Goal: Transaction & Acquisition: Download file/media

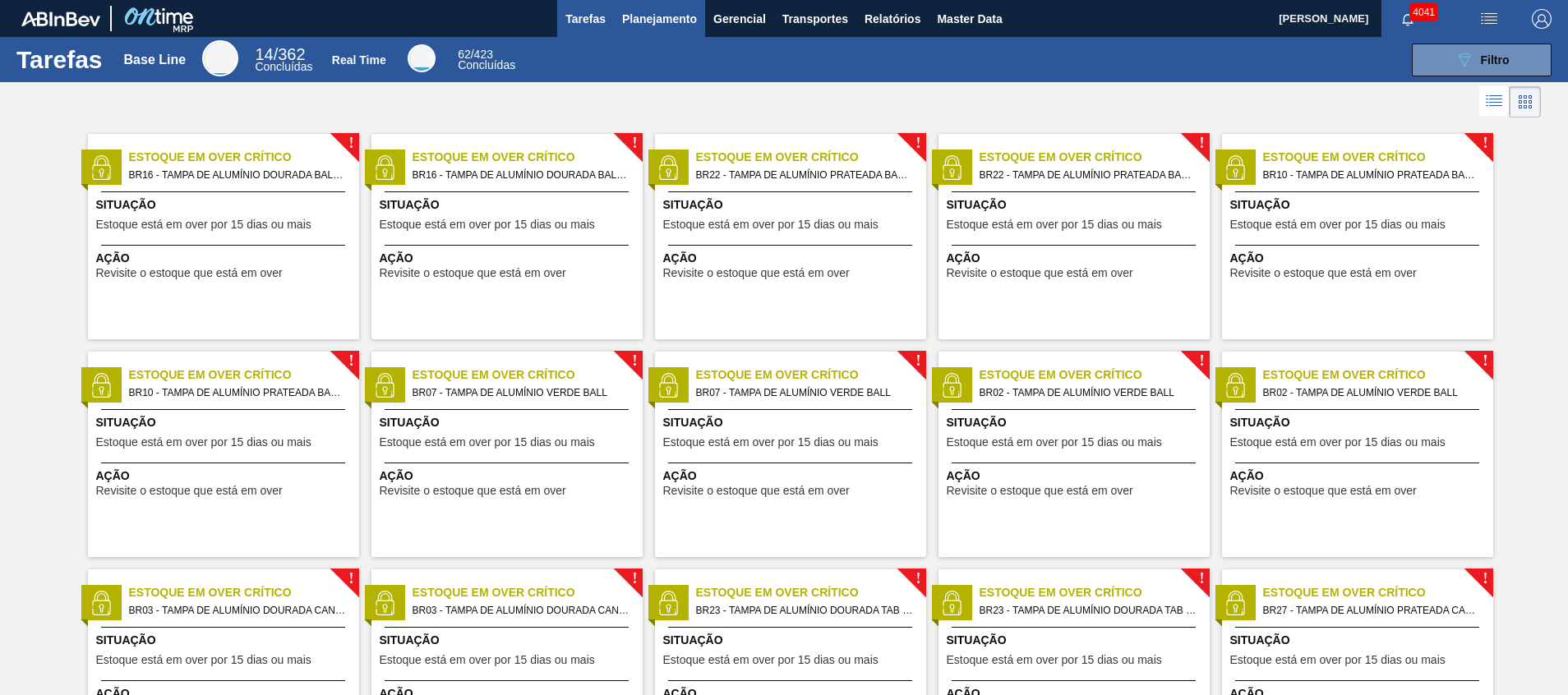
click at [668, 14] on span "Planejamento" at bounding box center [659, 19] width 75 height 19
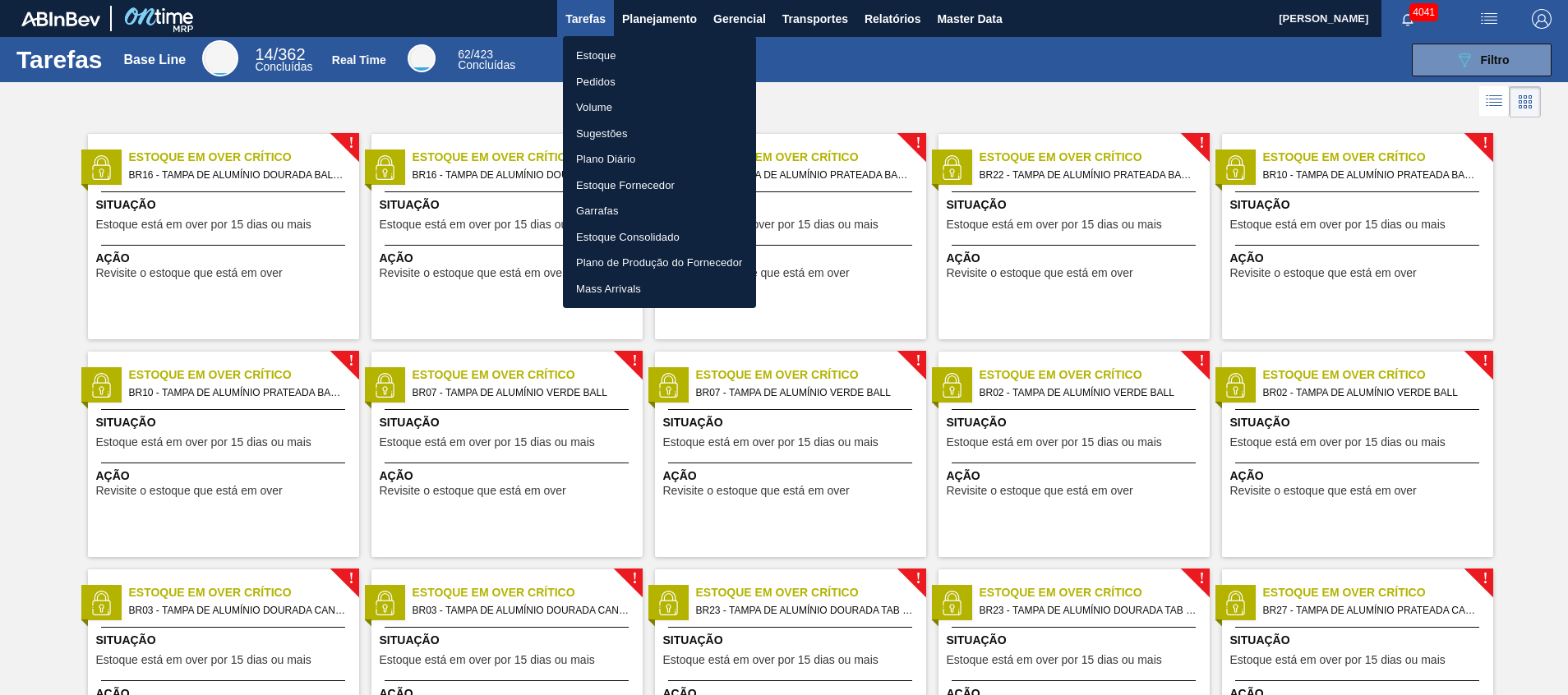
click at [577, 55] on li "Estoque" at bounding box center [659, 56] width 193 height 26
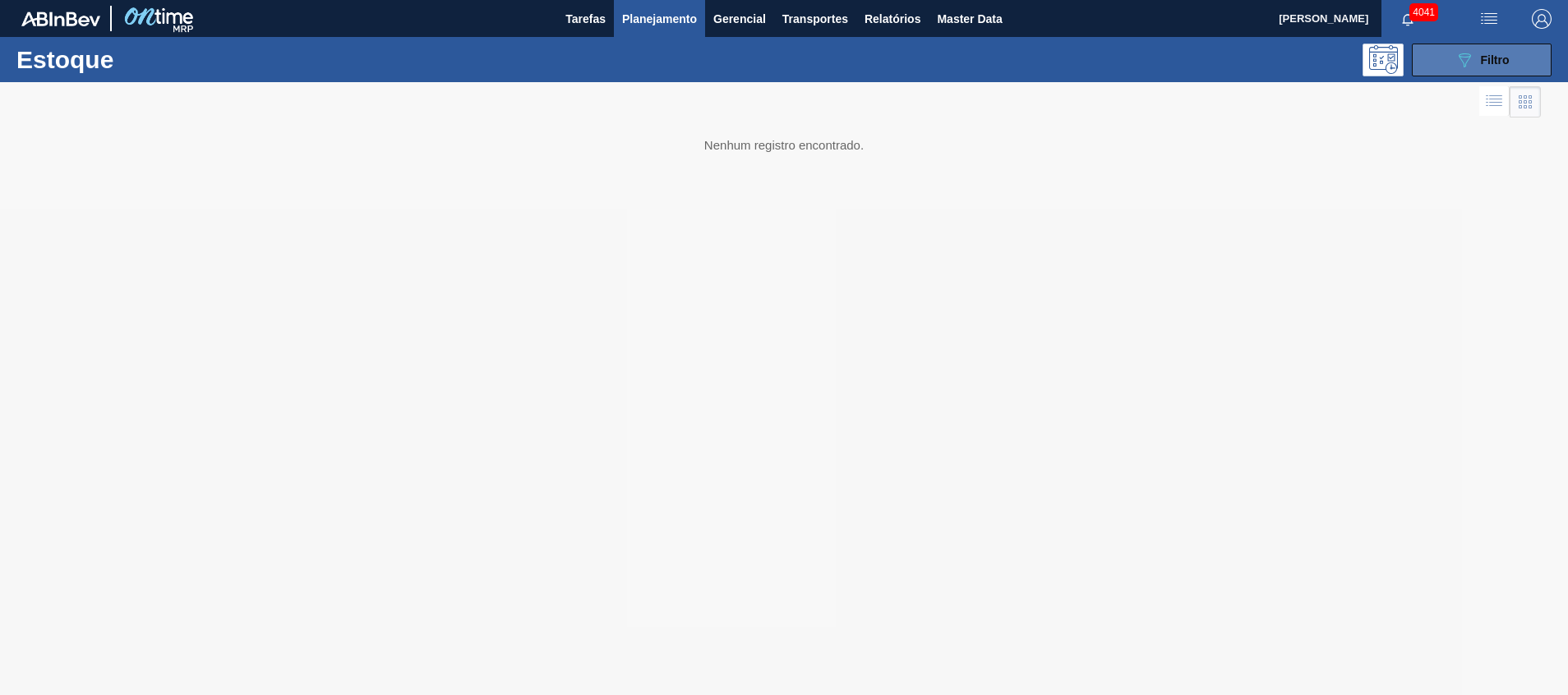
click at [1437, 57] on button "089F7B8B-B2A5-4AFE-B5C0-19BA573D28AC Filtro" at bounding box center [1482, 59] width 139 height 33
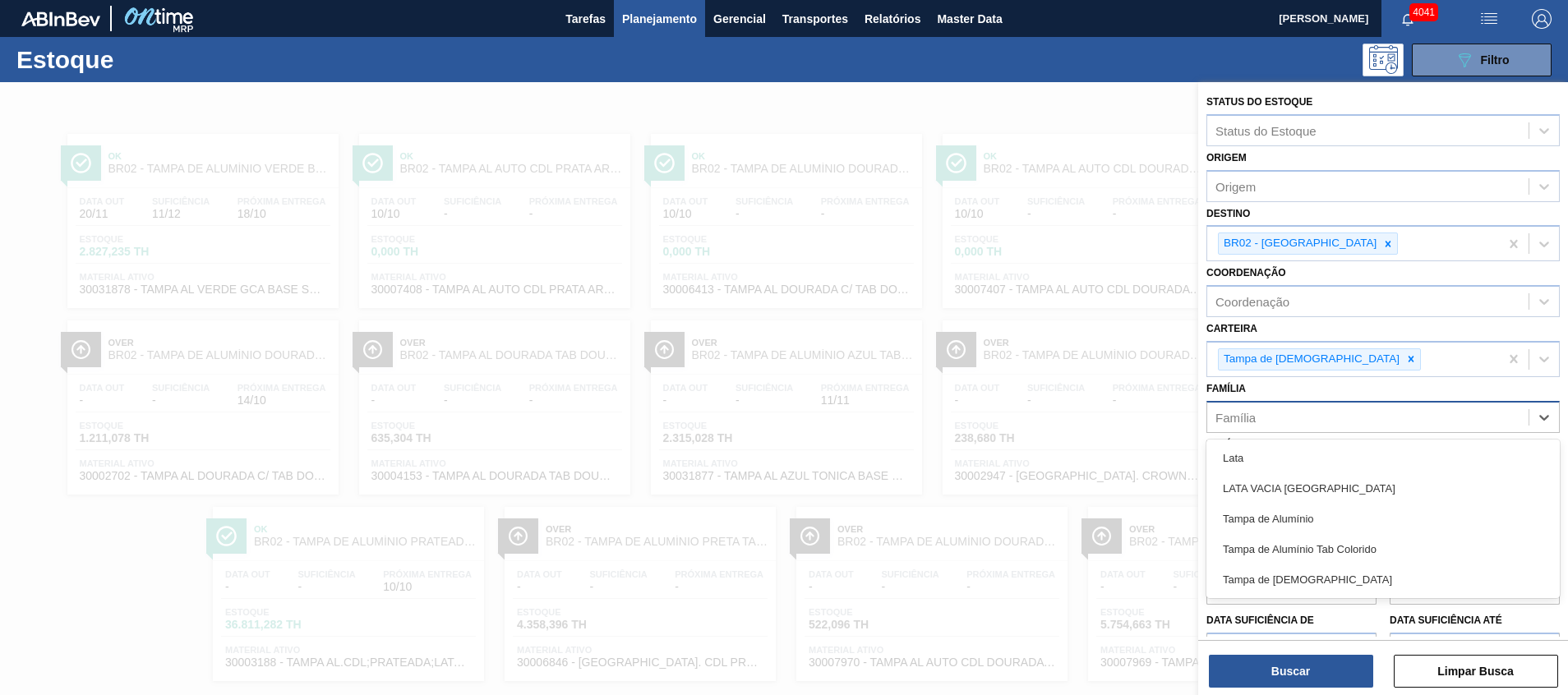
click at [1248, 401] on div "Família" at bounding box center [1383, 417] width 354 height 32
type input "lata"
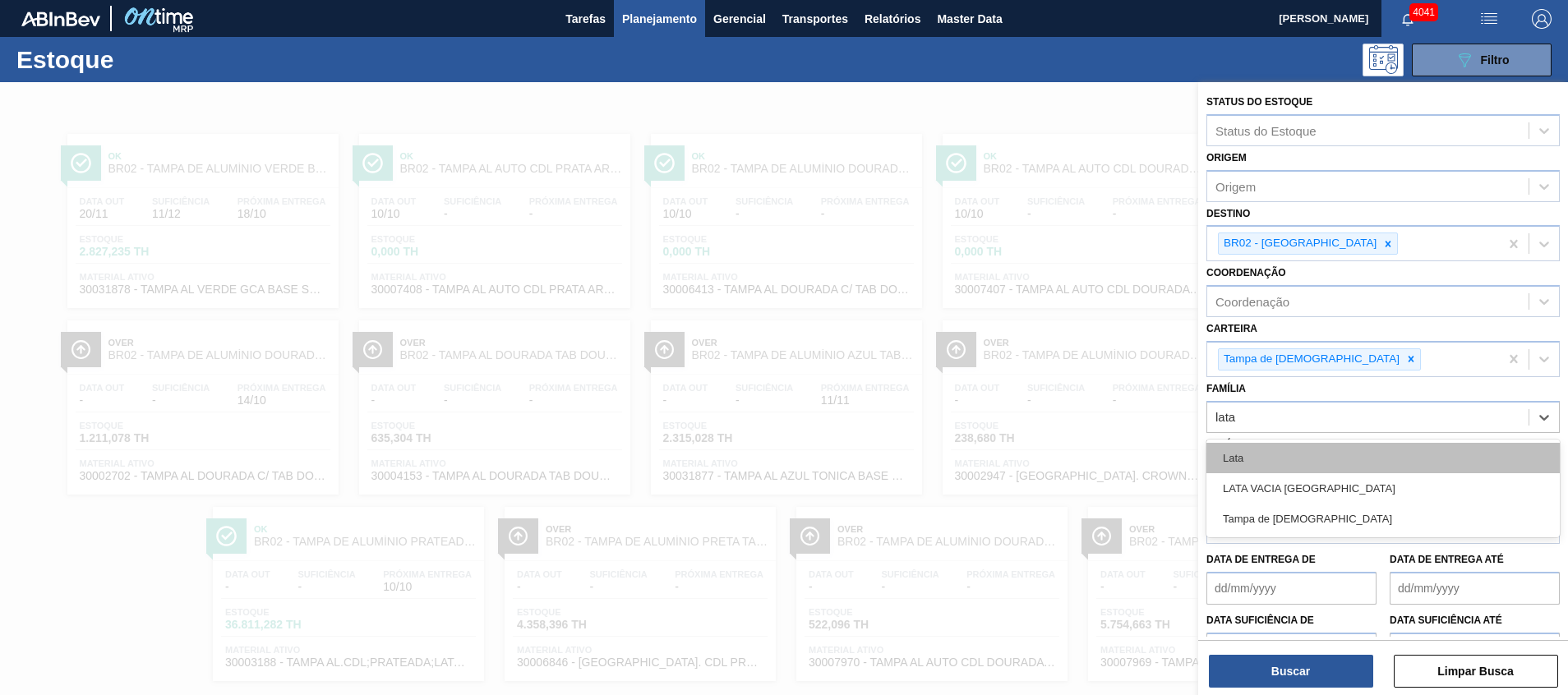
click at [1268, 460] on div "Lata" at bounding box center [1383, 458] width 354 height 30
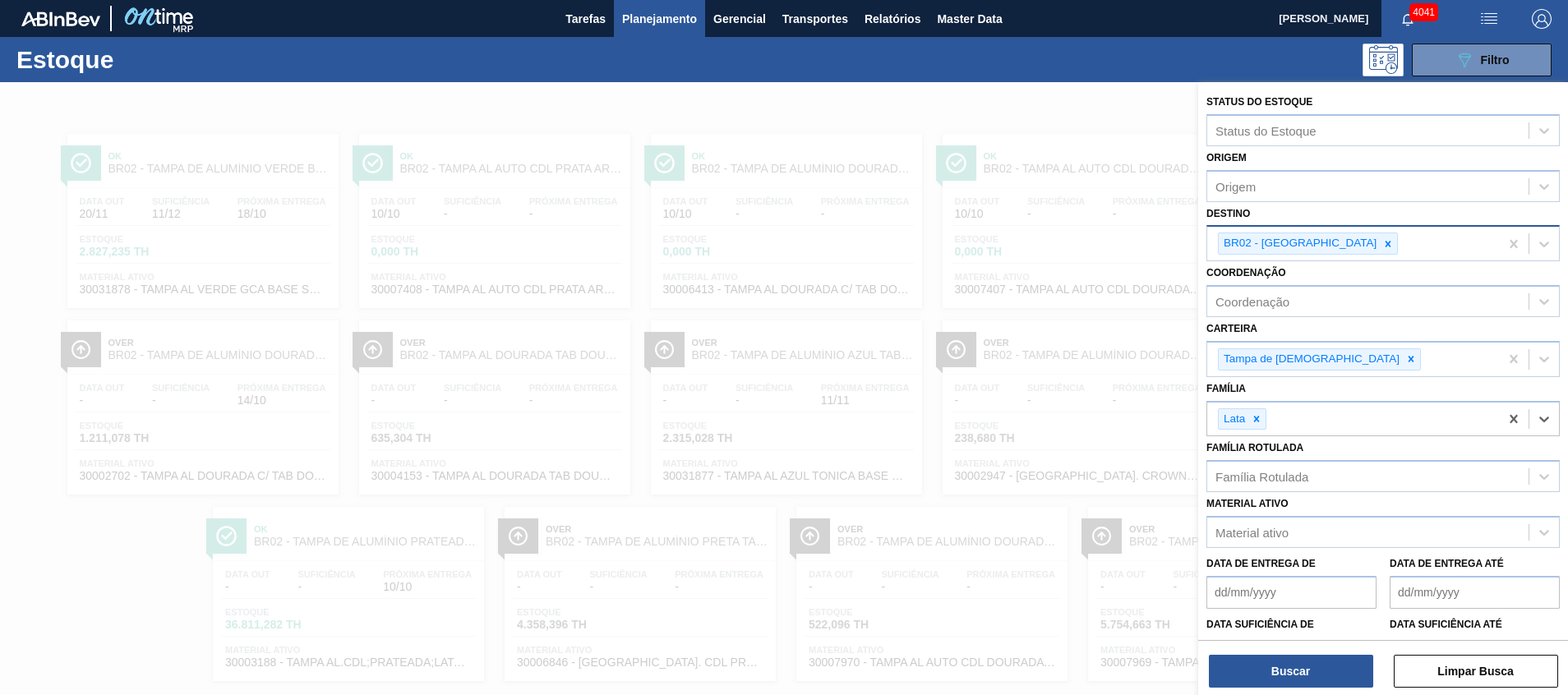
click at [1378, 250] on div at bounding box center [1387, 243] width 18 height 20
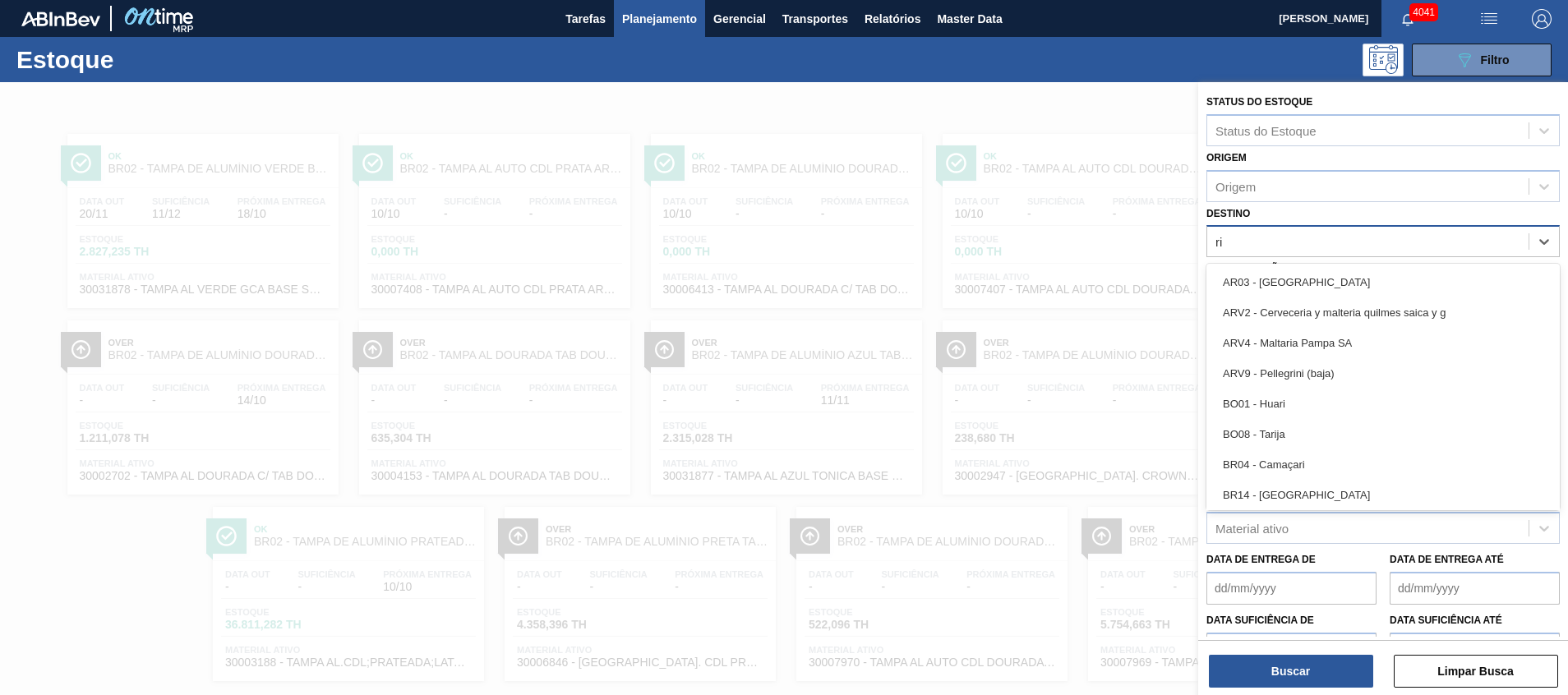
type input "rio"
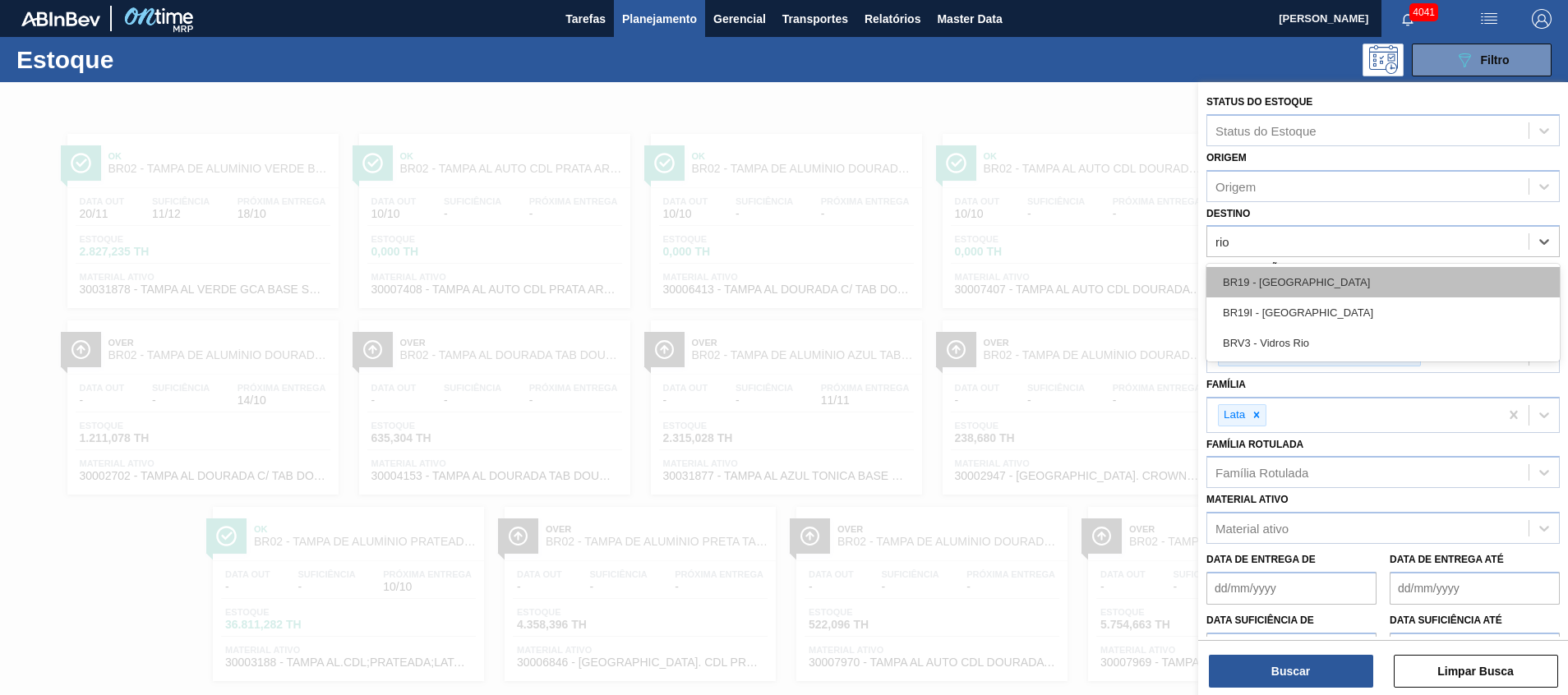
click at [1296, 290] on div "BR19 - [GEOGRAPHIC_DATA]" at bounding box center [1383, 282] width 354 height 30
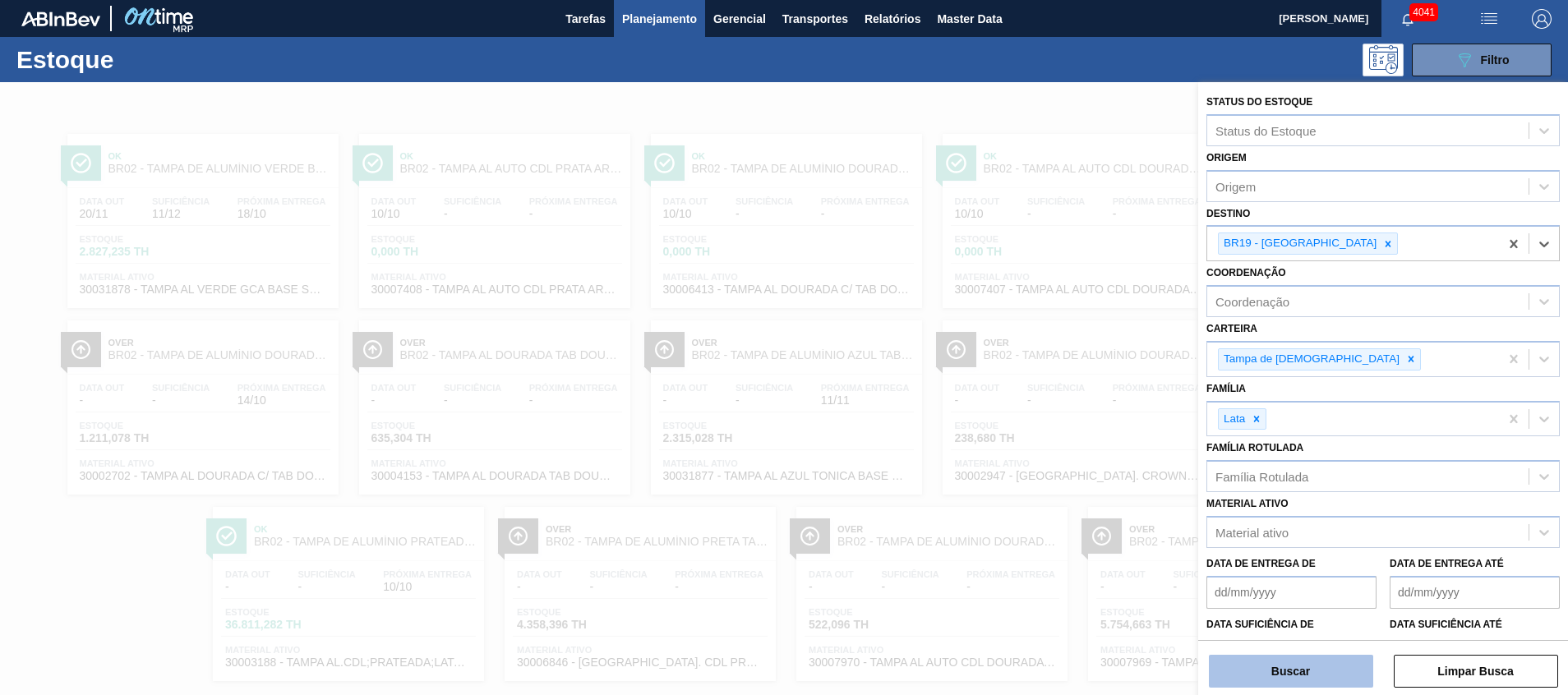
click at [1274, 674] on button "Buscar" at bounding box center [1291, 671] width 164 height 33
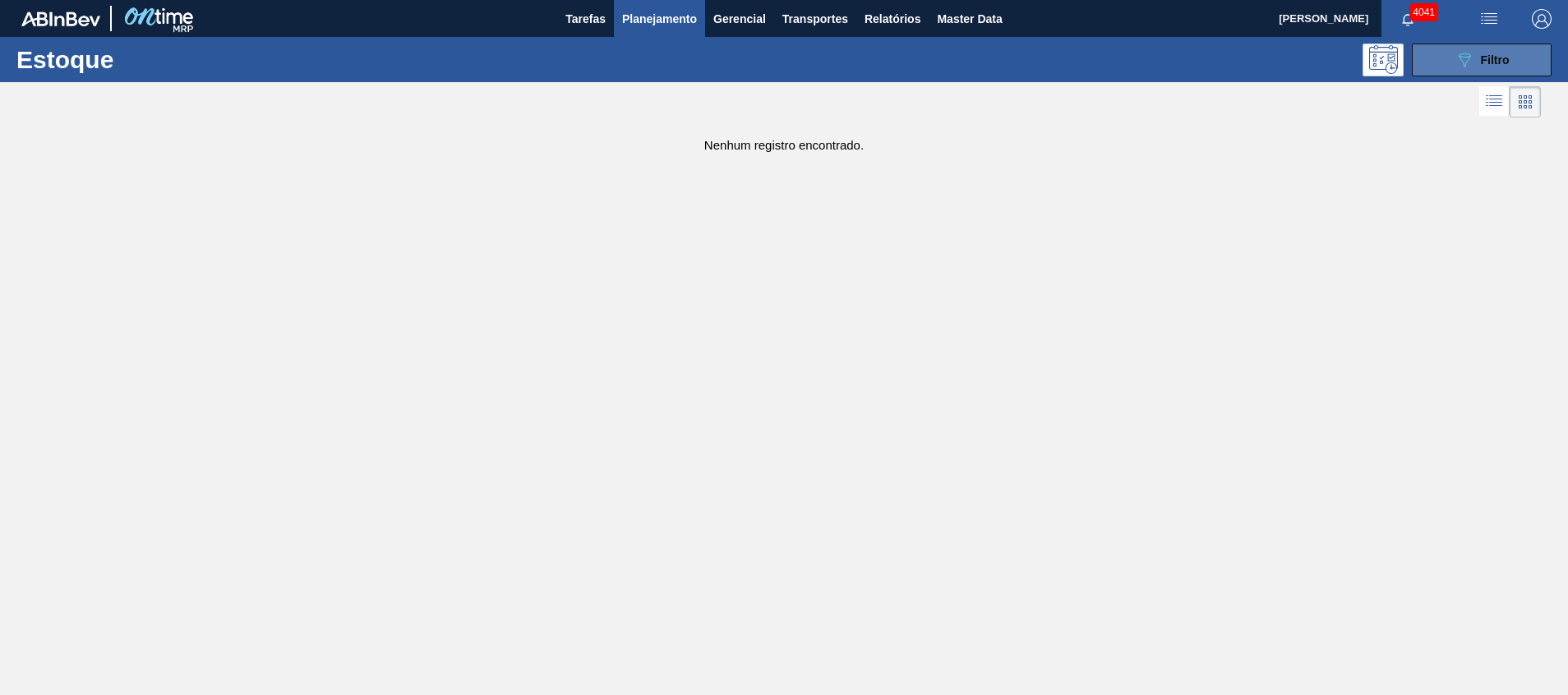
click at [1494, 50] on div "089F7B8B-B2A5-4AFE-B5C0-19BA573D28AC Filtro" at bounding box center [1482, 60] width 55 height 19
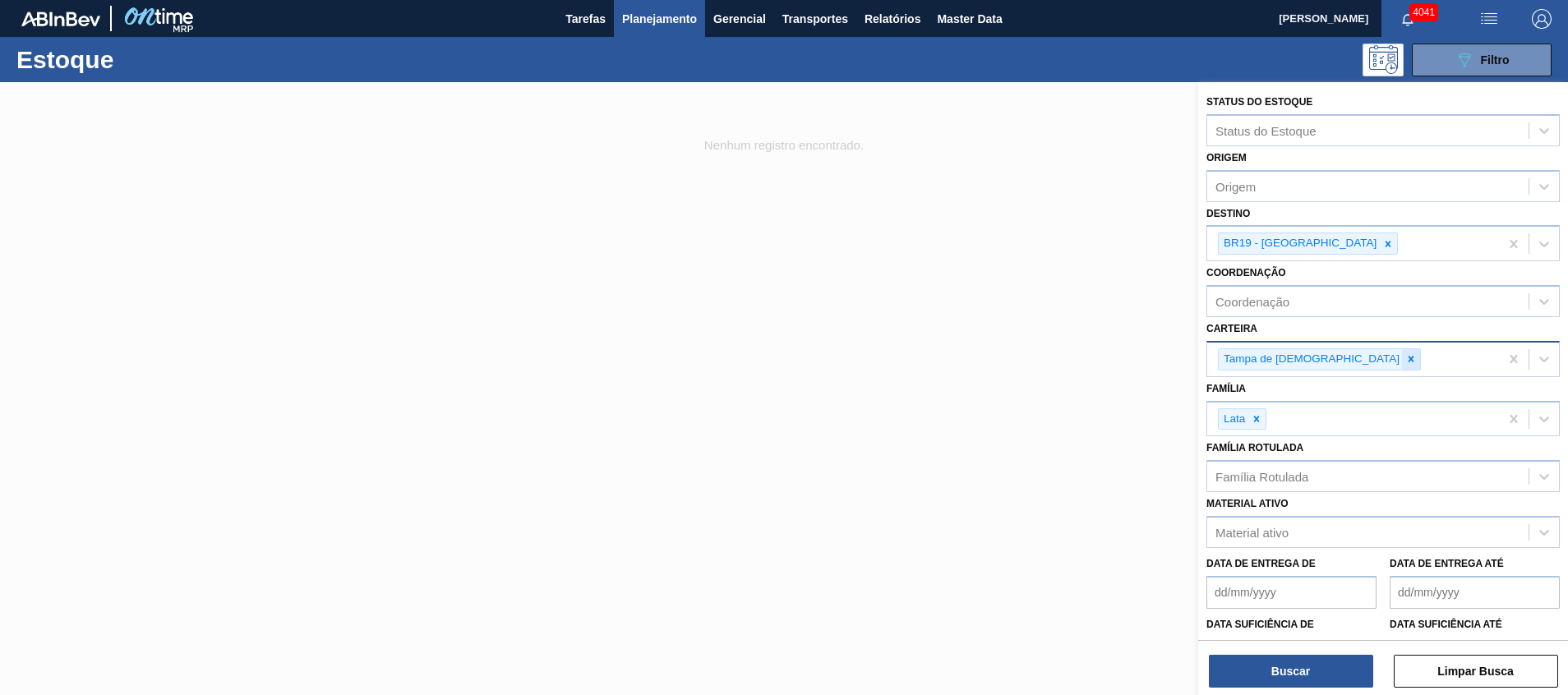
click at [1405, 358] on icon at bounding box center [1410, 359] width 11 height 11
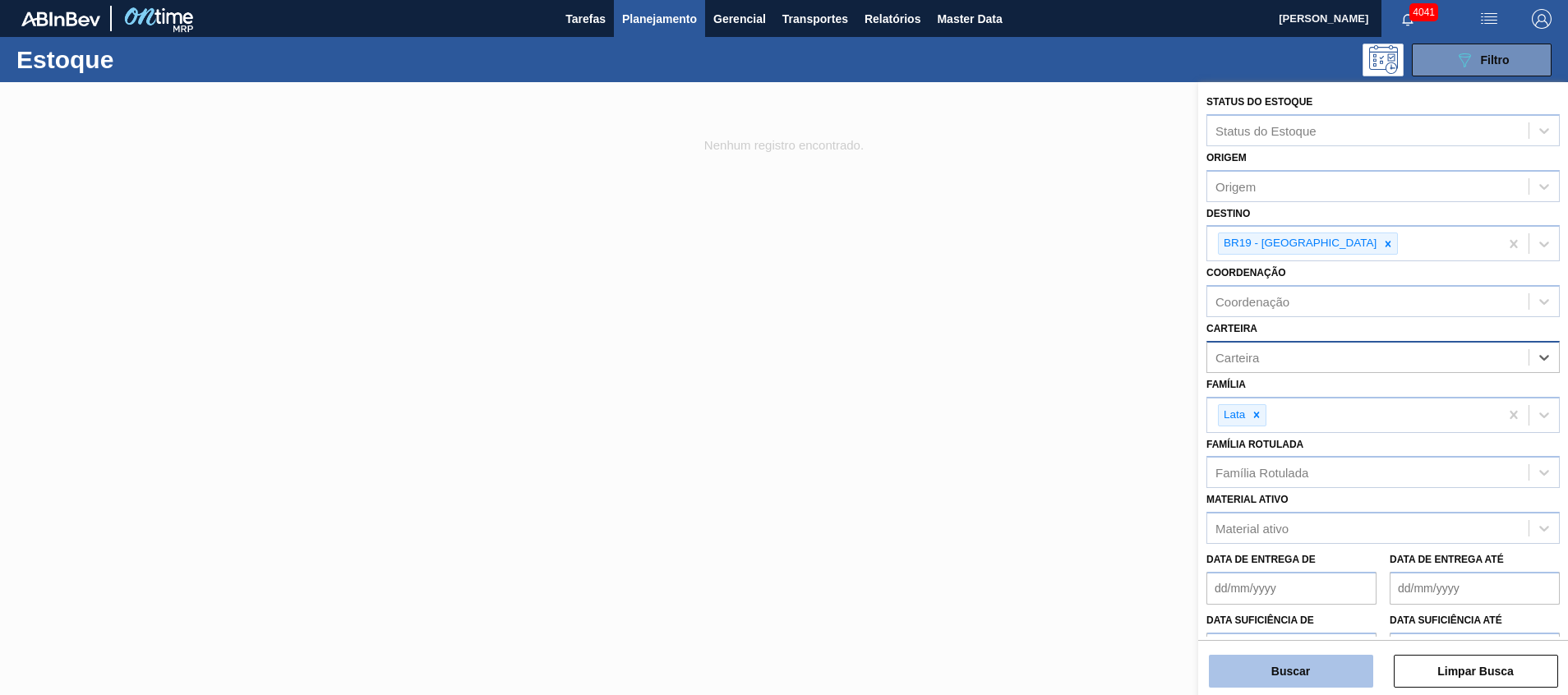
click at [1323, 656] on button "Buscar" at bounding box center [1291, 671] width 164 height 33
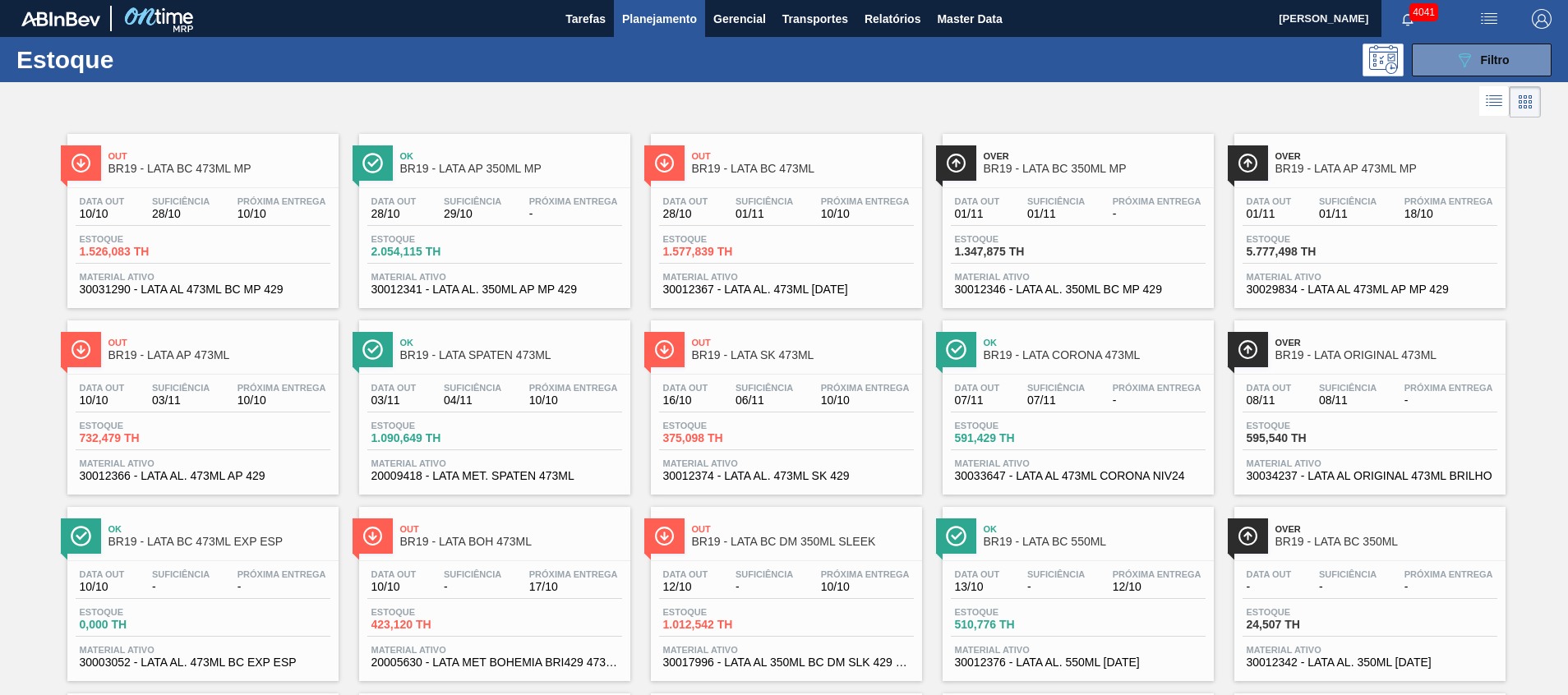
click at [249, 427] on div "Estoque 732,479 TH" at bounding box center [203, 436] width 255 height 30
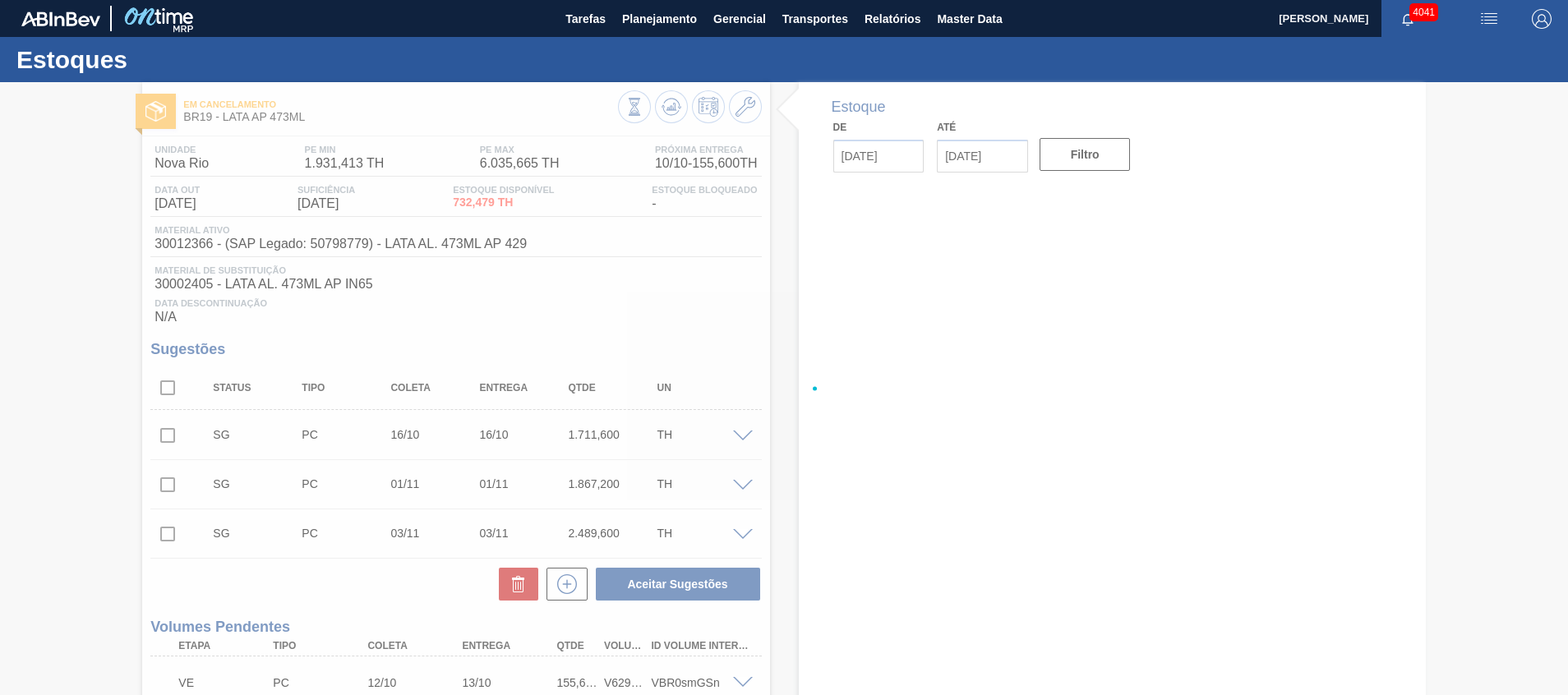
type input "10/10/2025"
type input "31/12/2025"
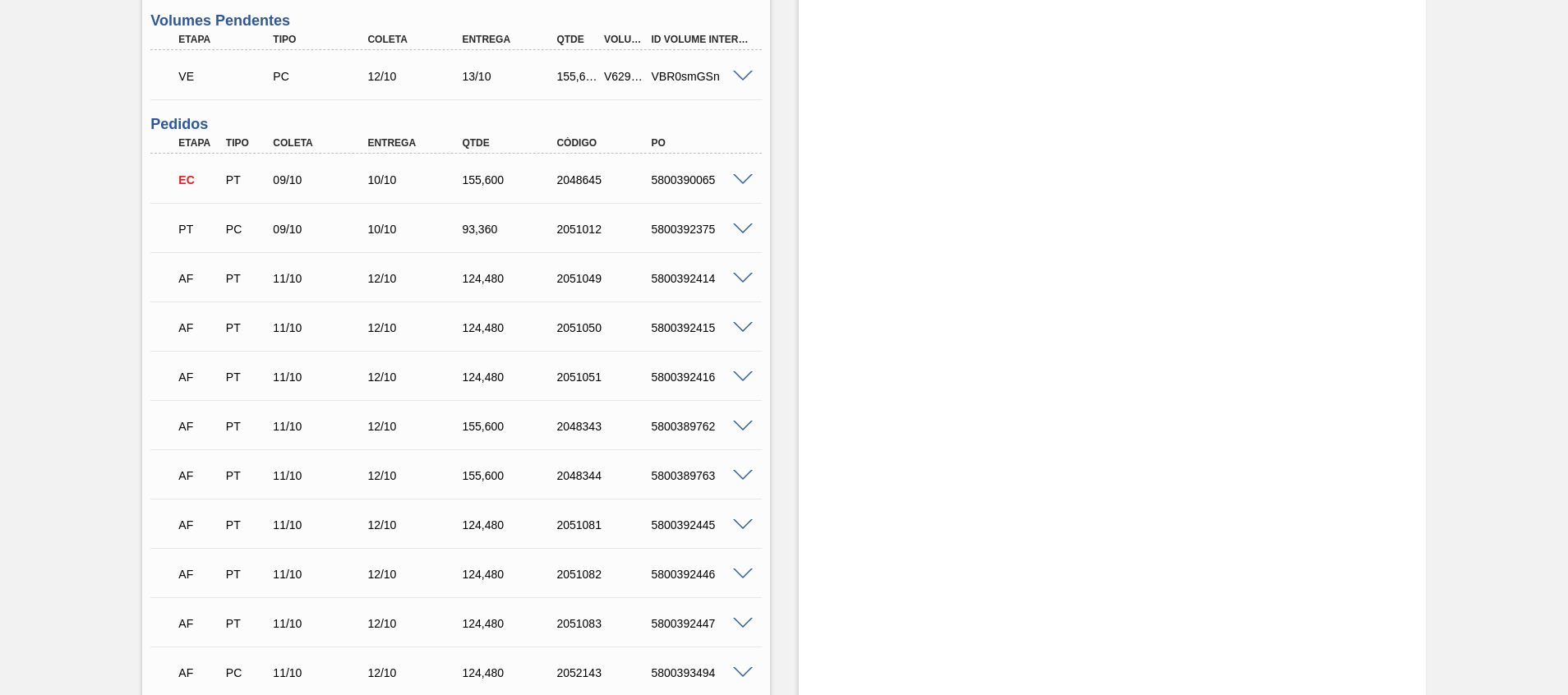
scroll to position [493, 0]
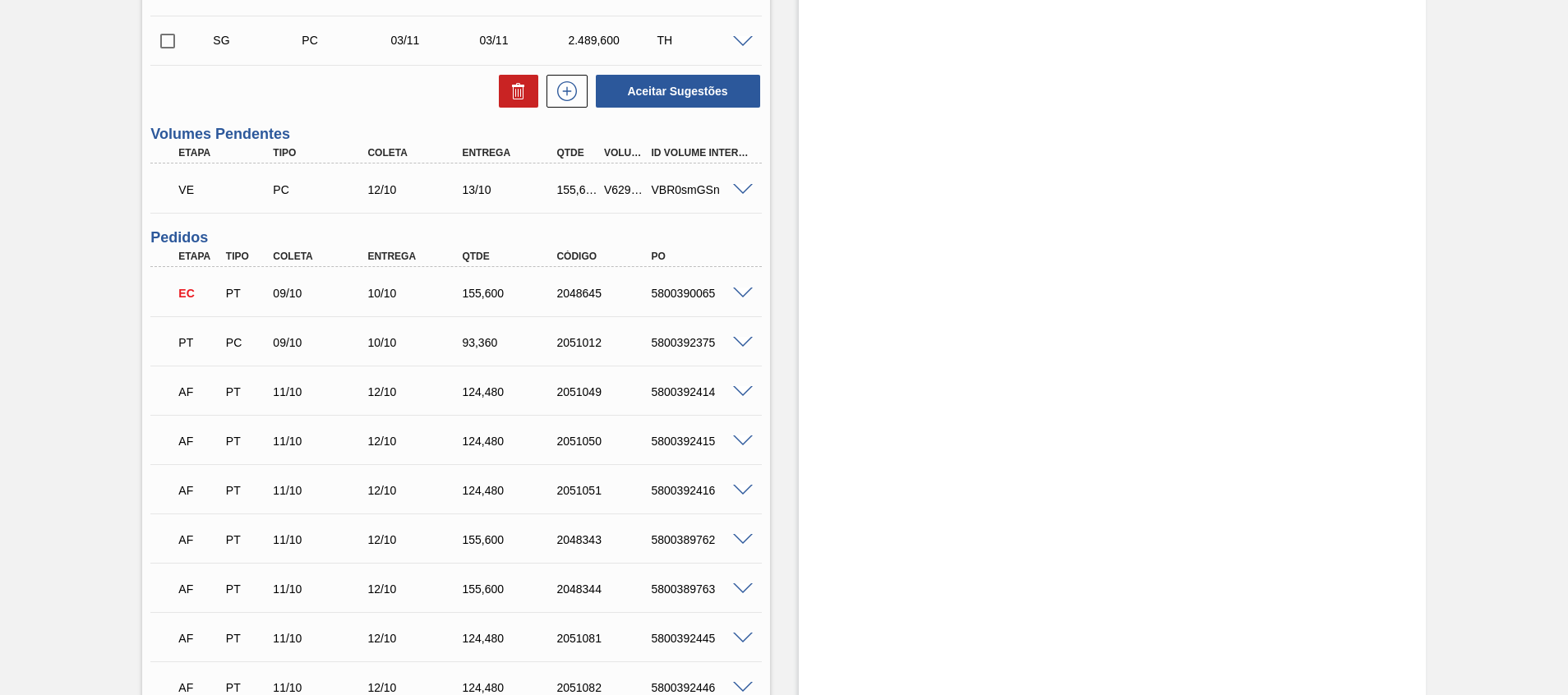
click at [752, 193] on div at bounding box center [744, 189] width 33 height 12
click at [744, 191] on span at bounding box center [743, 191] width 19 height 12
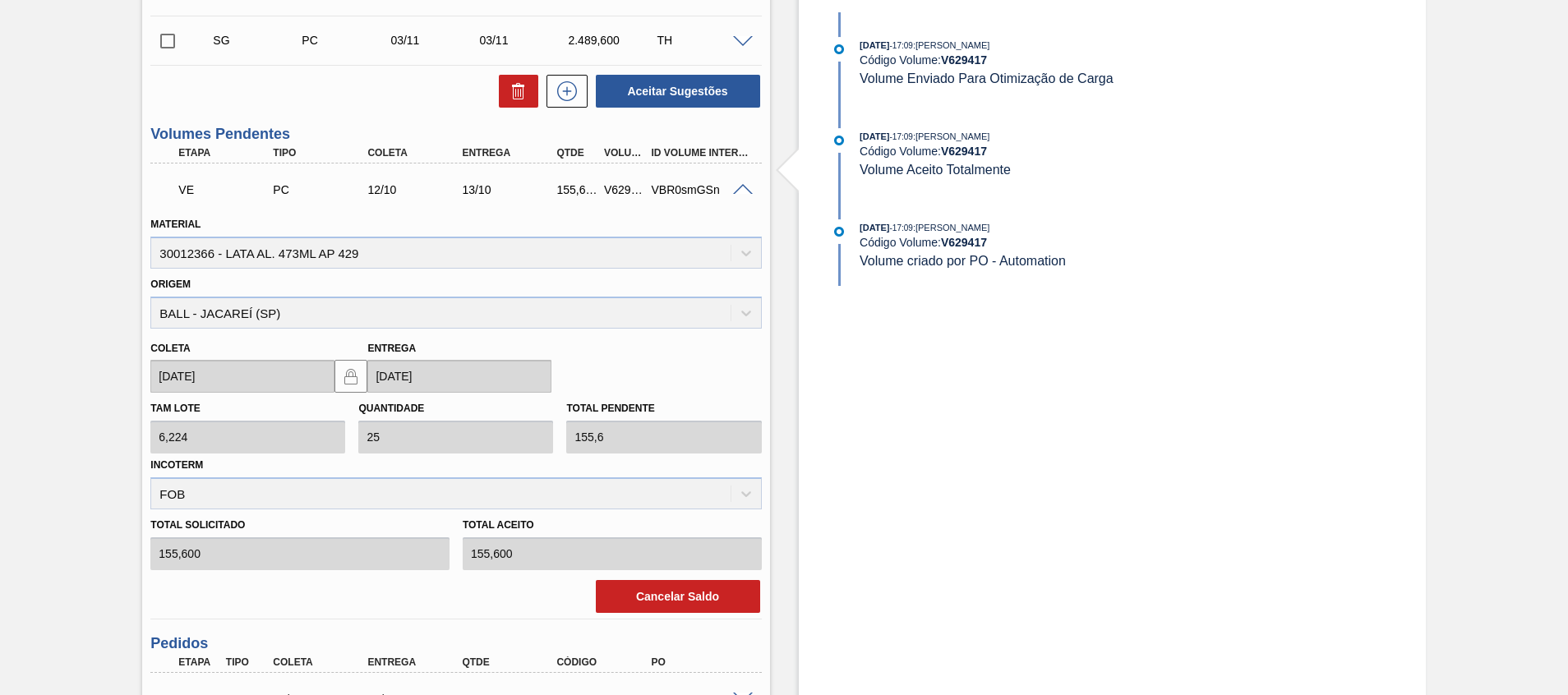
click at [739, 191] on span at bounding box center [743, 191] width 19 height 12
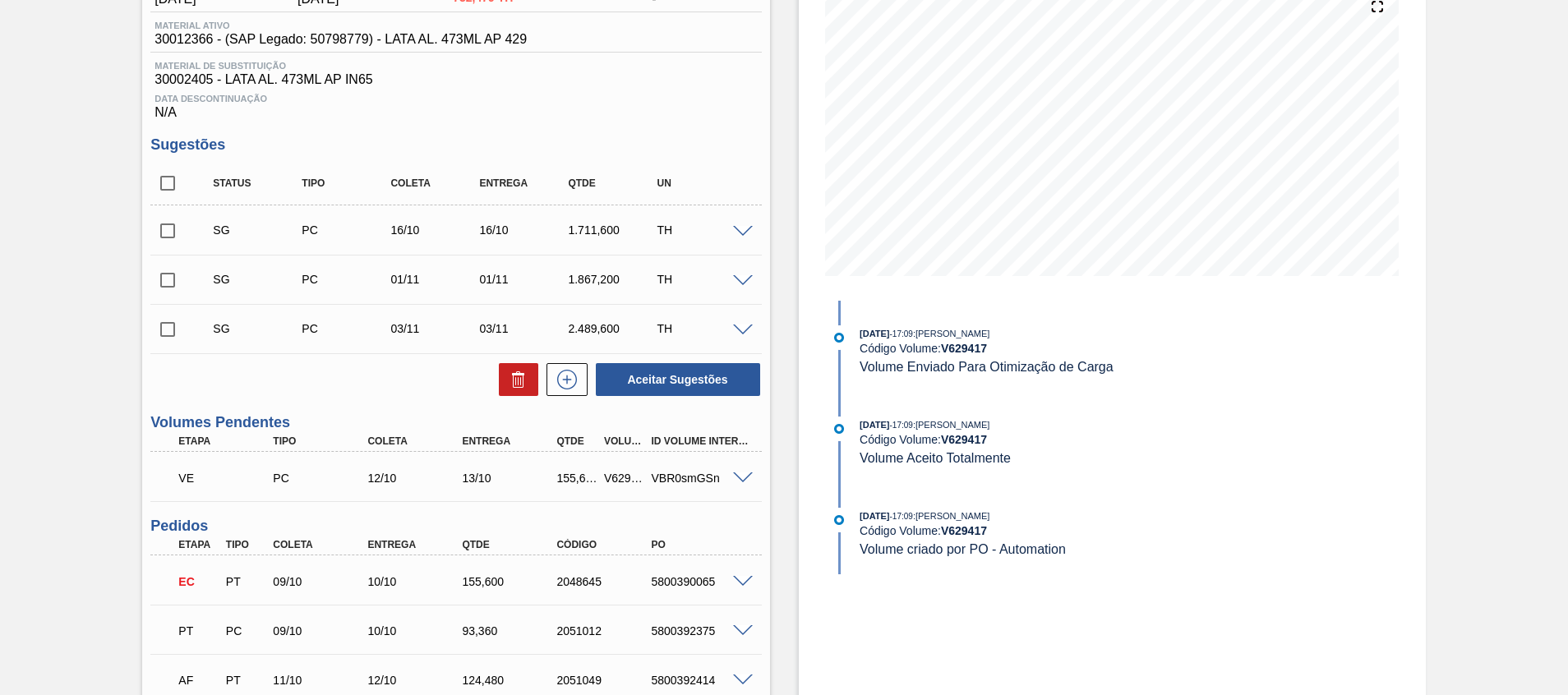
scroll to position [370, 0]
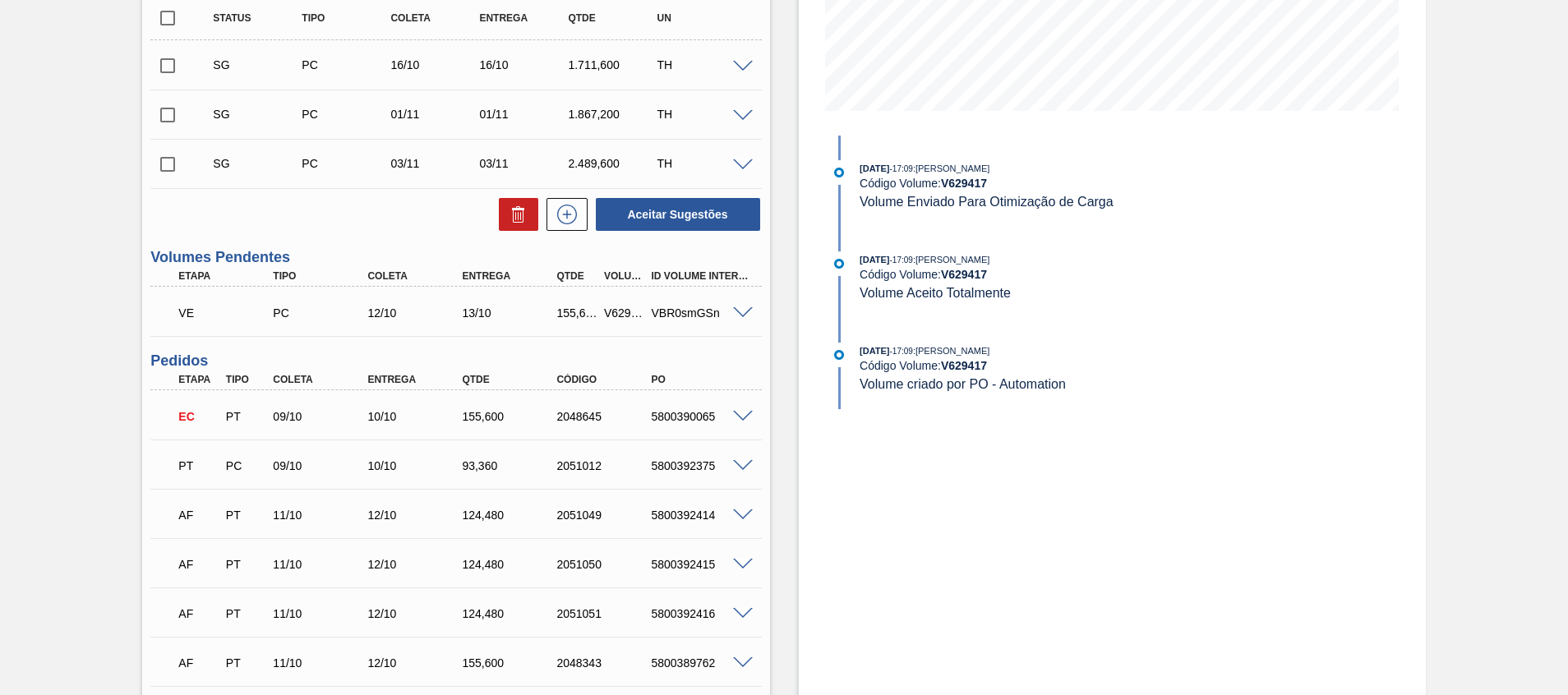
click at [740, 467] on span at bounding box center [743, 467] width 19 height 12
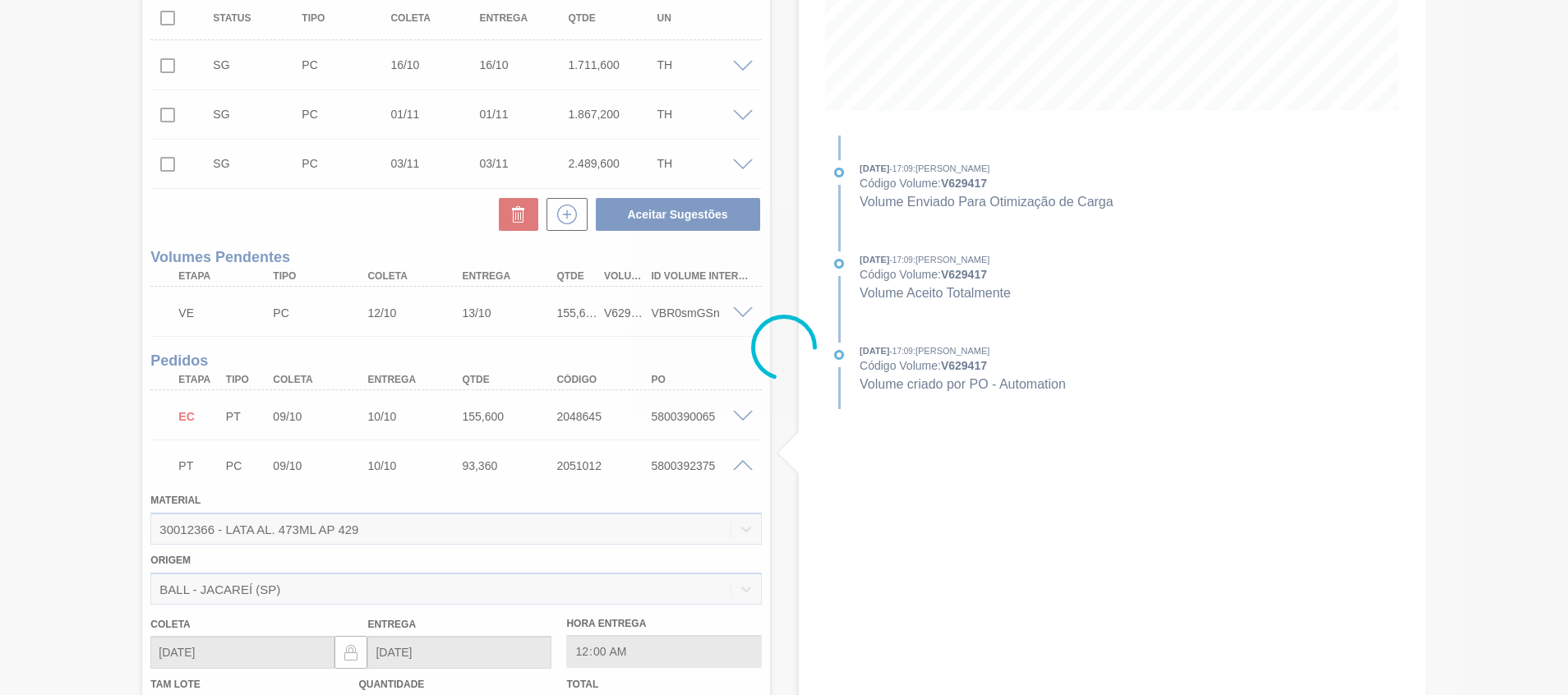
click at [740, 467] on div at bounding box center [784, 348] width 1568 height 695
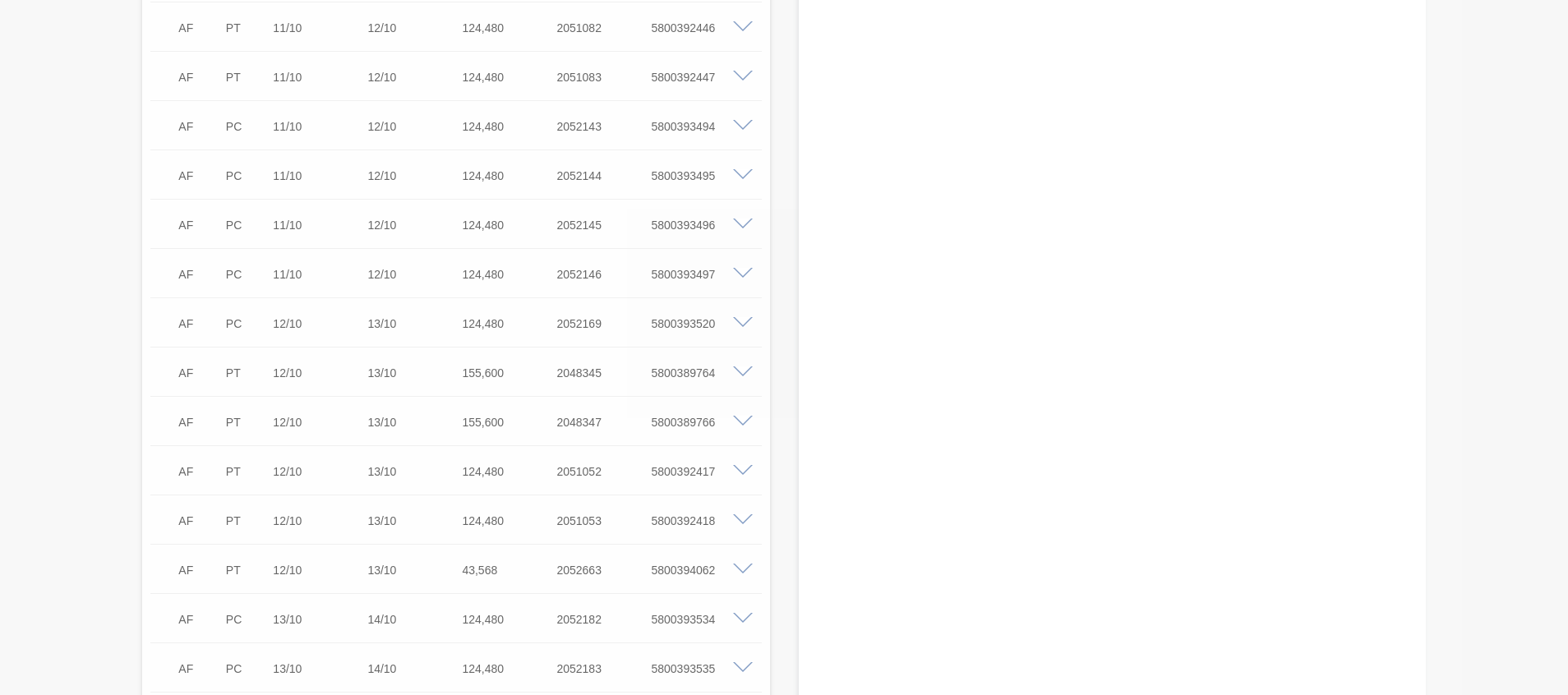
scroll to position [1580, 0]
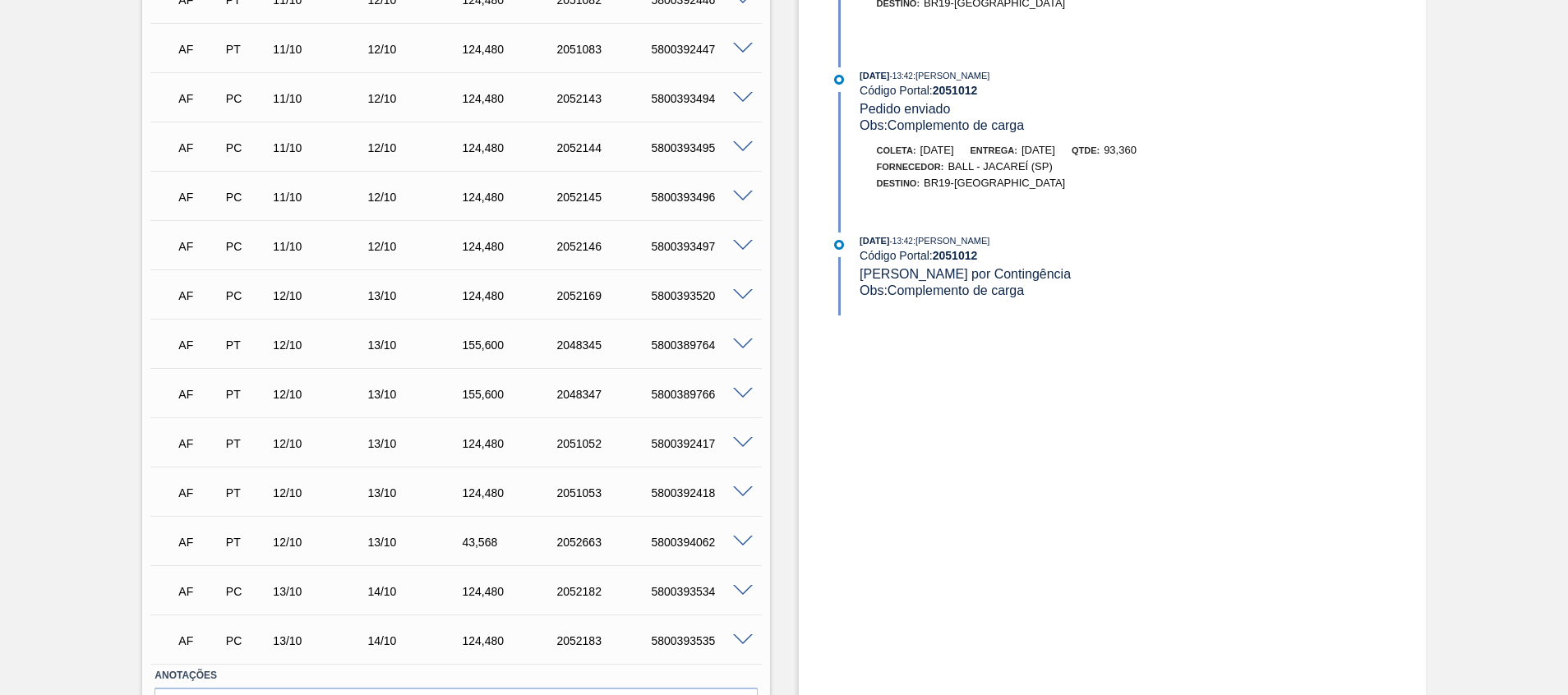
click at [737, 538] on span at bounding box center [743, 542] width 19 height 12
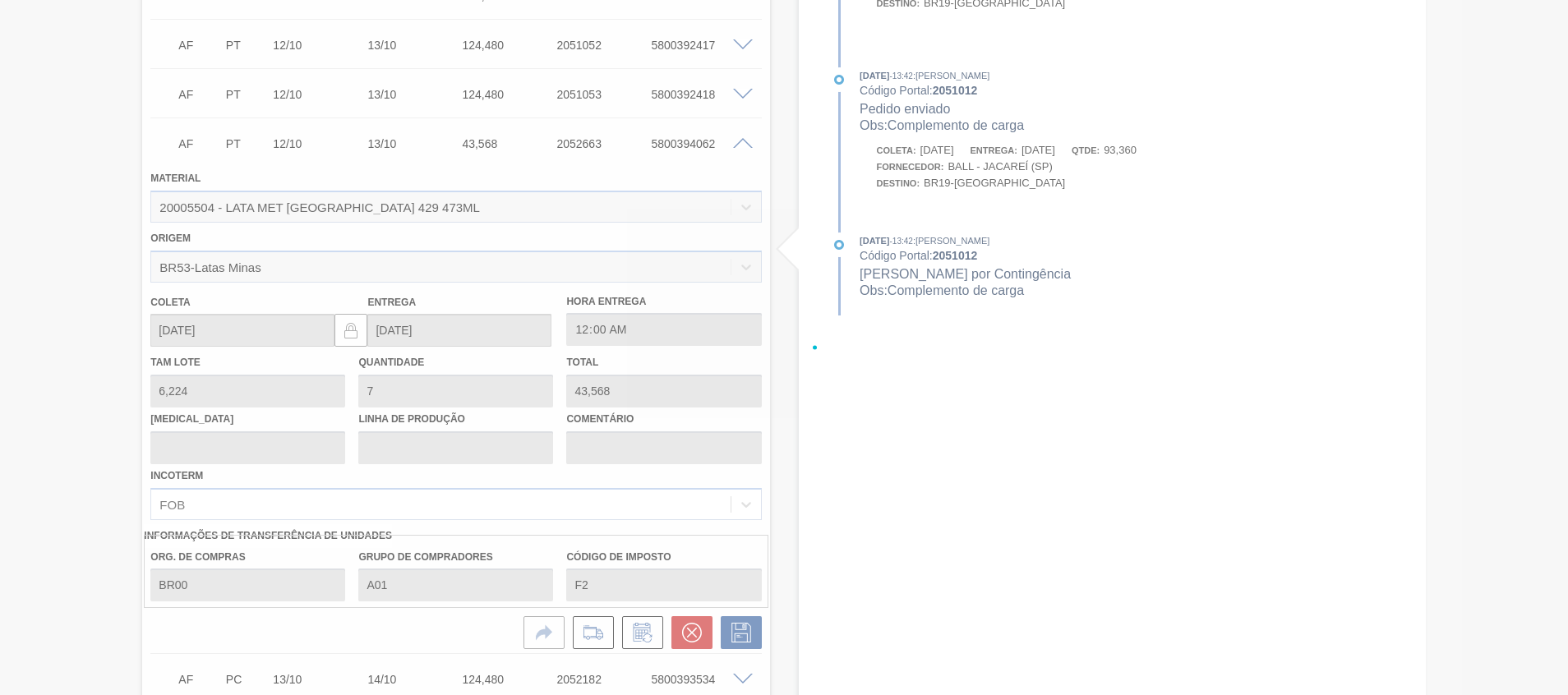
scroll to position [1181, 0]
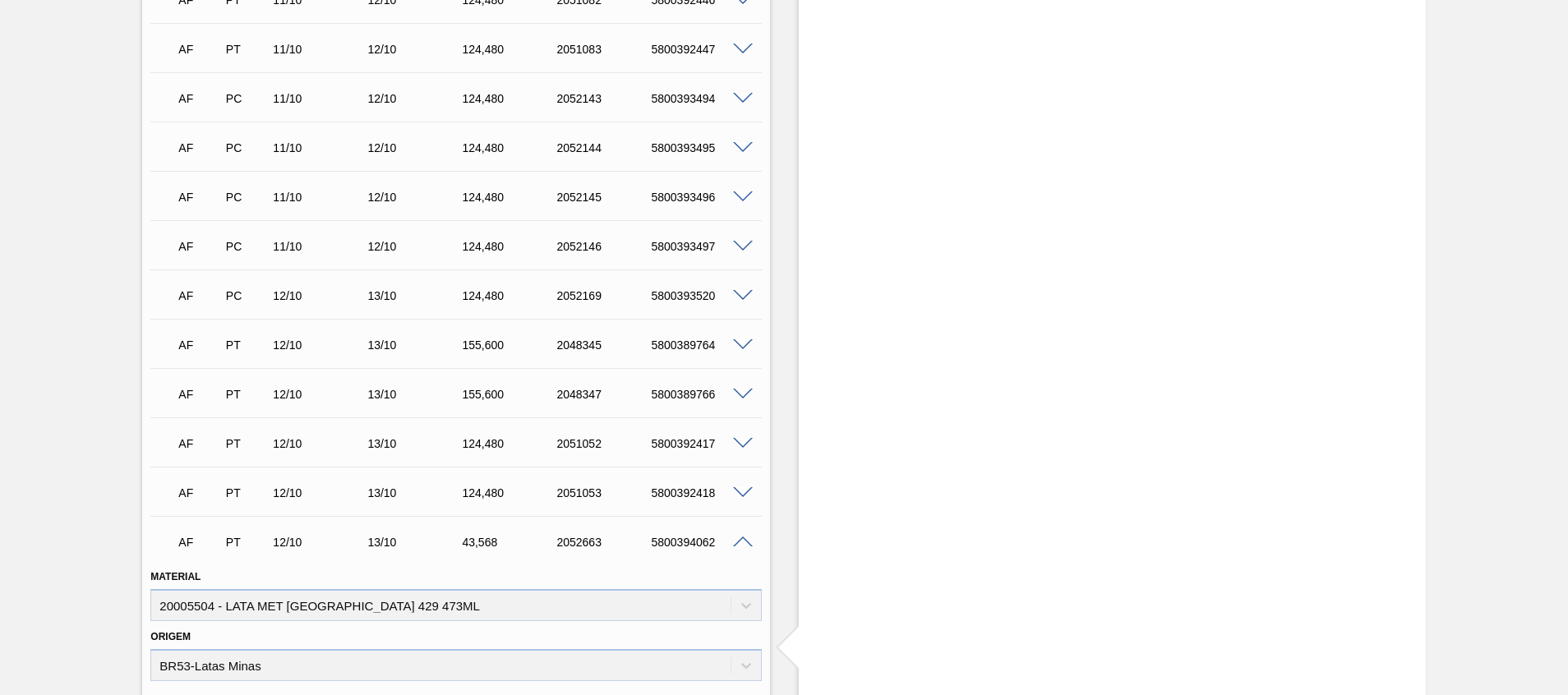
click at [698, 546] on div "5800394062" at bounding box center [699, 542] width 106 height 13
copy div "5800394062"
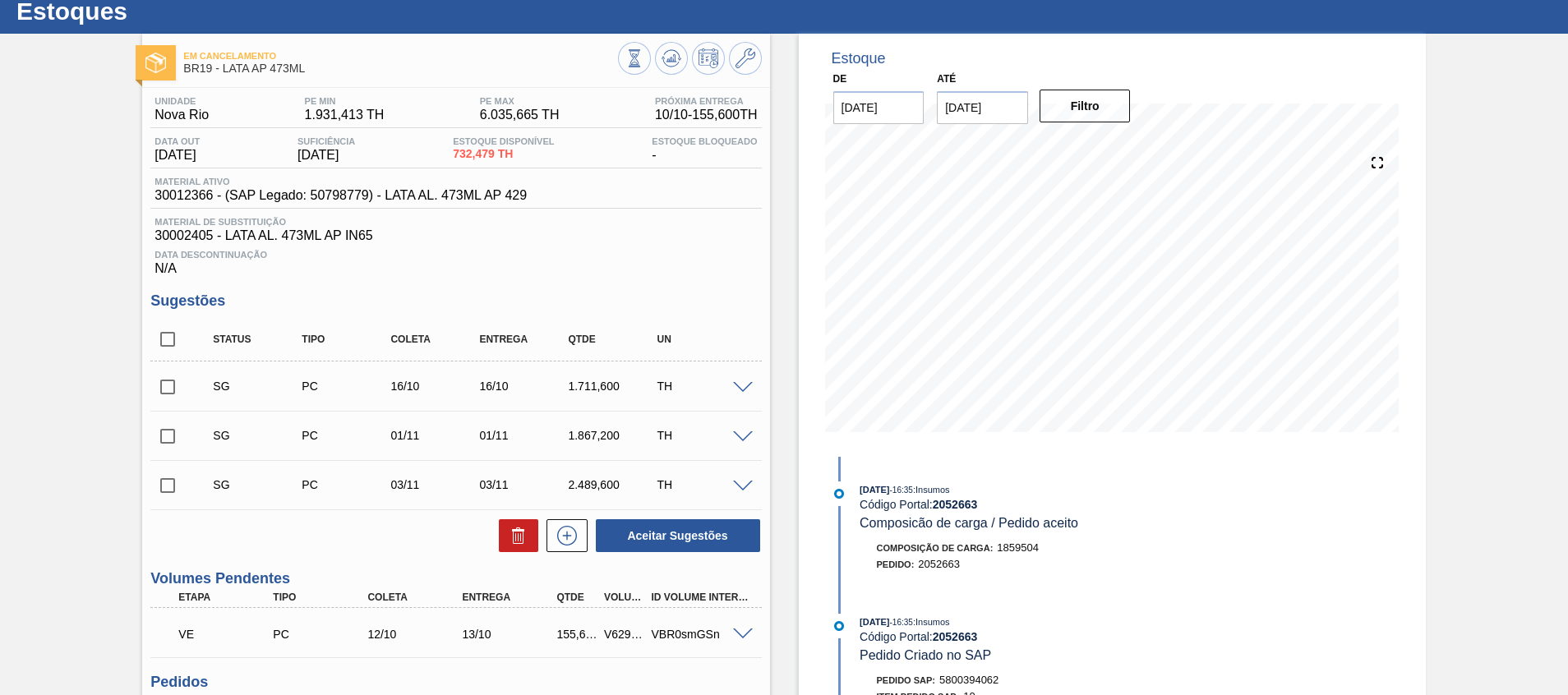
scroll to position [0, 0]
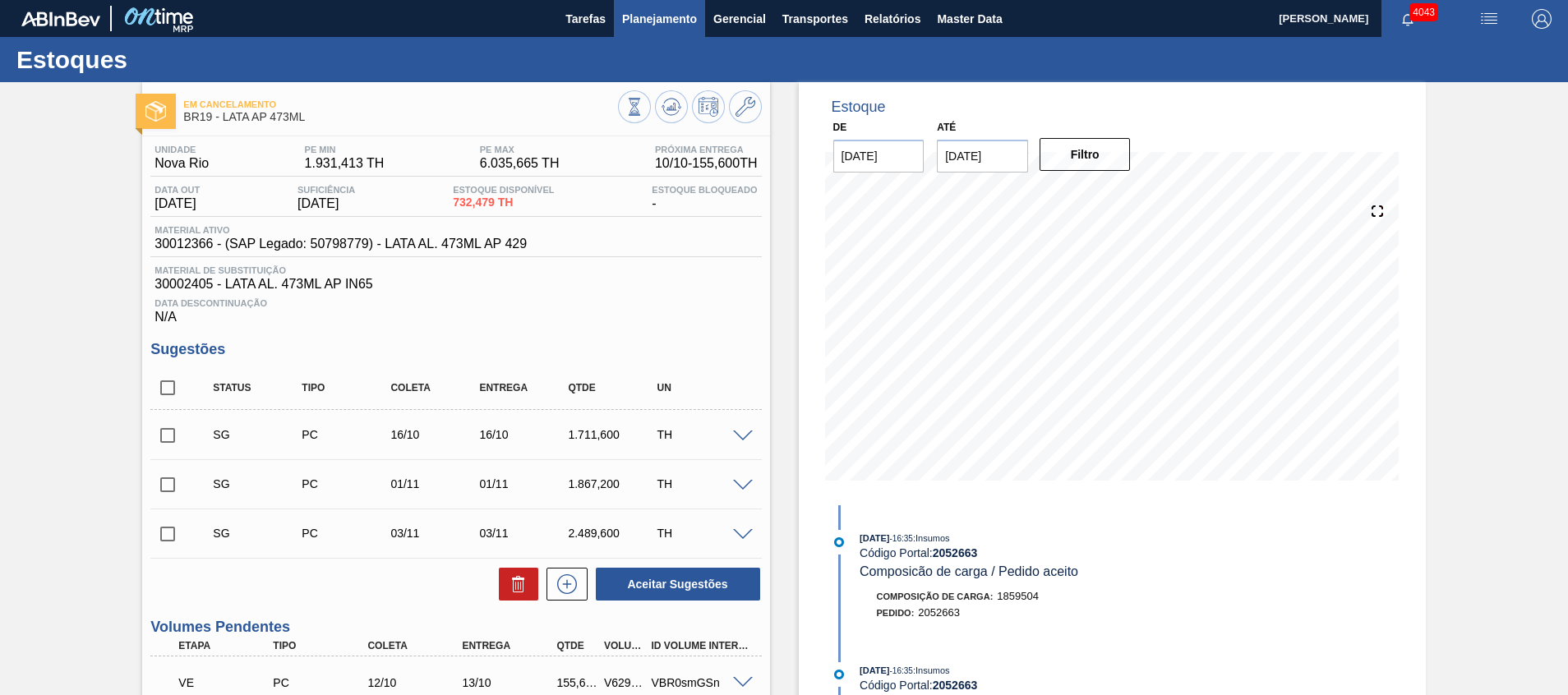
click at [690, 26] on span "Planejamento" at bounding box center [659, 19] width 75 height 19
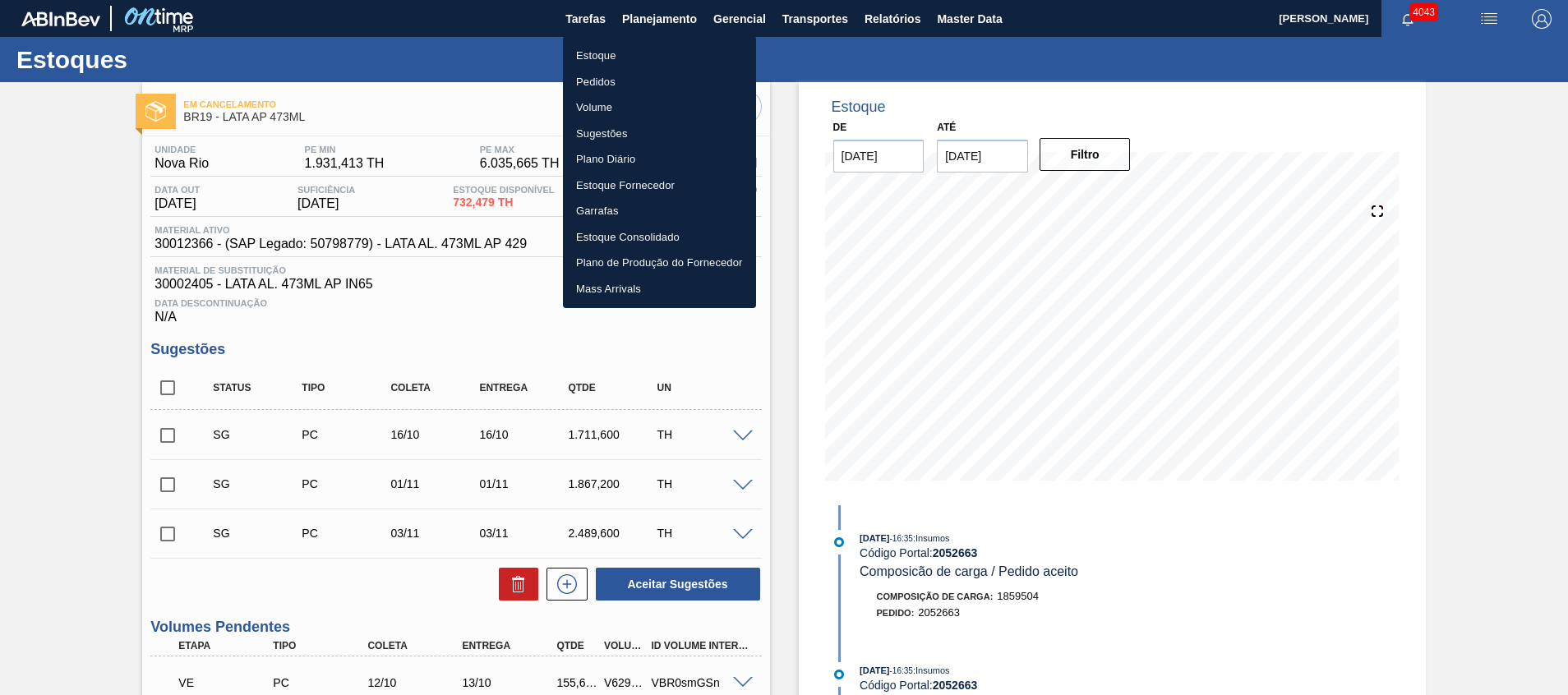
click at [634, 56] on li "Estoque" at bounding box center [659, 56] width 193 height 26
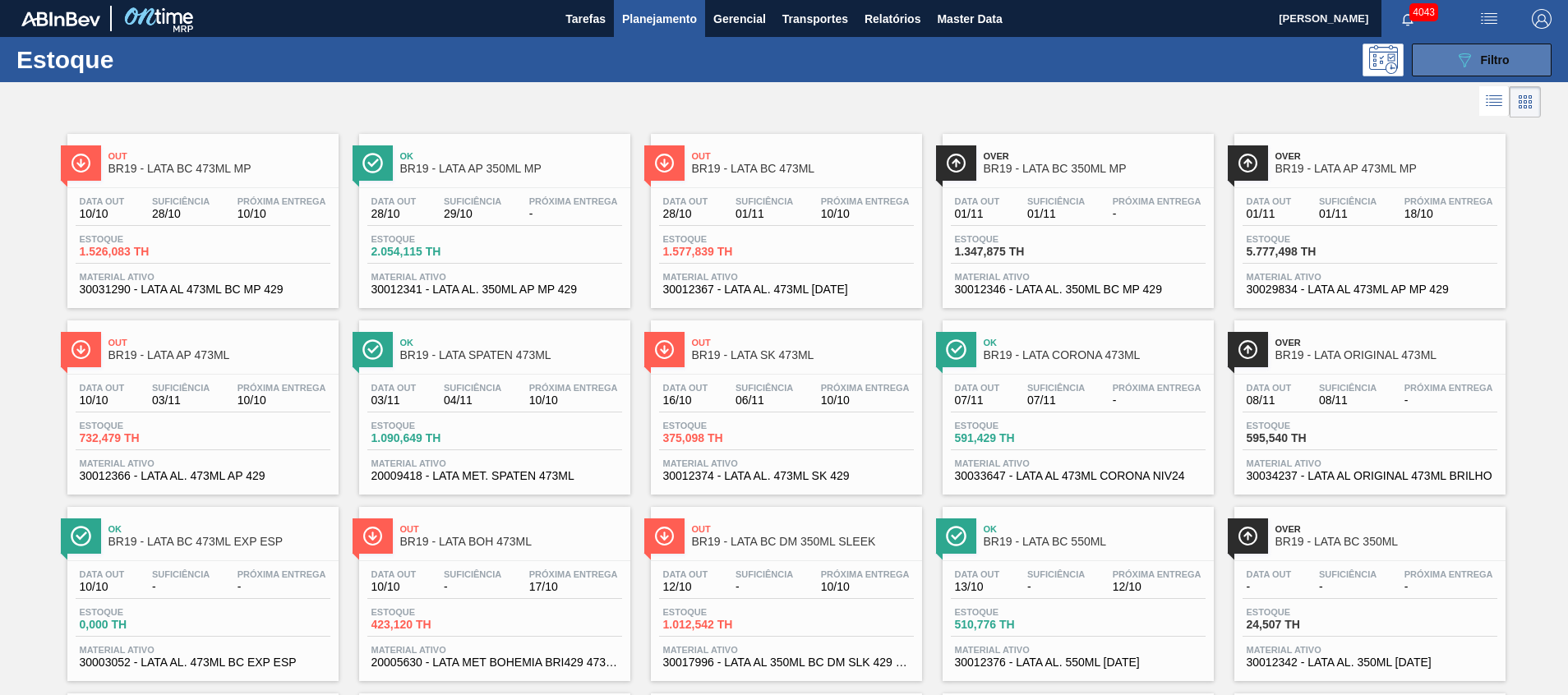
click at [1433, 59] on button "089F7B8B-B2A5-4AFE-B5C0-19BA573D28AC Filtro" at bounding box center [1482, 59] width 139 height 33
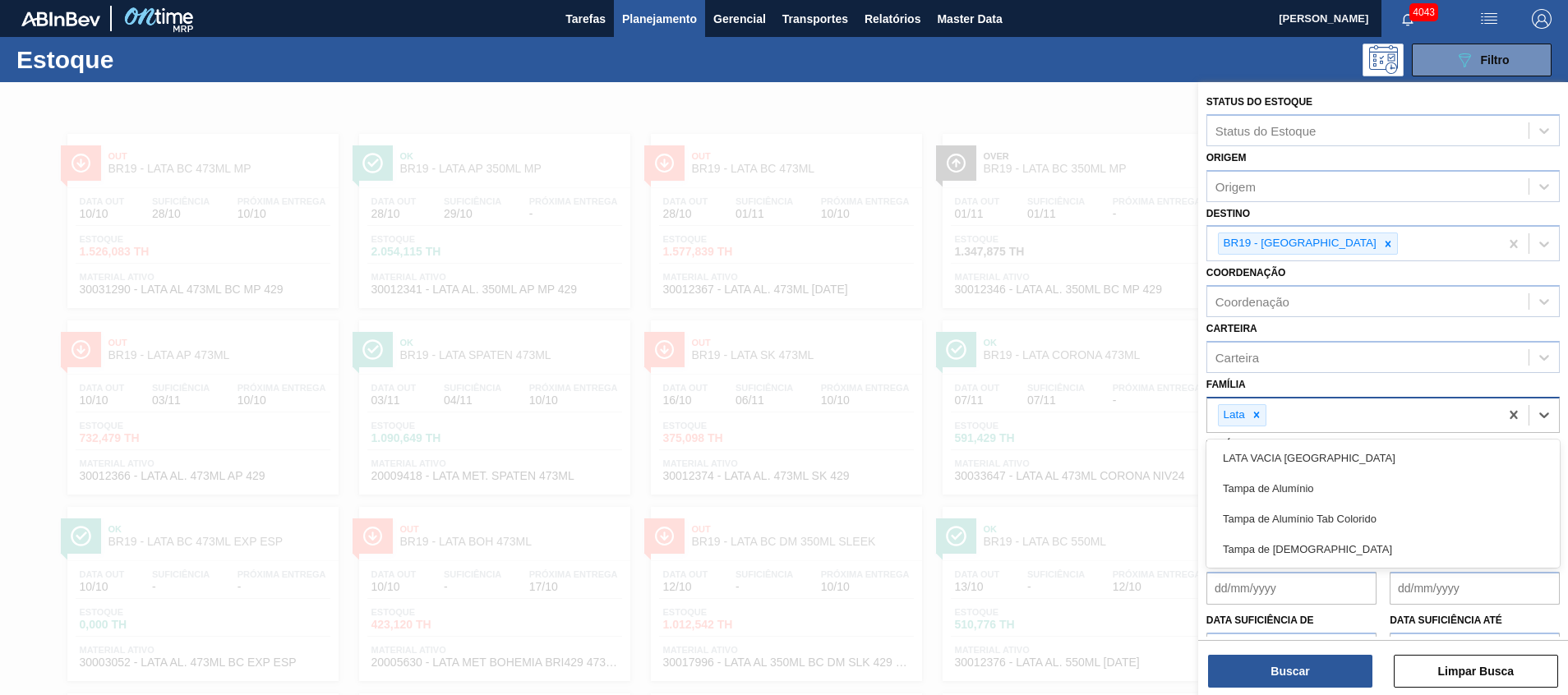
click at [1269, 412] on input "Família" at bounding box center [1270, 415] width 2 height 14
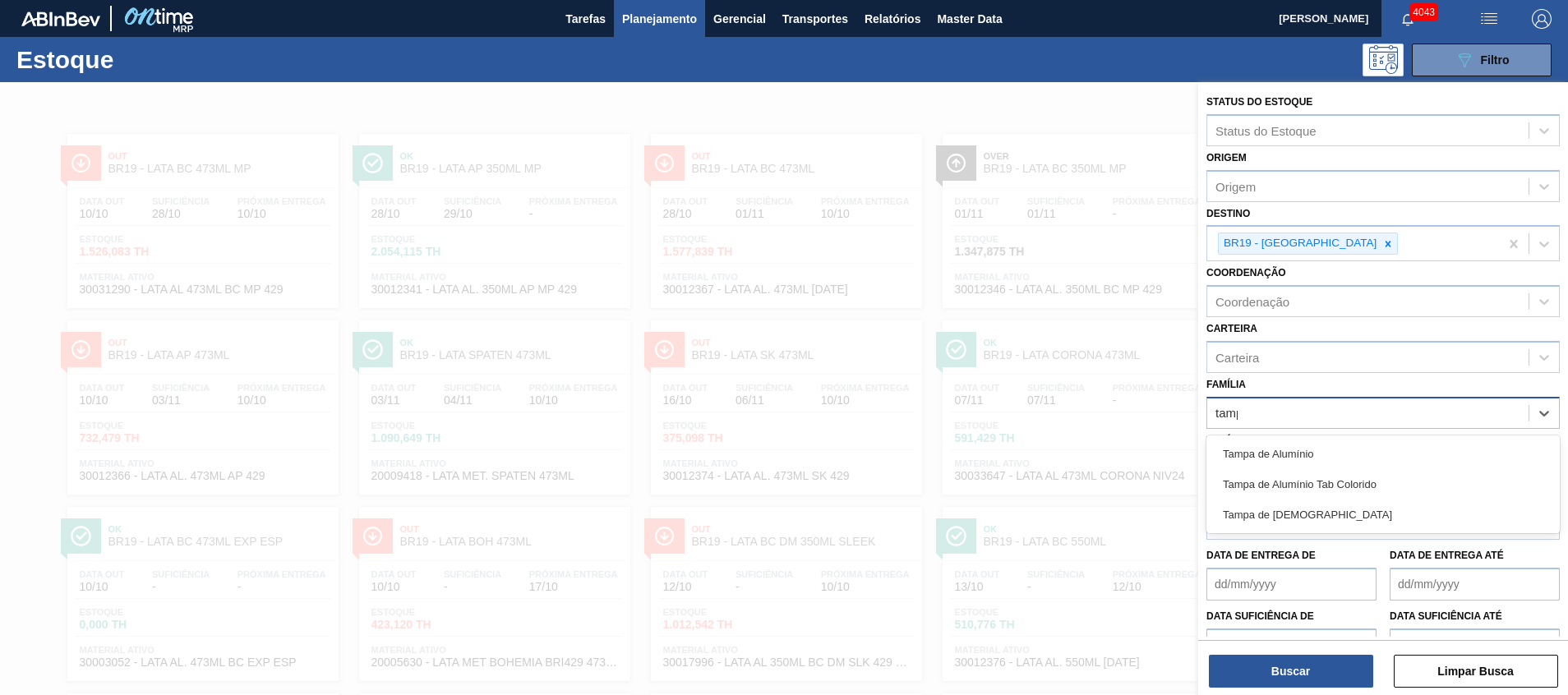
type input "tampa"
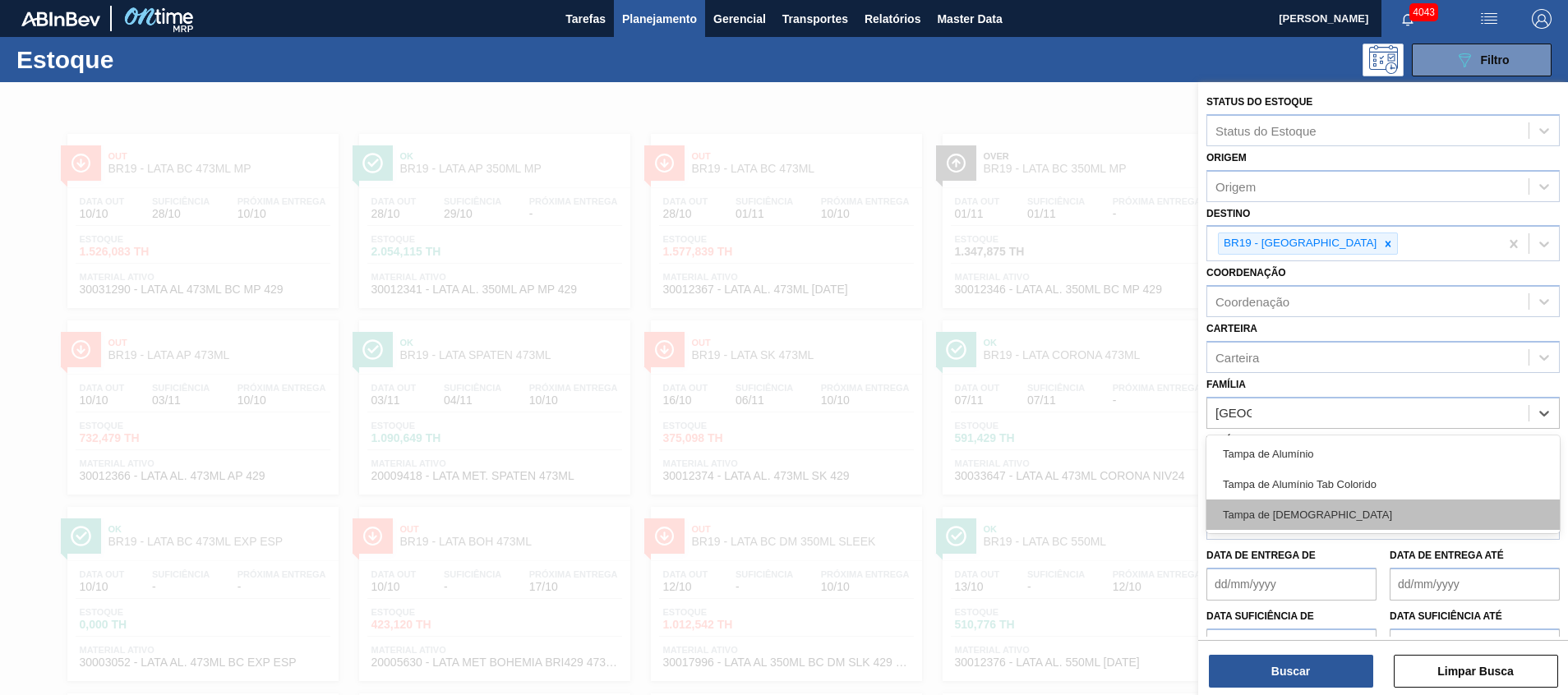
click at [1289, 523] on div "Tampa de [DEMOGRAPHIC_DATA]" at bounding box center [1383, 514] width 354 height 30
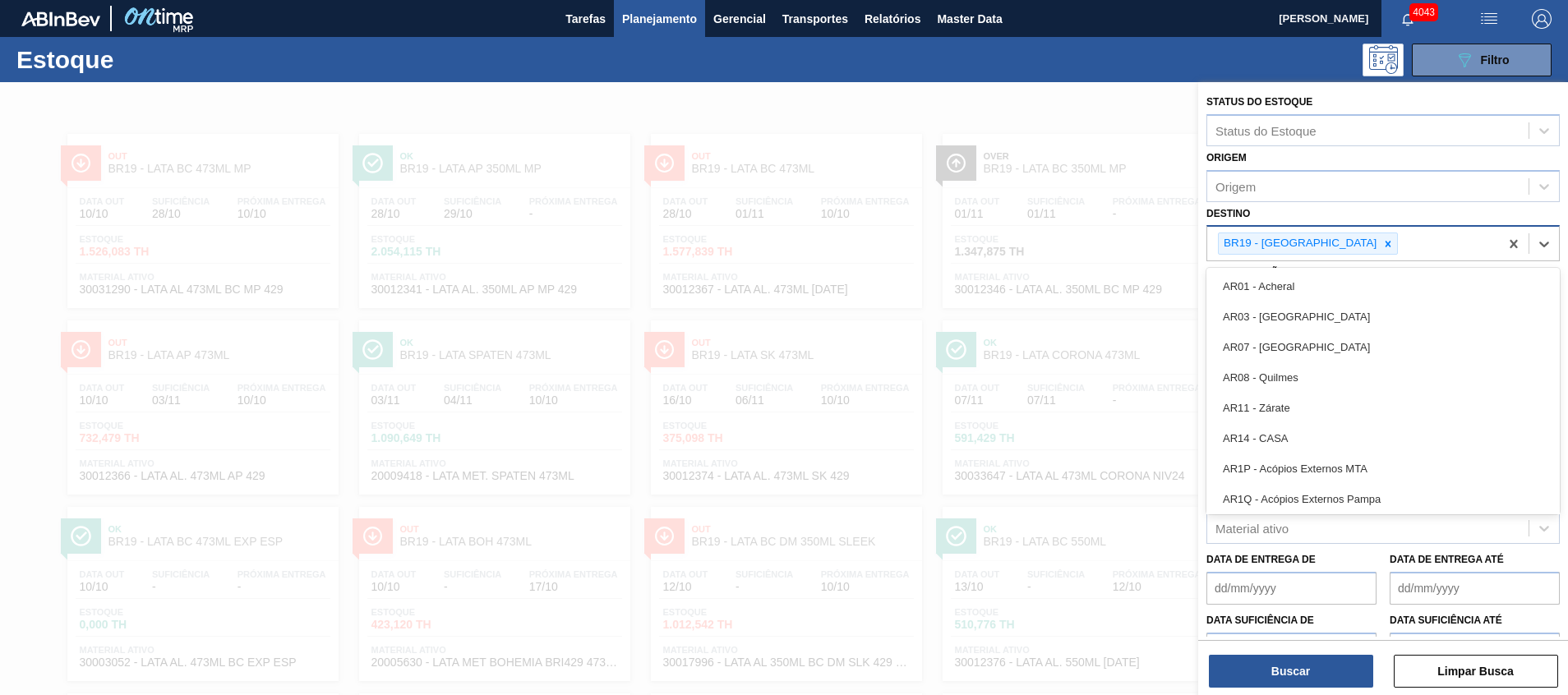
click at [1315, 233] on div "BR19 - Nova Rio" at bounding box center [1308, 243] width 180 height 22
click at [1382, 238] on icon at bounding box center [1387, 243] width 11 height 11
type input "ag"
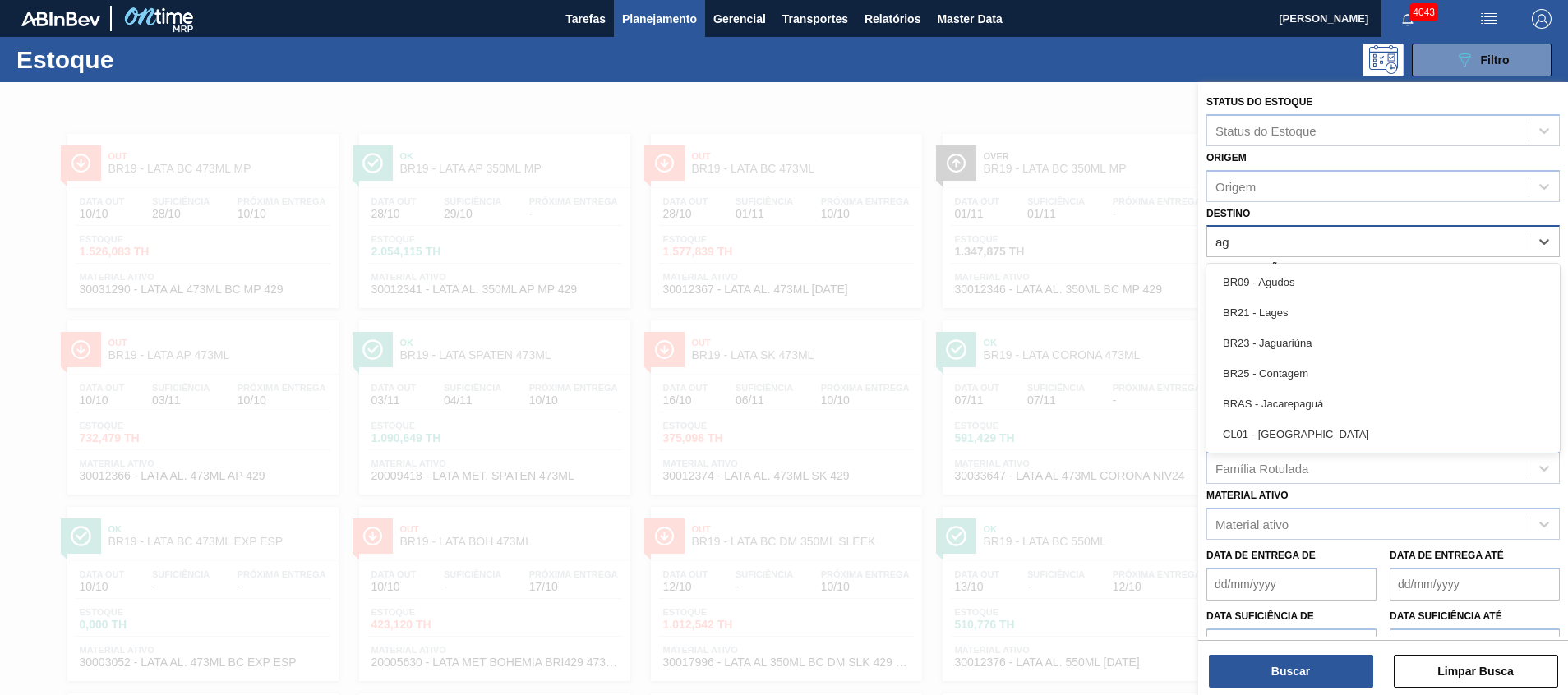
drag, startPoint x: 1302, startPoint y: 287, endPoint x: 1298, endPoint y: 407, distance: 120.1
click at [1302, 286] on div "BR09 - Agudos" at bounding box center [1383, 282] width 354 height 30
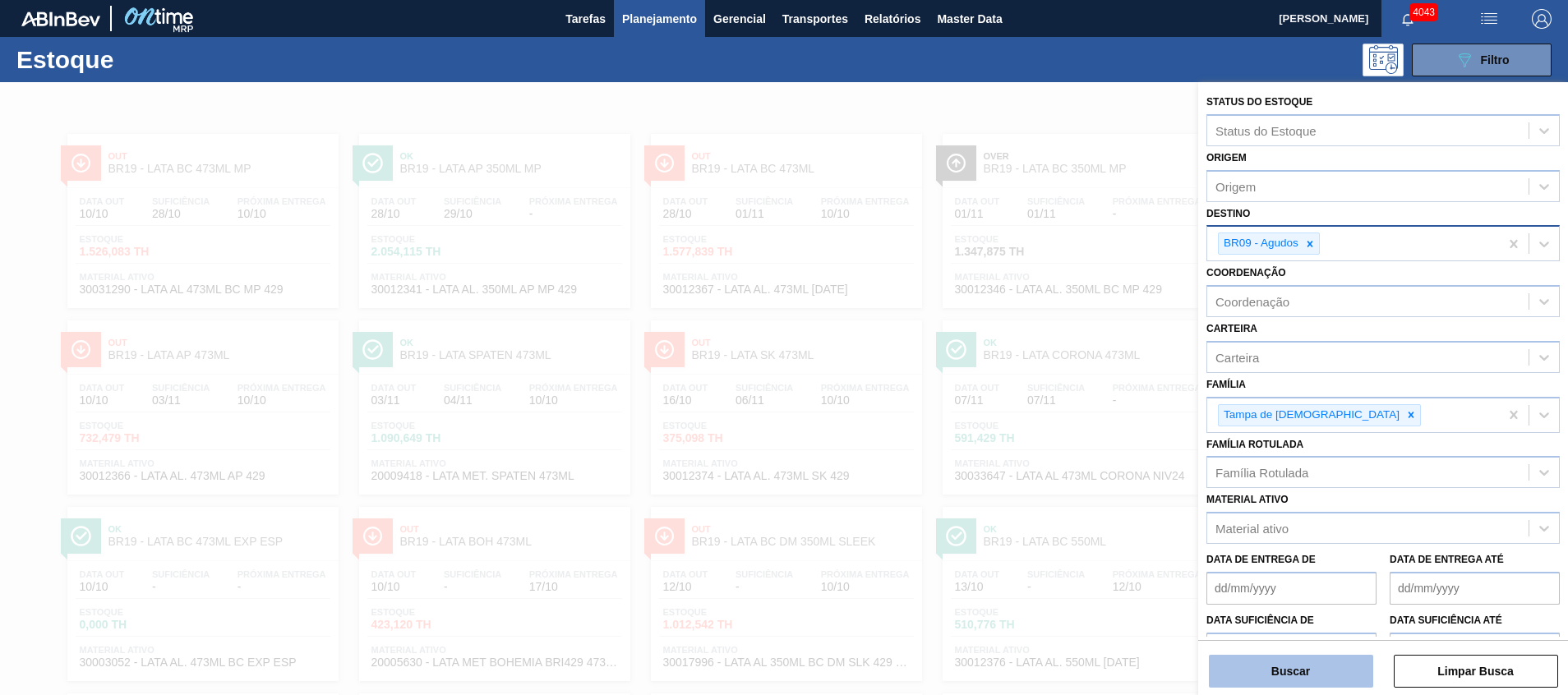
click at [1287, 668] on button "Buscar" at bounding box center [1291, 671] width 164 height 33
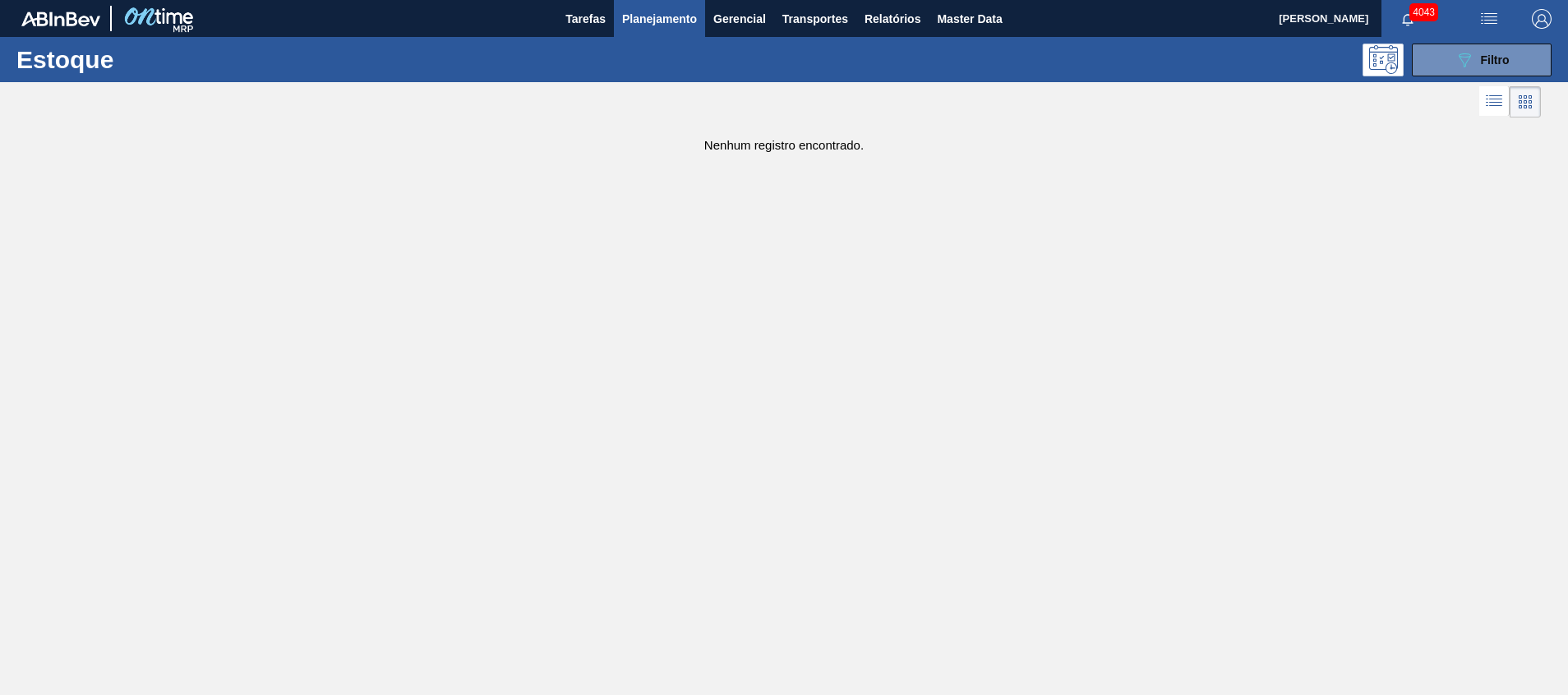
click at [1479, 78] on div "Estoque 089F7B8B-B2A5-4AFE-B5C0-19BA573D28AC Filtro" at bounding box center [784, 59] width 1568 height 45
click at [1479, 63] on div "089F7B8B-B2A5-4AFE-B5C0-19BA573D28AC Filtro" at bounding box center [1482, 60] width 55 height 19
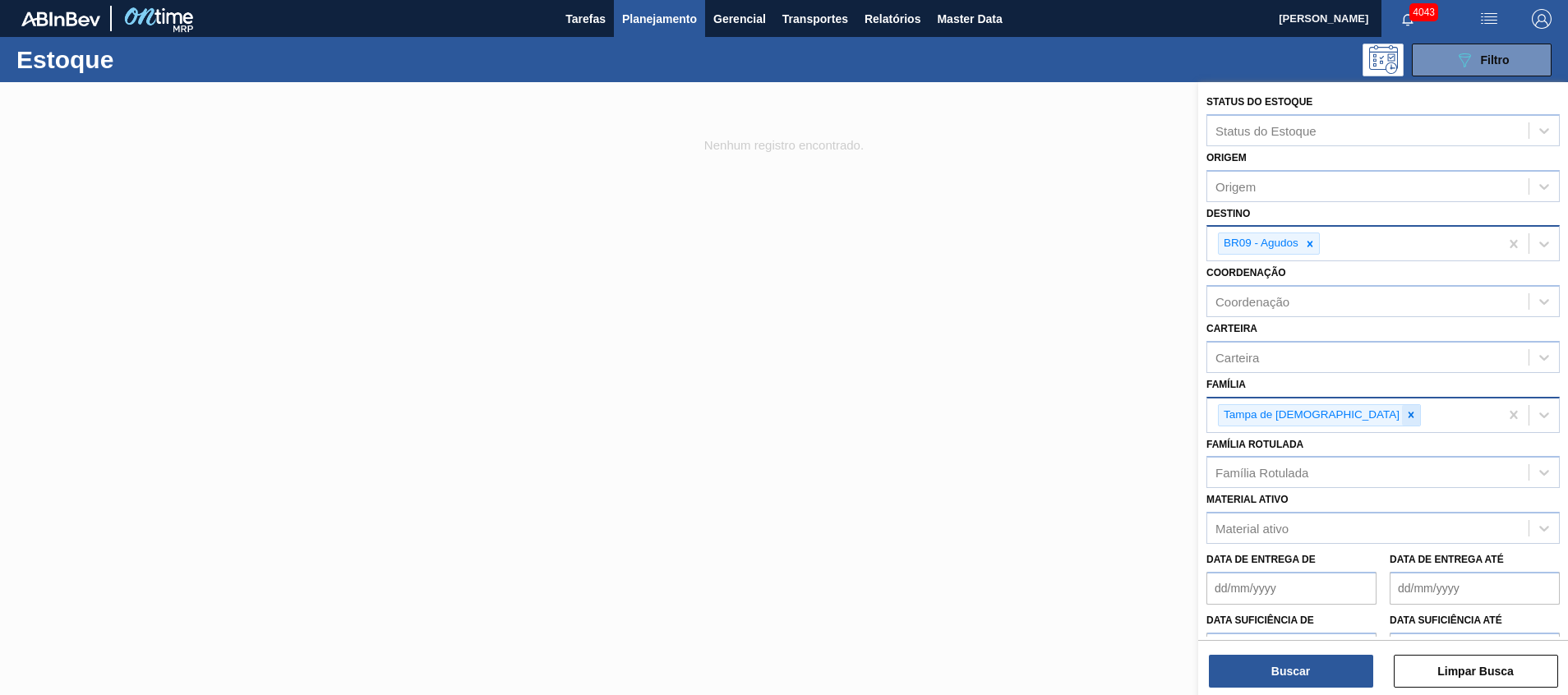
click at [1401, 422] on div at bounding box center [1410, 415] width 18 height 20
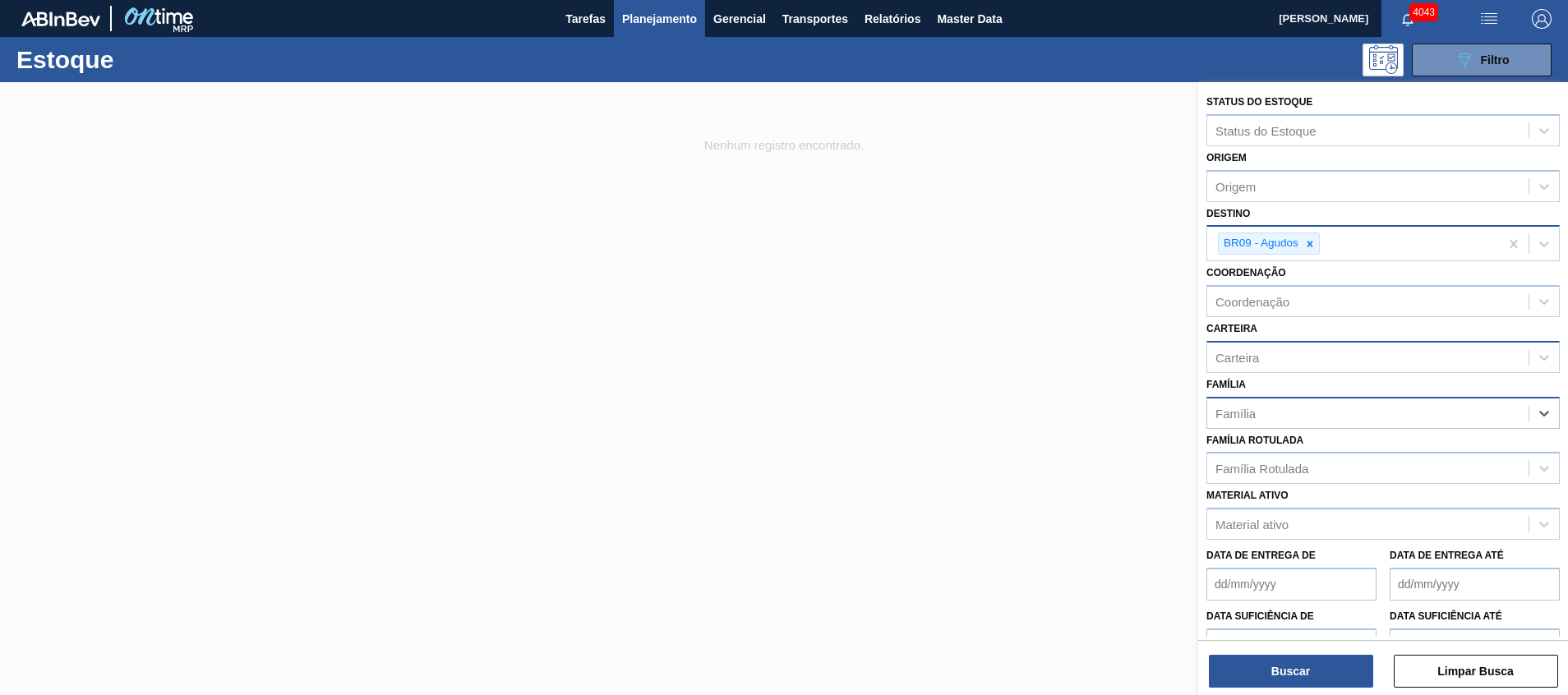
click at [1281, 360] on div "Carteira" at bounding box center [1368, 356] width 321 height 24
type input "tampa"
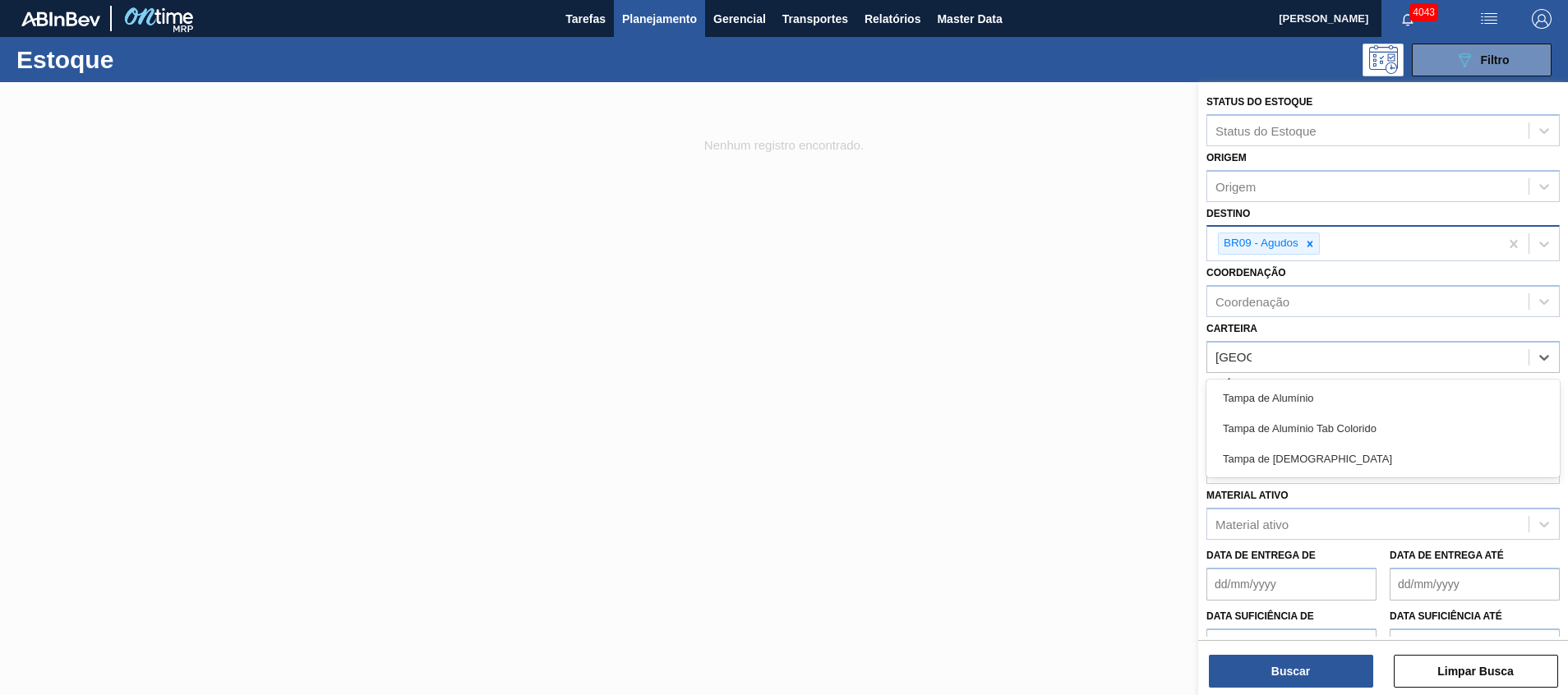
drag, startPoint x: 1293, startPoint y: 455, endPoint x: 1290, endPoint y: 472, distance: 17.3
click at [1293, 455] on div "Tampa de [DEMOGRAPHIC_DATA]" at bounding box center [1383, 459] width 354 height 30
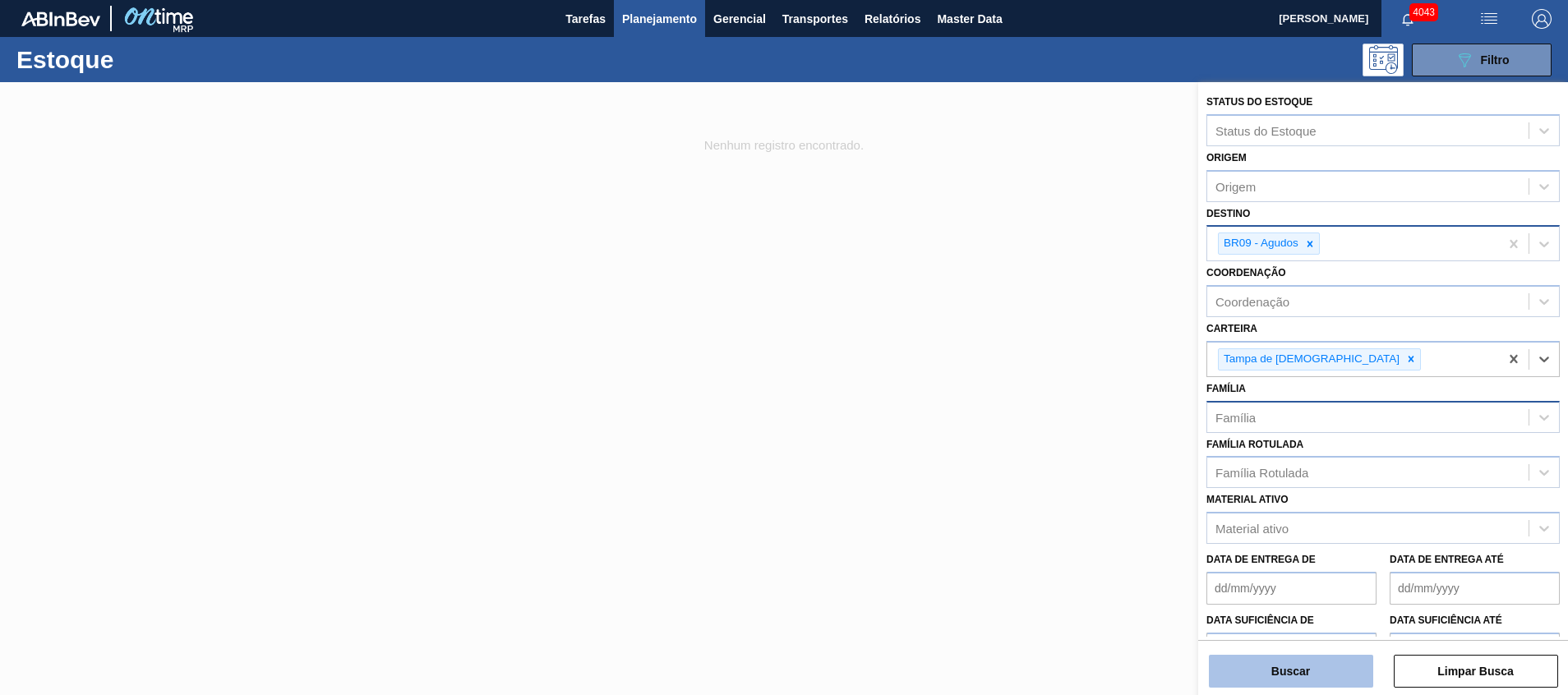
click at [1279, 669] on button "Buscar" at bounding box center [1291, 671] width 164 height 33
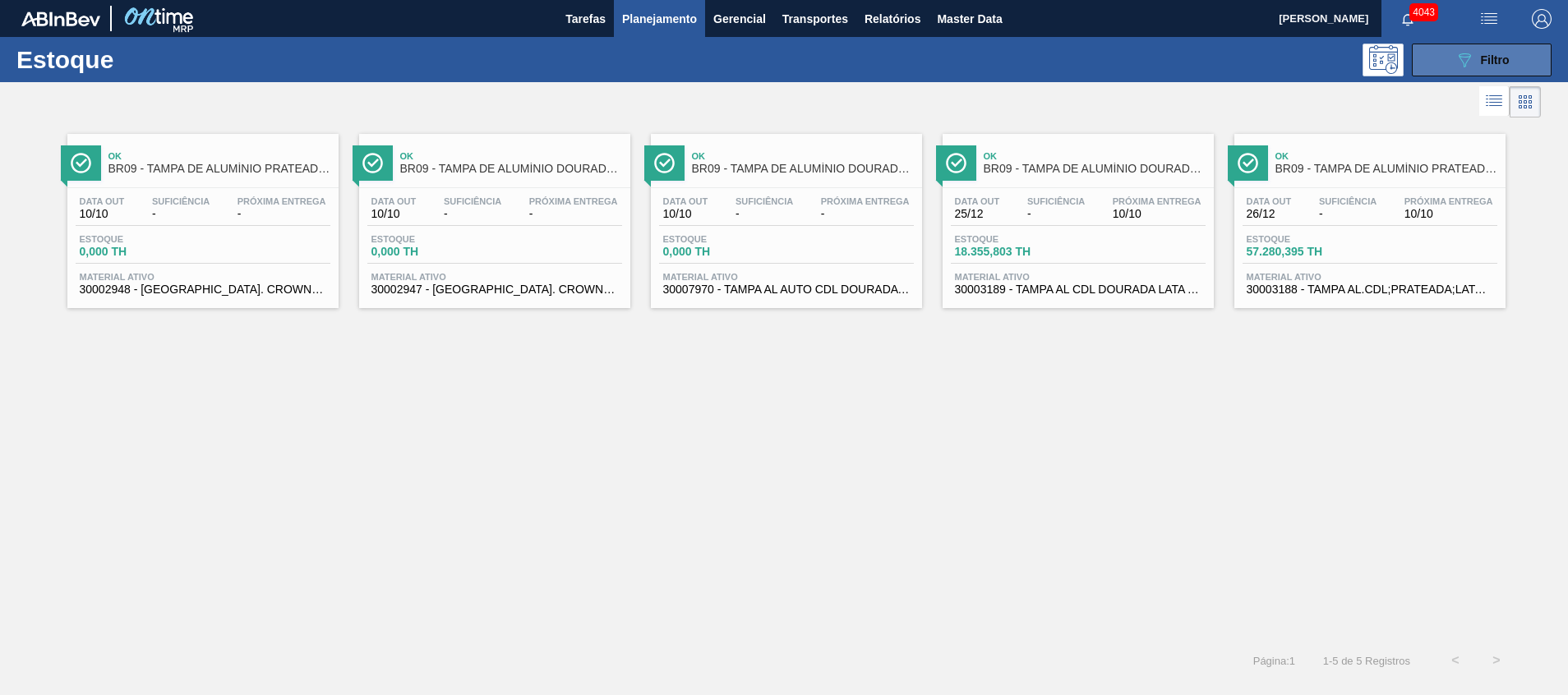
drag, startPoint x: 1464, startPoint y: 56, endPoint x: 1460, endPoint y: 65, distance: 9.8
click at [1464, 56] on icon "089F7B8B-B2A5-4AFE-B5C0-19BA573D28AC" at bounding box center [1464, 60] width 19 height 19
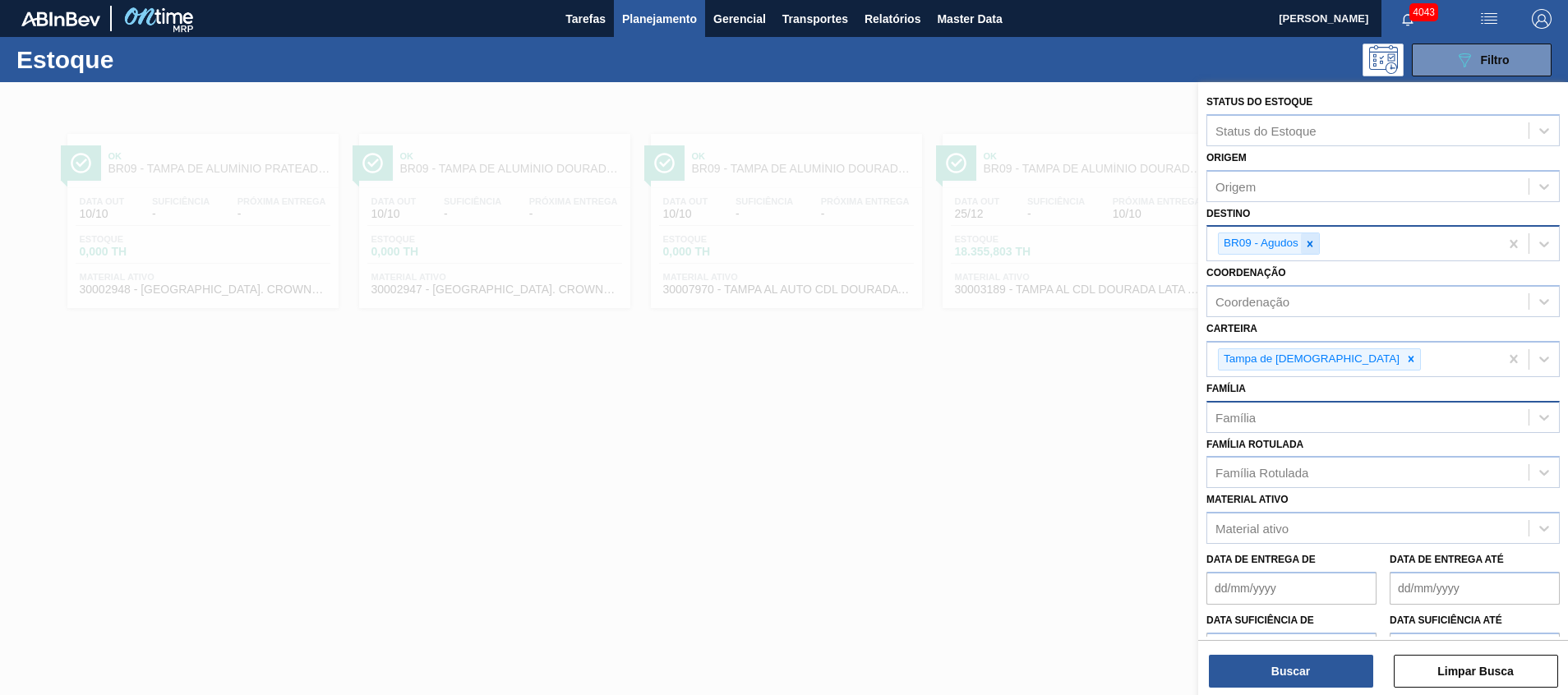
click at [1314, 247] on icon at bounding box center [1310, 243] width 11 height 11
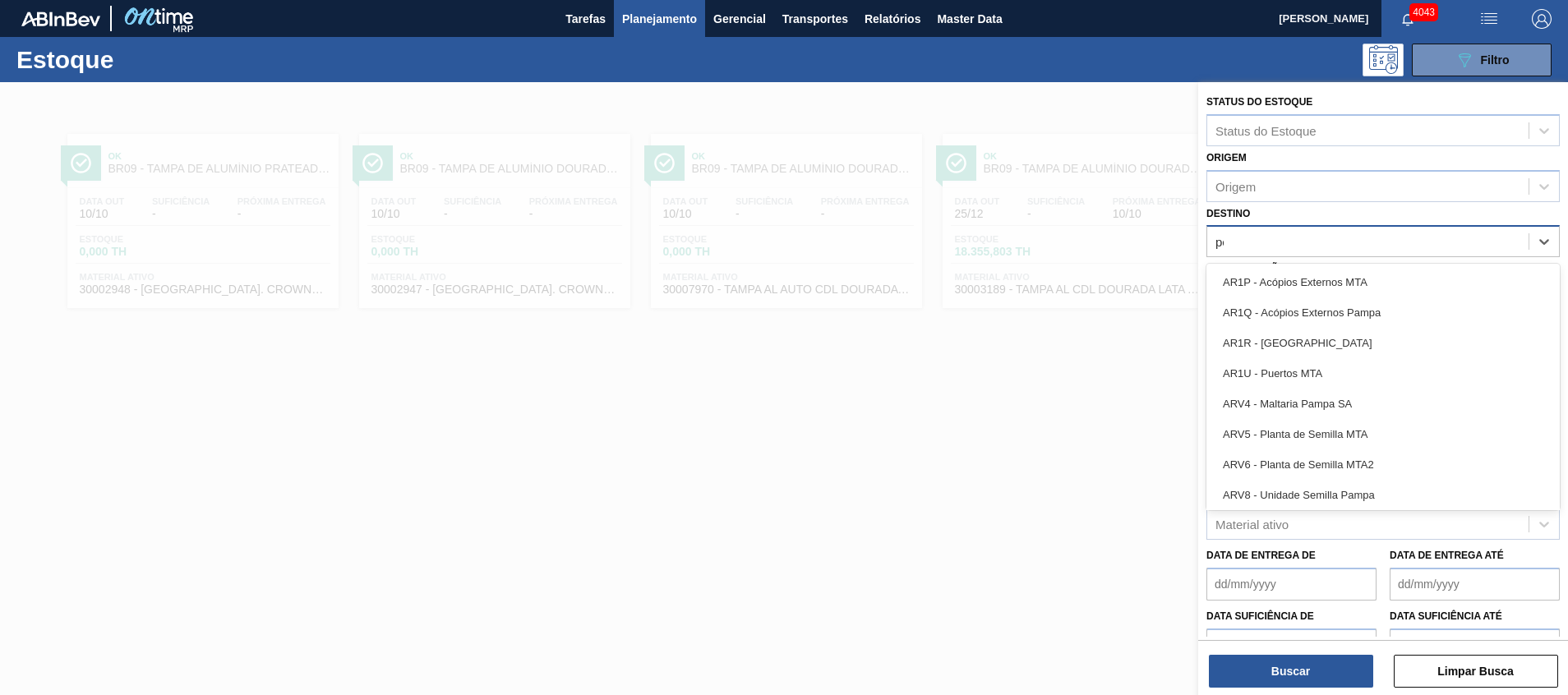
type input "per"
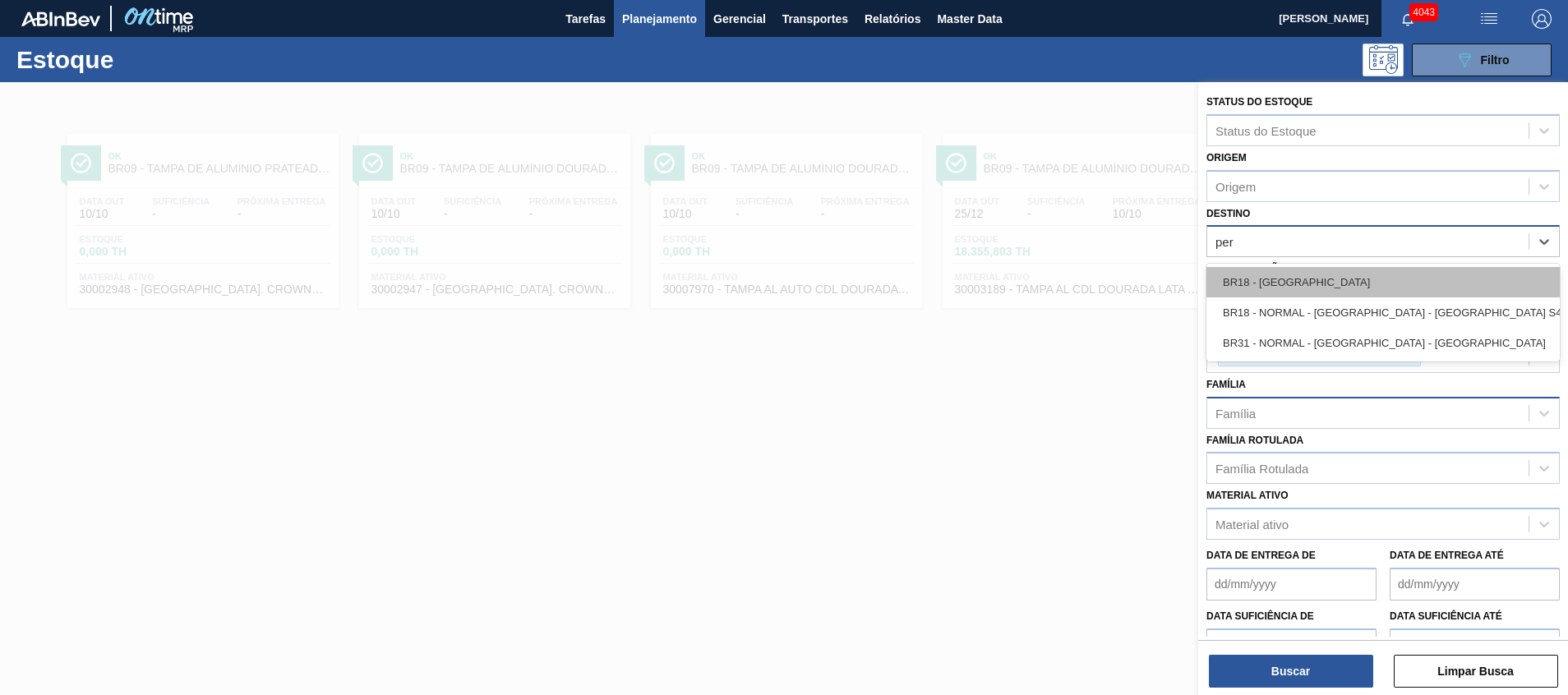
click at [1318, 269] on div "BR18 - Pernambuco" at bounding box center [1383, 282] width 354 height 30
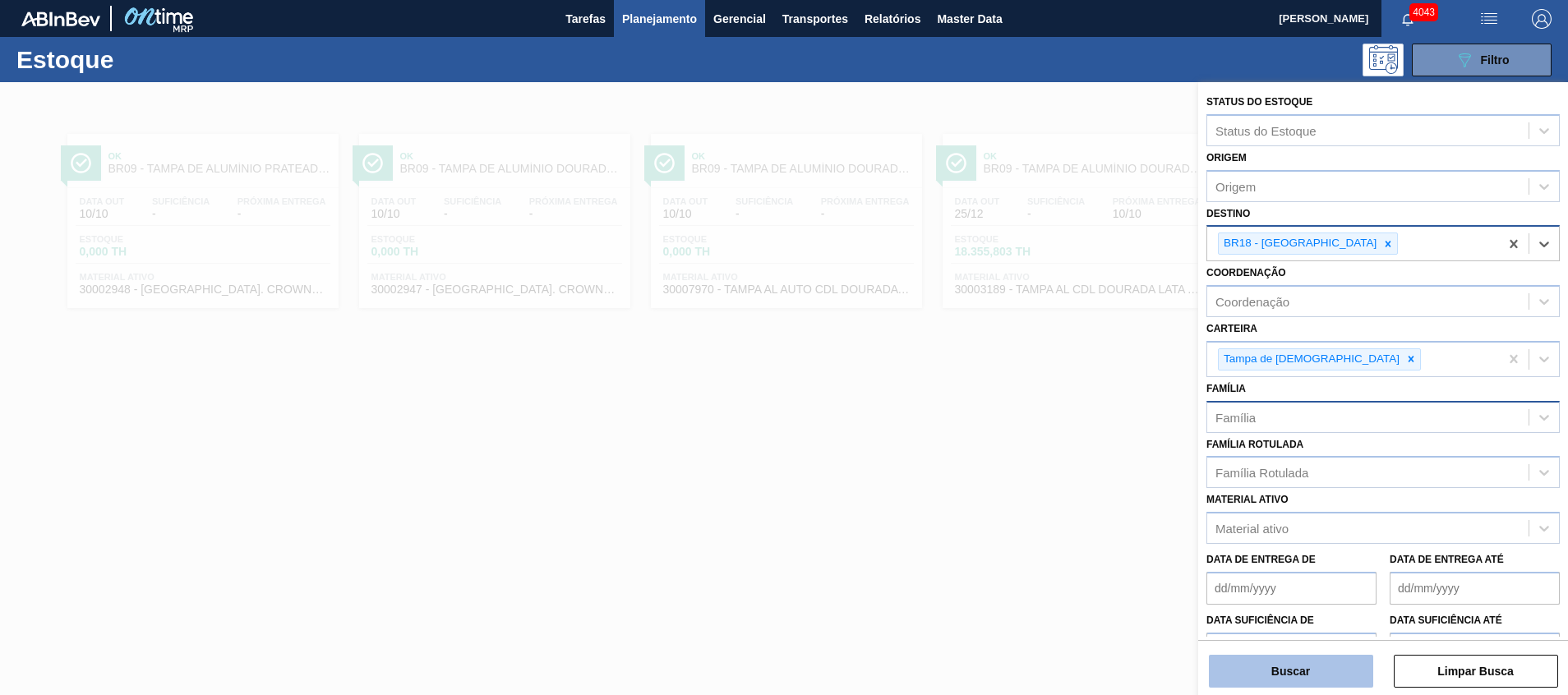
click at [1257, 669] on button "Buscar" at bounding box center [1291, 671] width 164 height 33
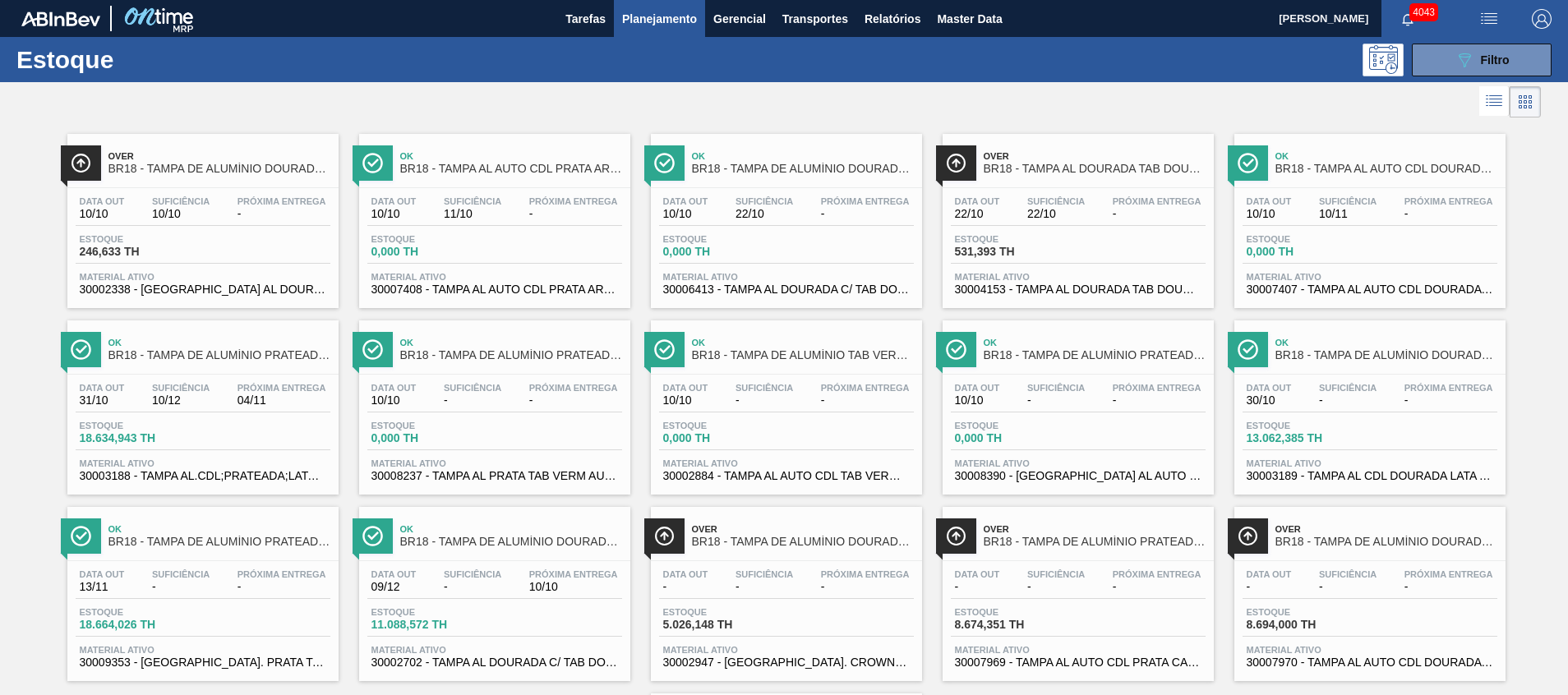
scroll to position [213, 0]
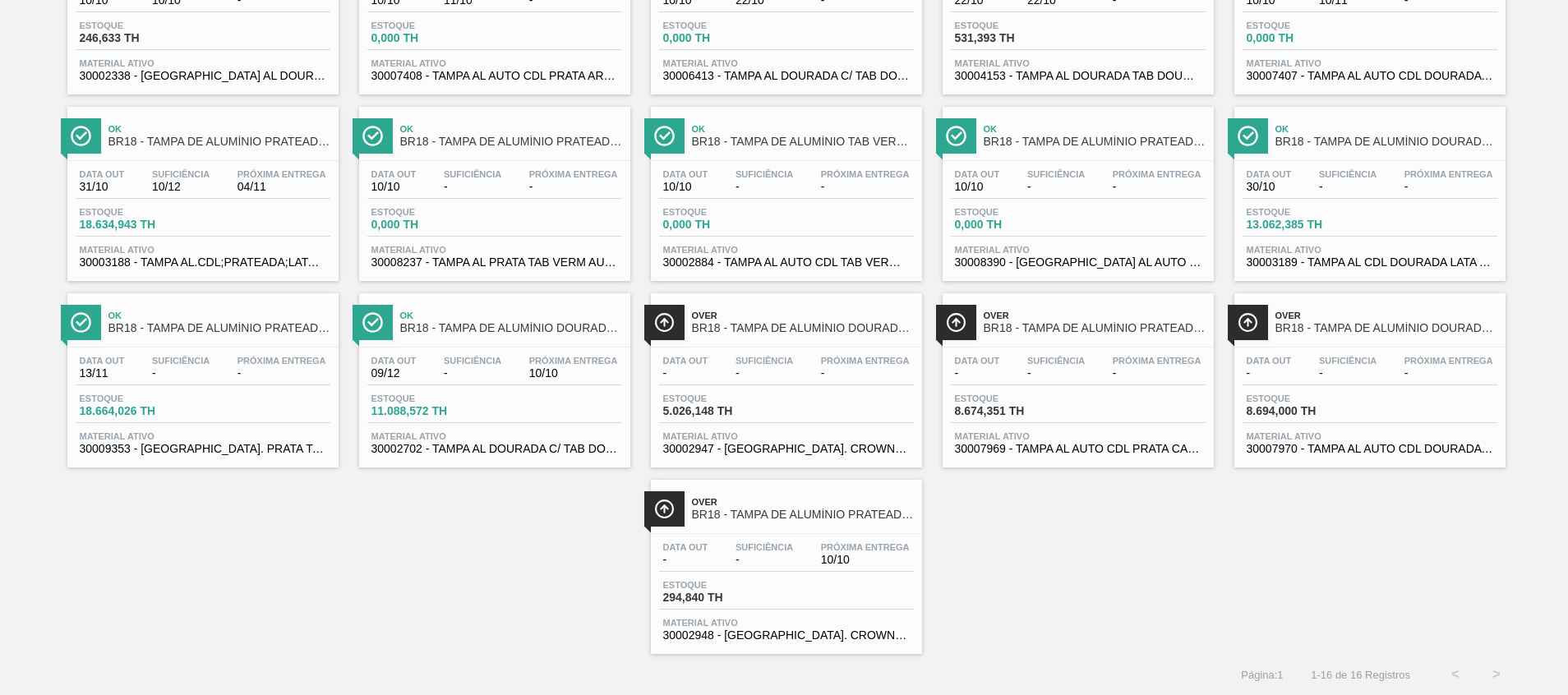
click at [494, 453] on span "30002702 - TAMPA AL DOURADA C/ TAB DOURADO" at bounding box center [495, 449] width 247 height 12
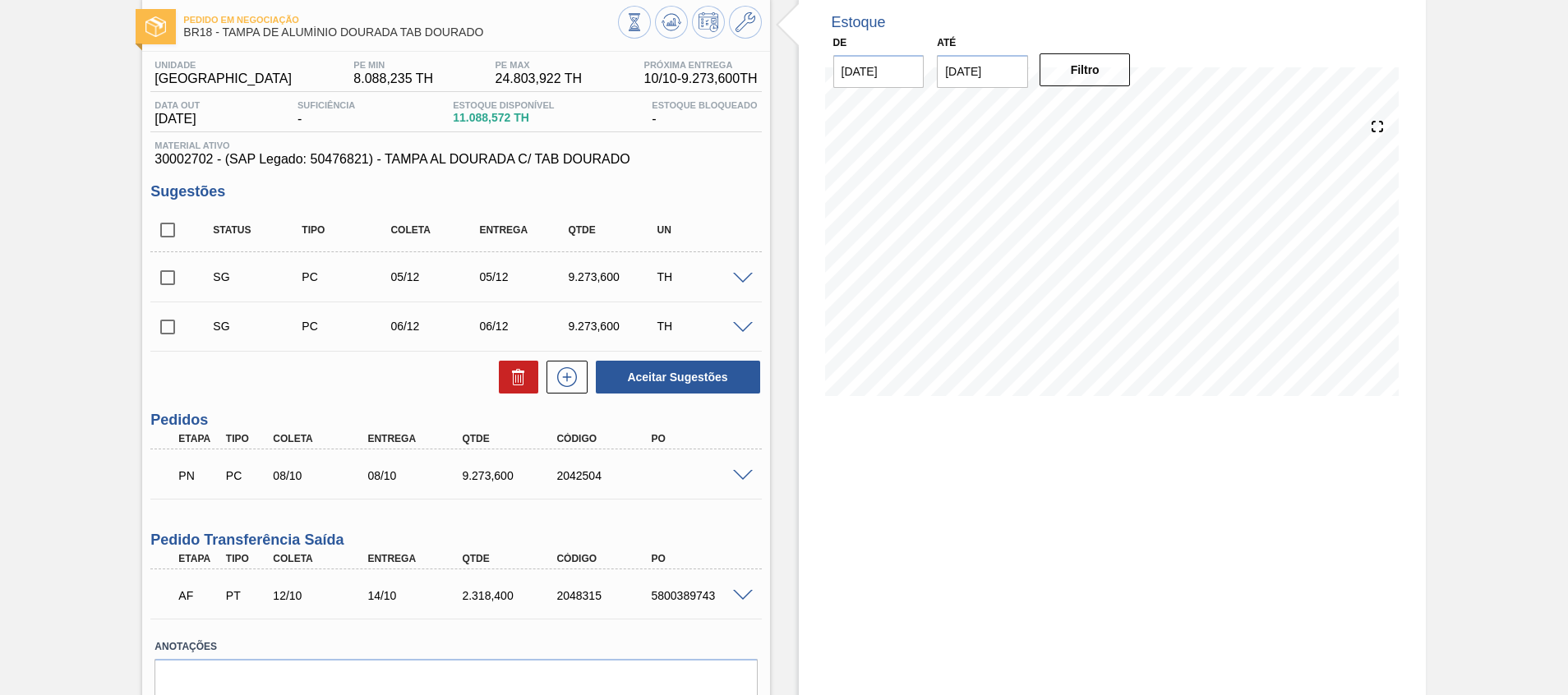
scroll to position [123, 0]
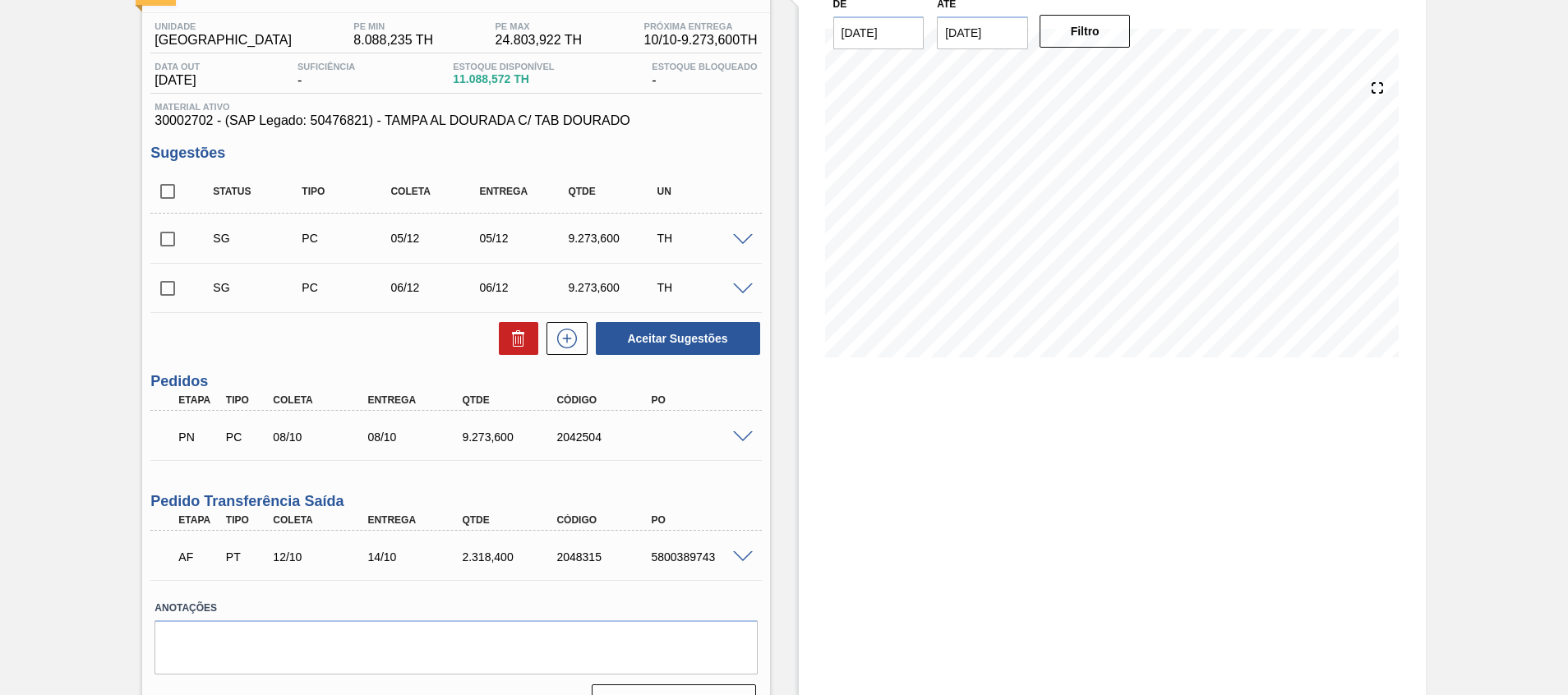
click at [751, 560] on div at bounding box center [744, 556] width 33 height 12
click at [740, 555] on span at bounding box center [743, 557] width 19 height 12
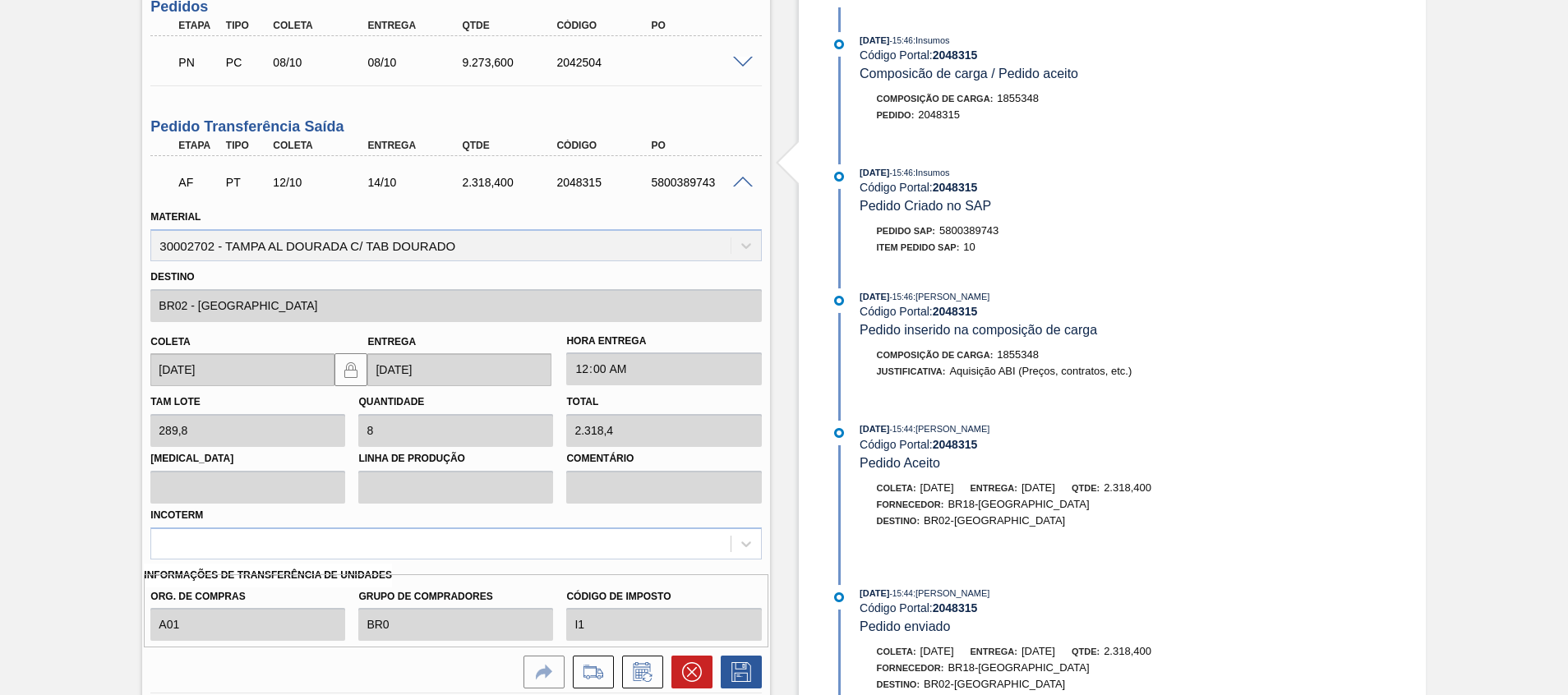
scroll to position [370, 0]
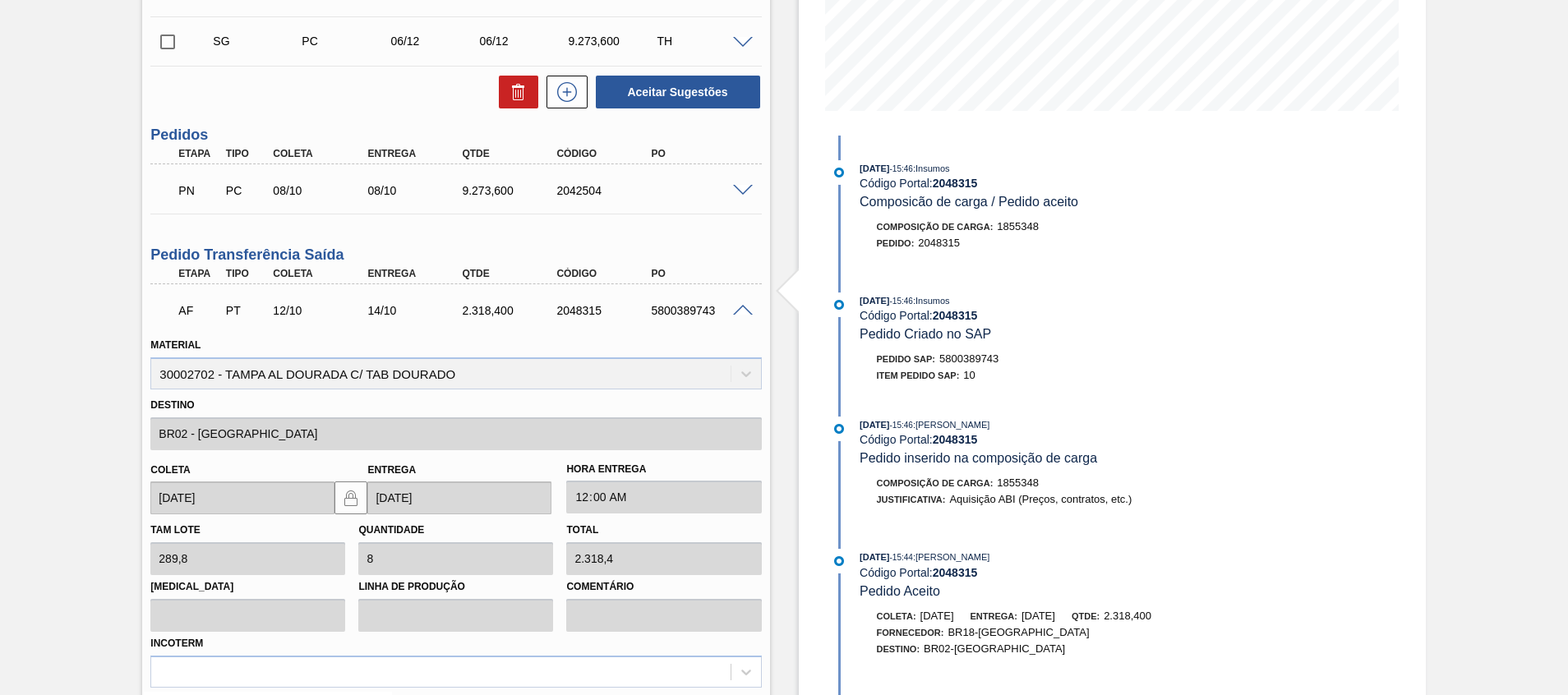
click at [743, 315] on span at bounding box center [743, 311] width 19 height 12
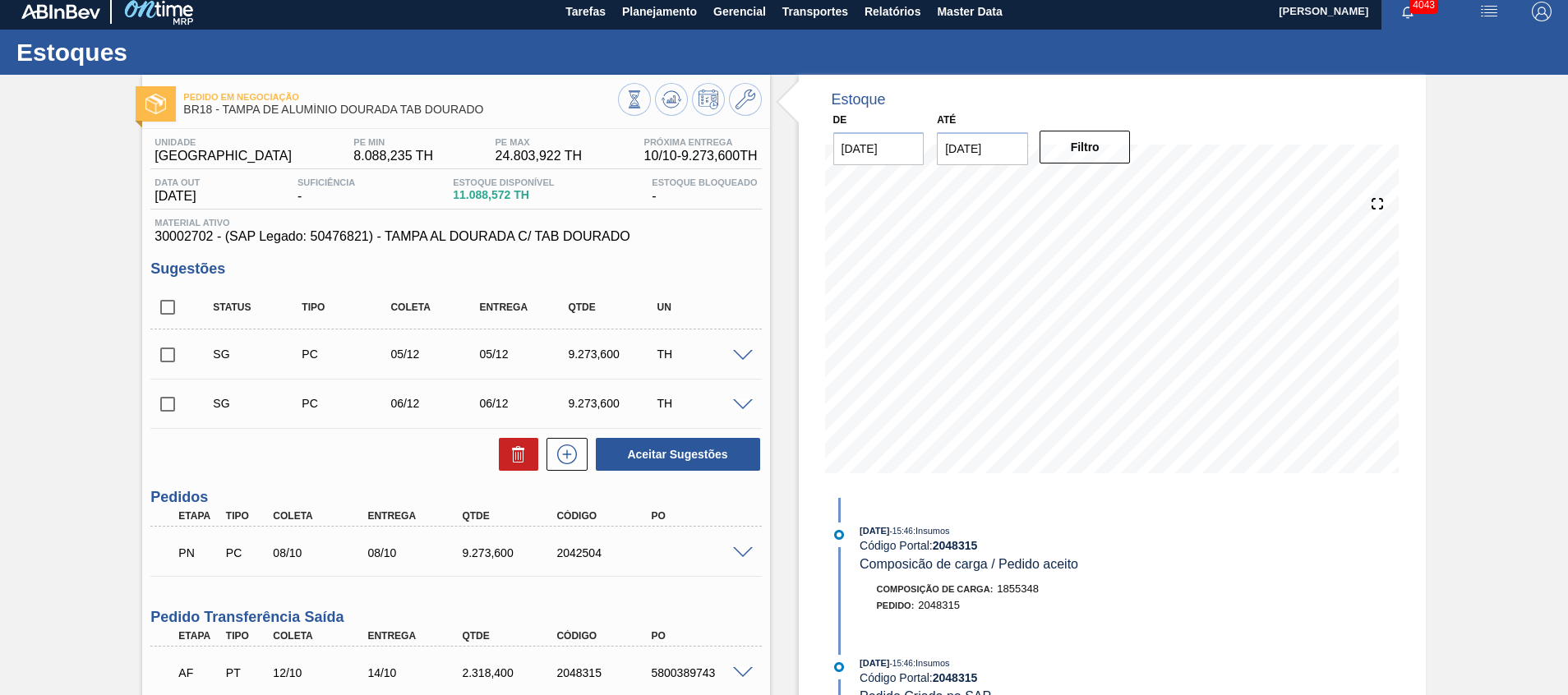
scroll to position [0, 0]
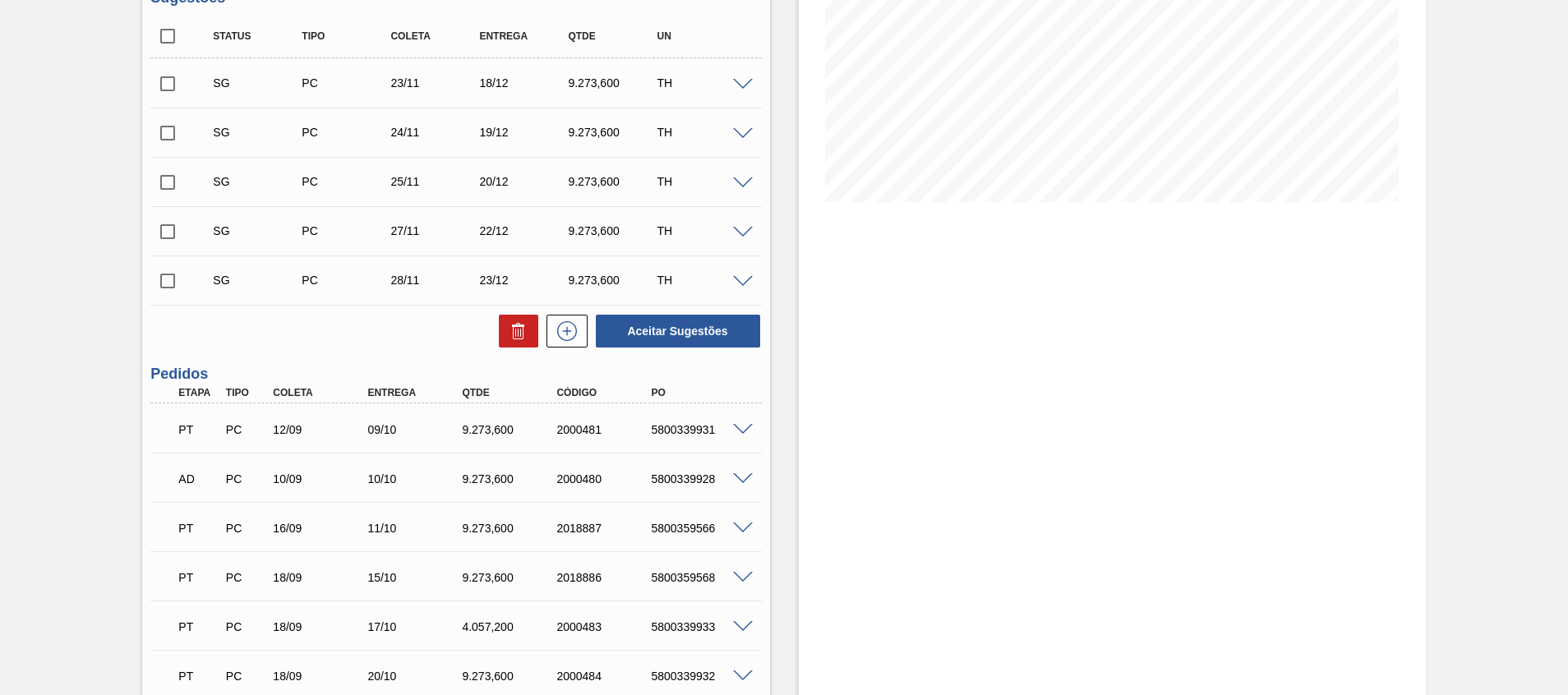
scroll to position [370, 0]
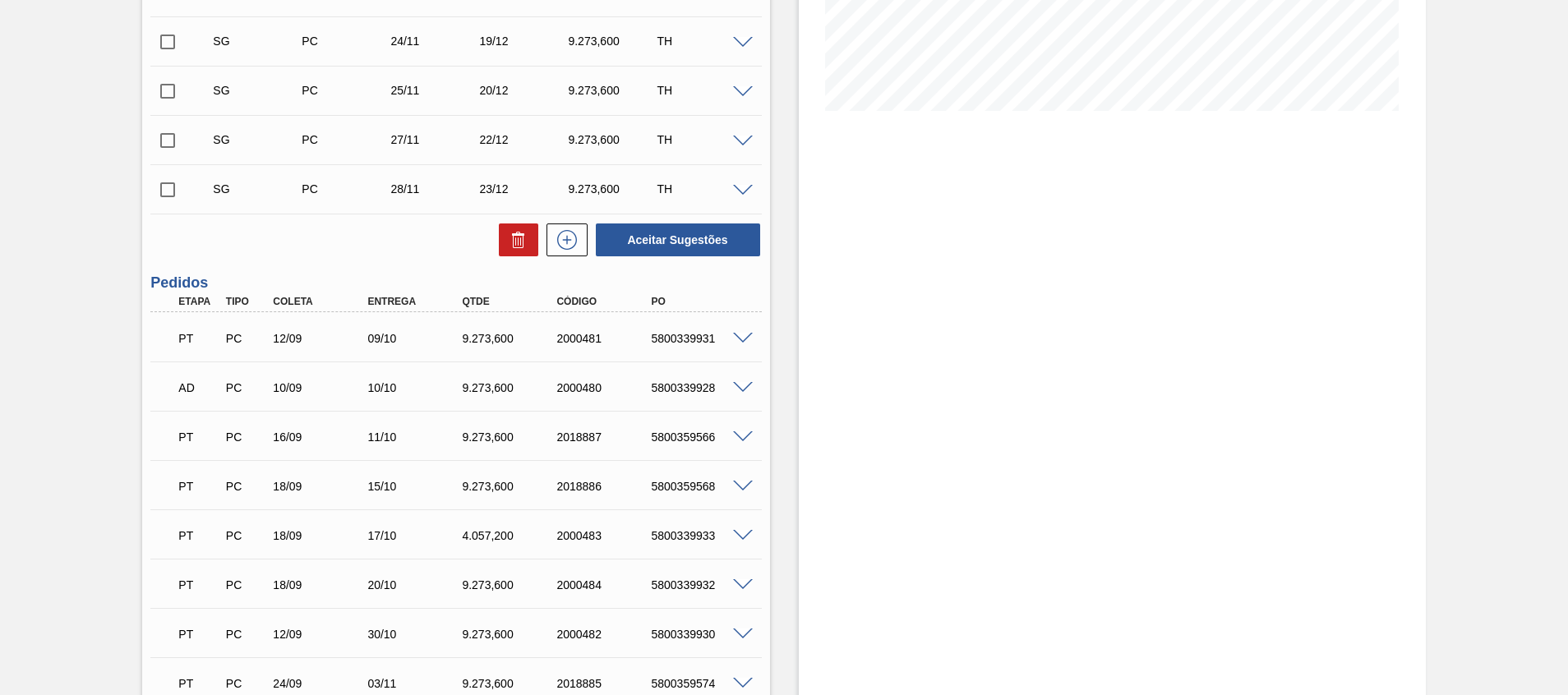
click at [742, 333] on span at bounding box center [743, 339] width 19 height 12
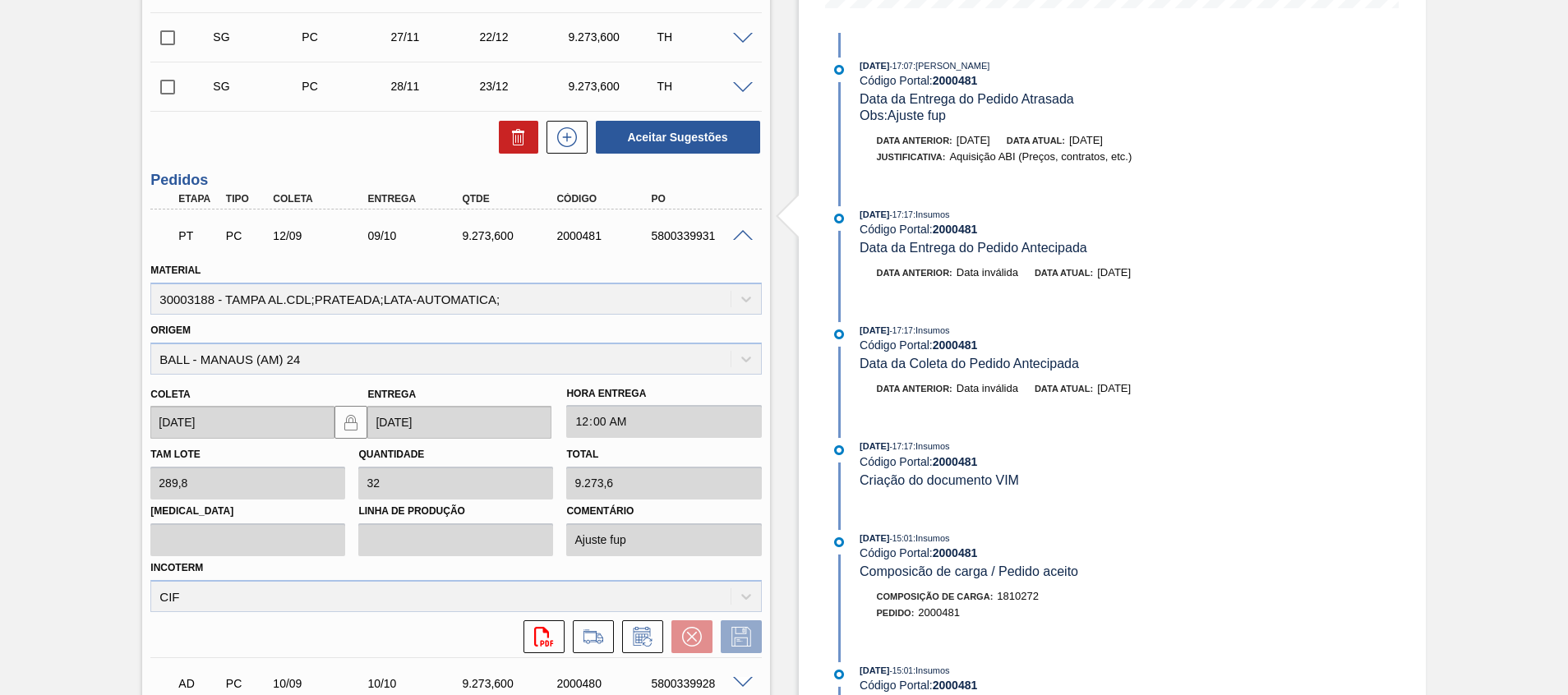
scroll to position [617, 0]
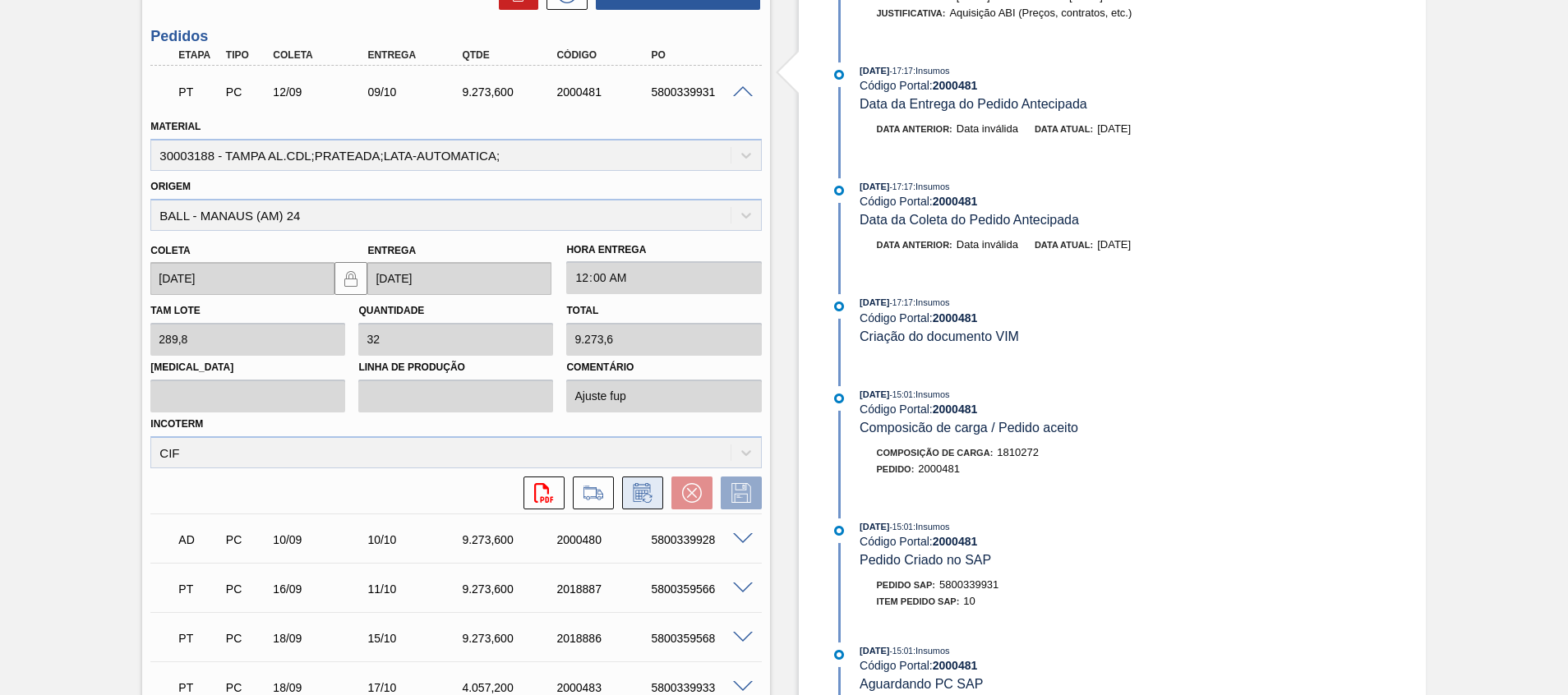
click at [636, 497] on icon at bounding box center [641, 494] width 12 height 10
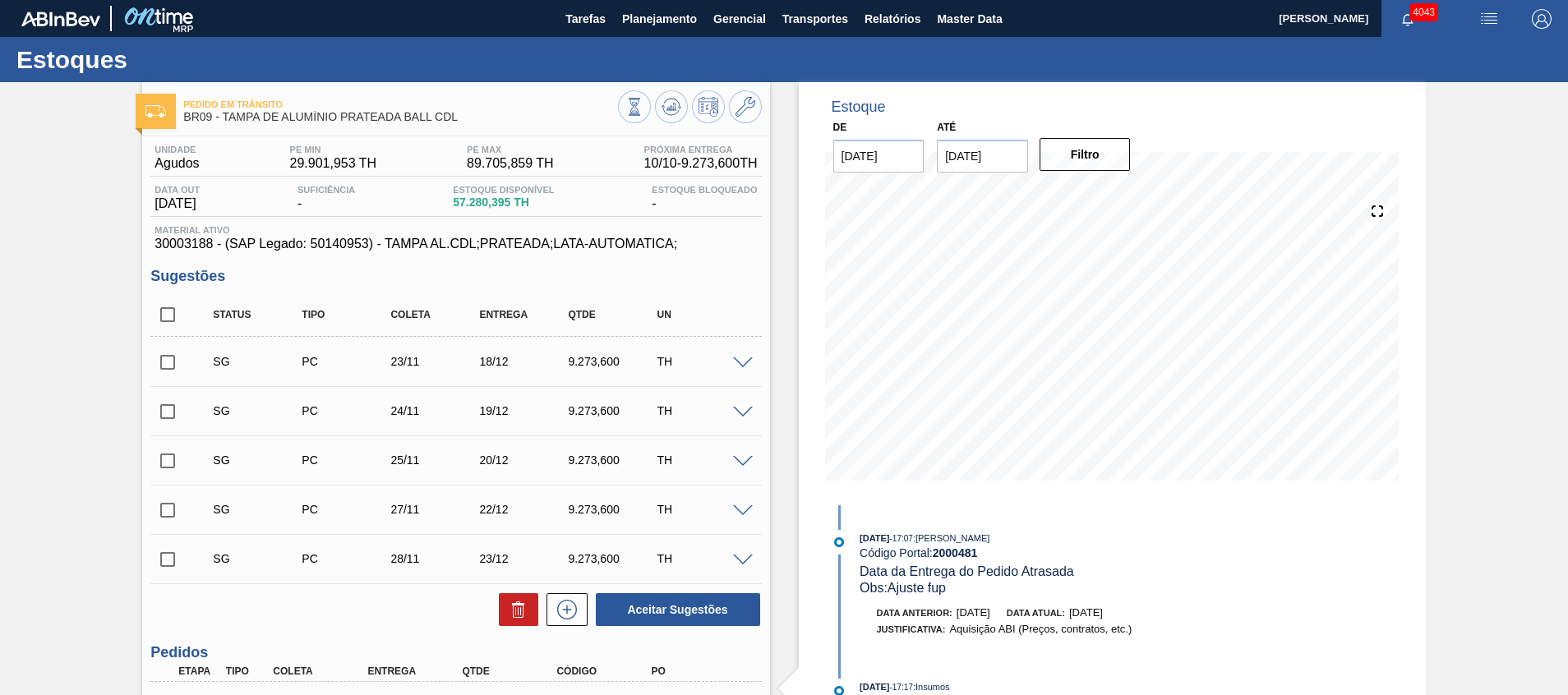
scroll to position [247, 0]
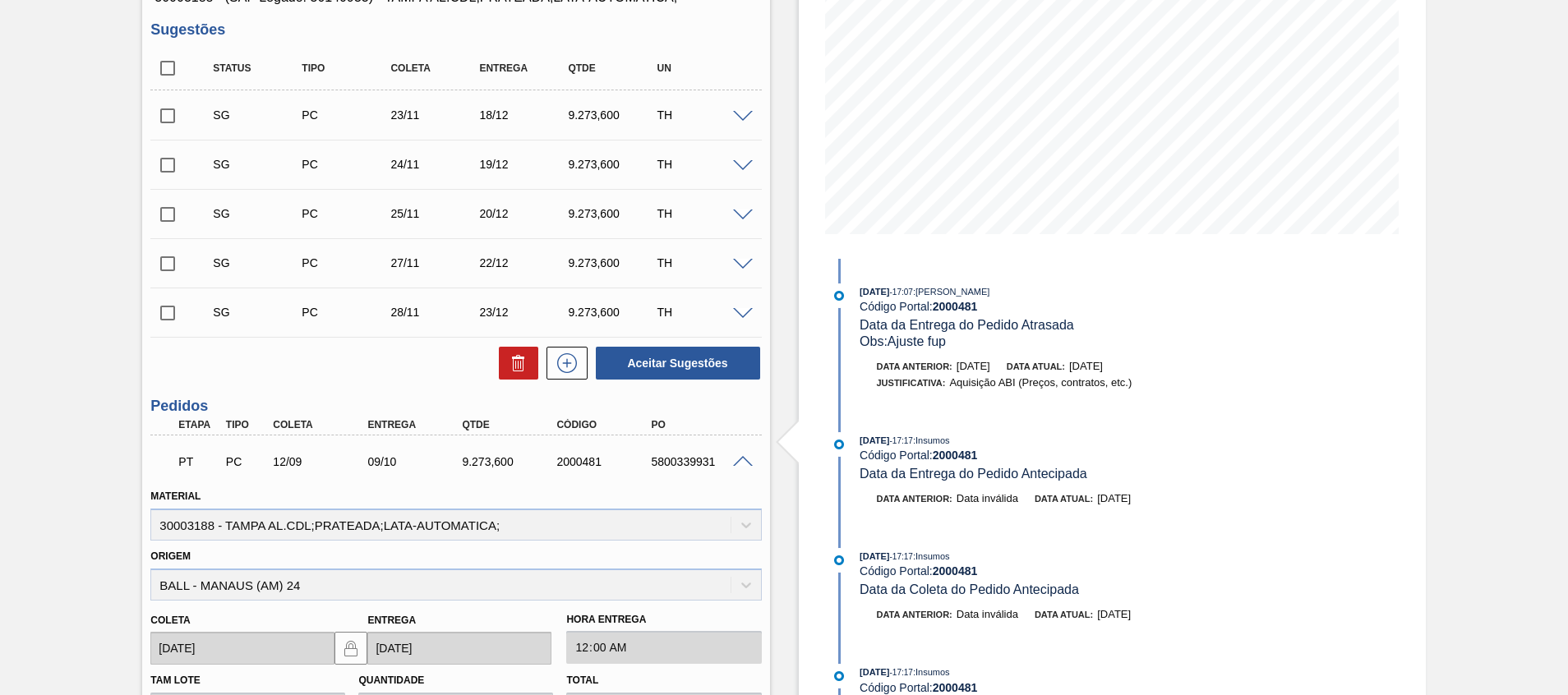
click at [741, 460] on span at bounding box center [743, 462] width 19 height 12
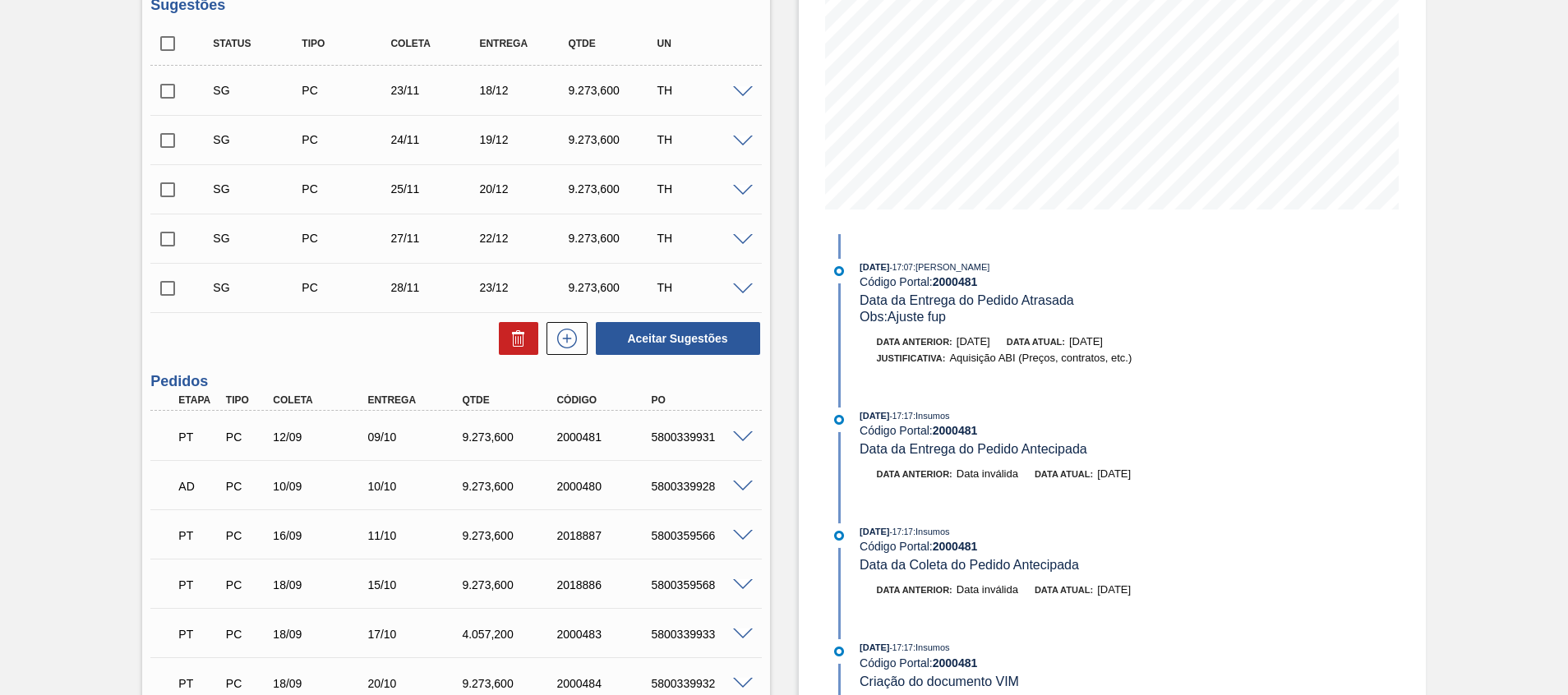
scroll to position [370, 0]
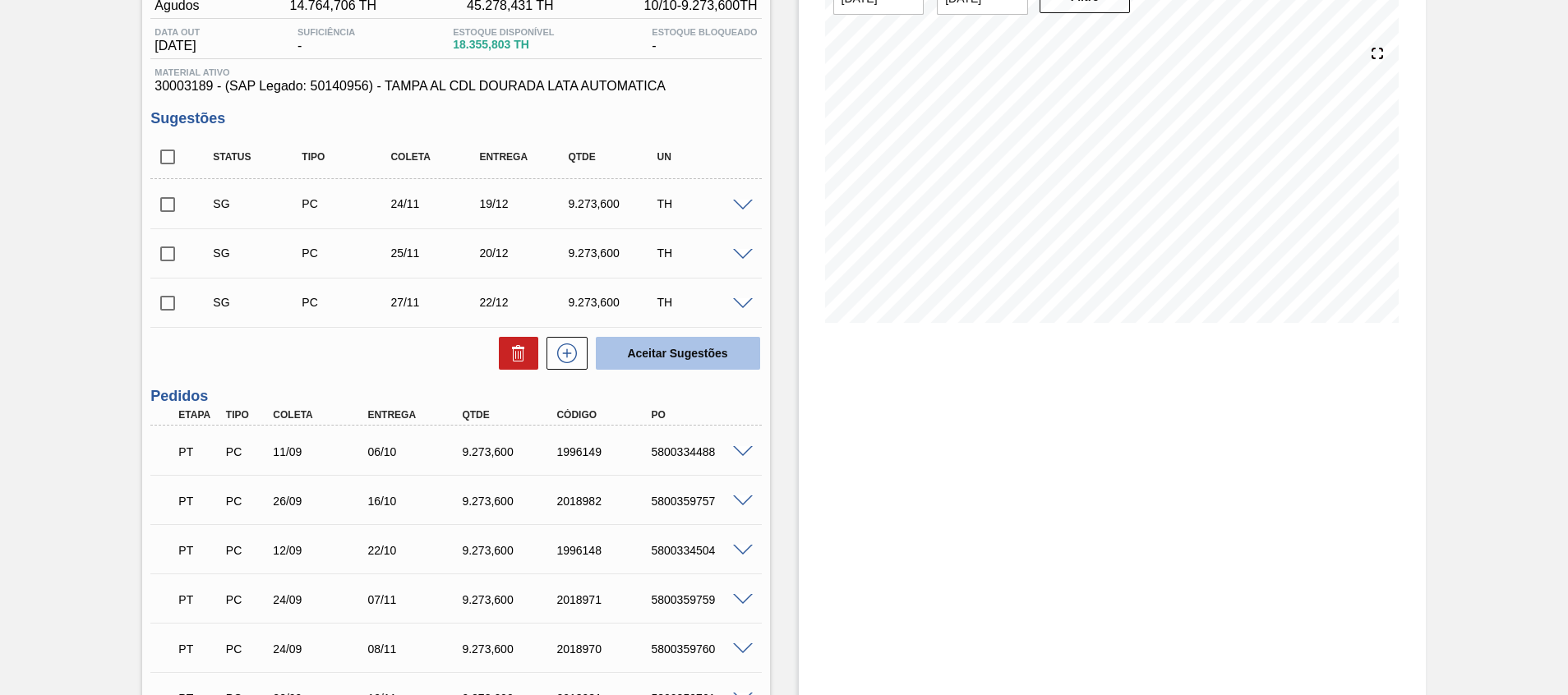
scroll to position [247, 0]
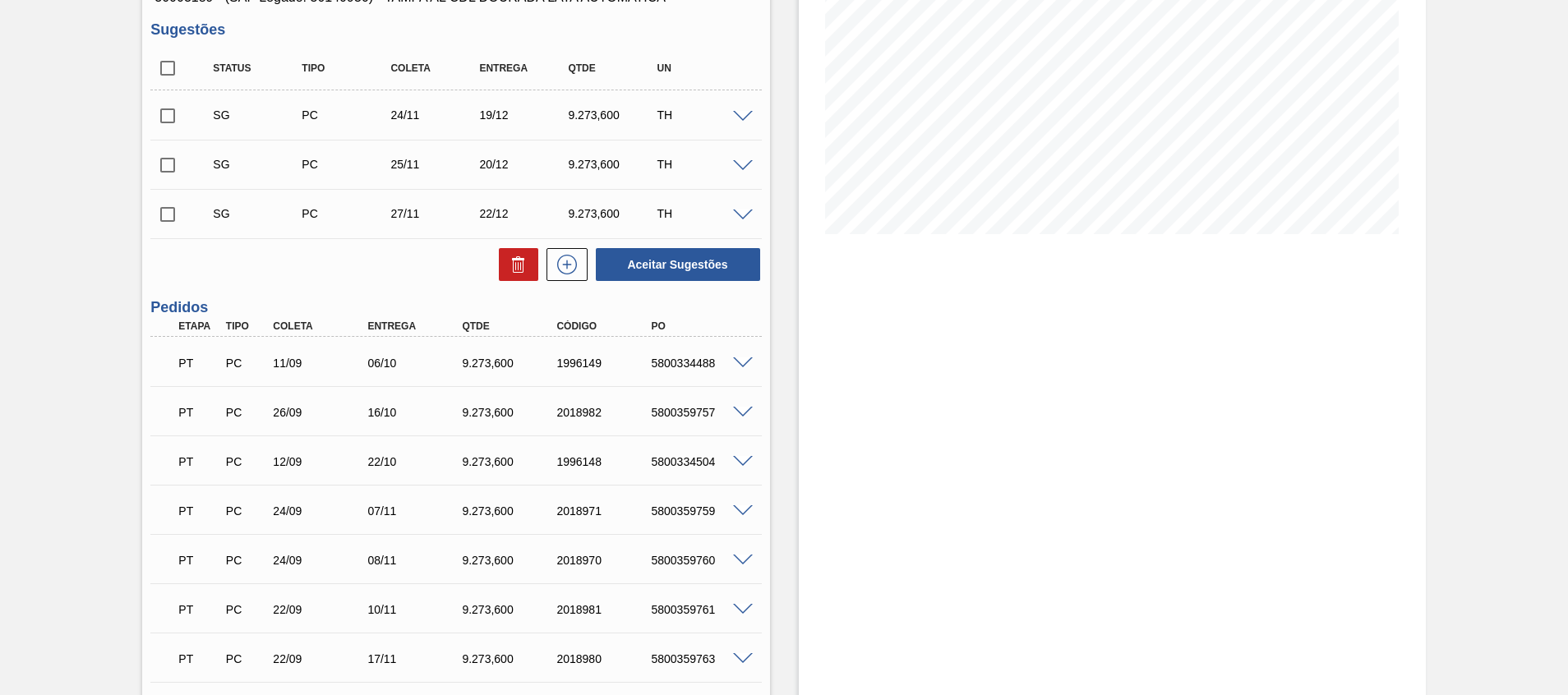
click at [743, 362] on span at bounding box center [743, 363] width 19 height 12
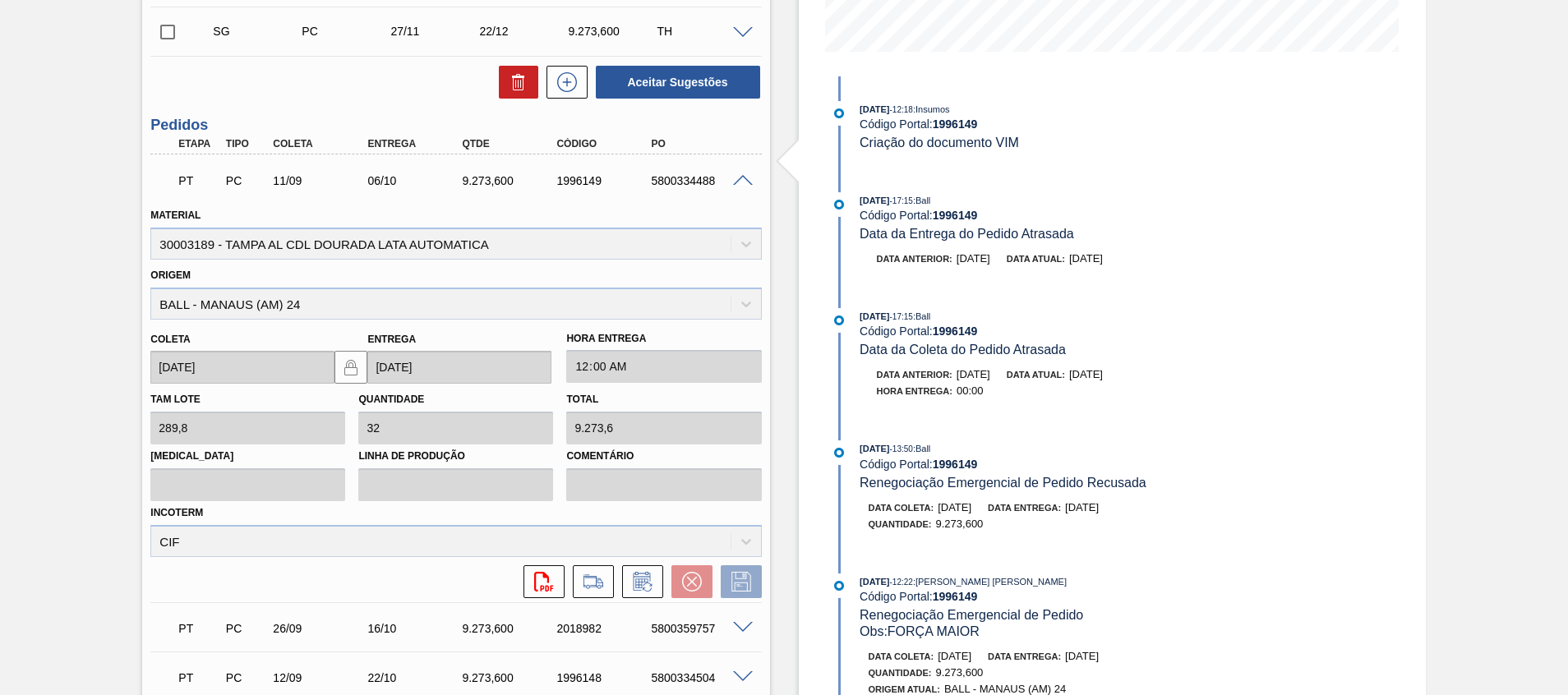
scroll to position [473, 0]
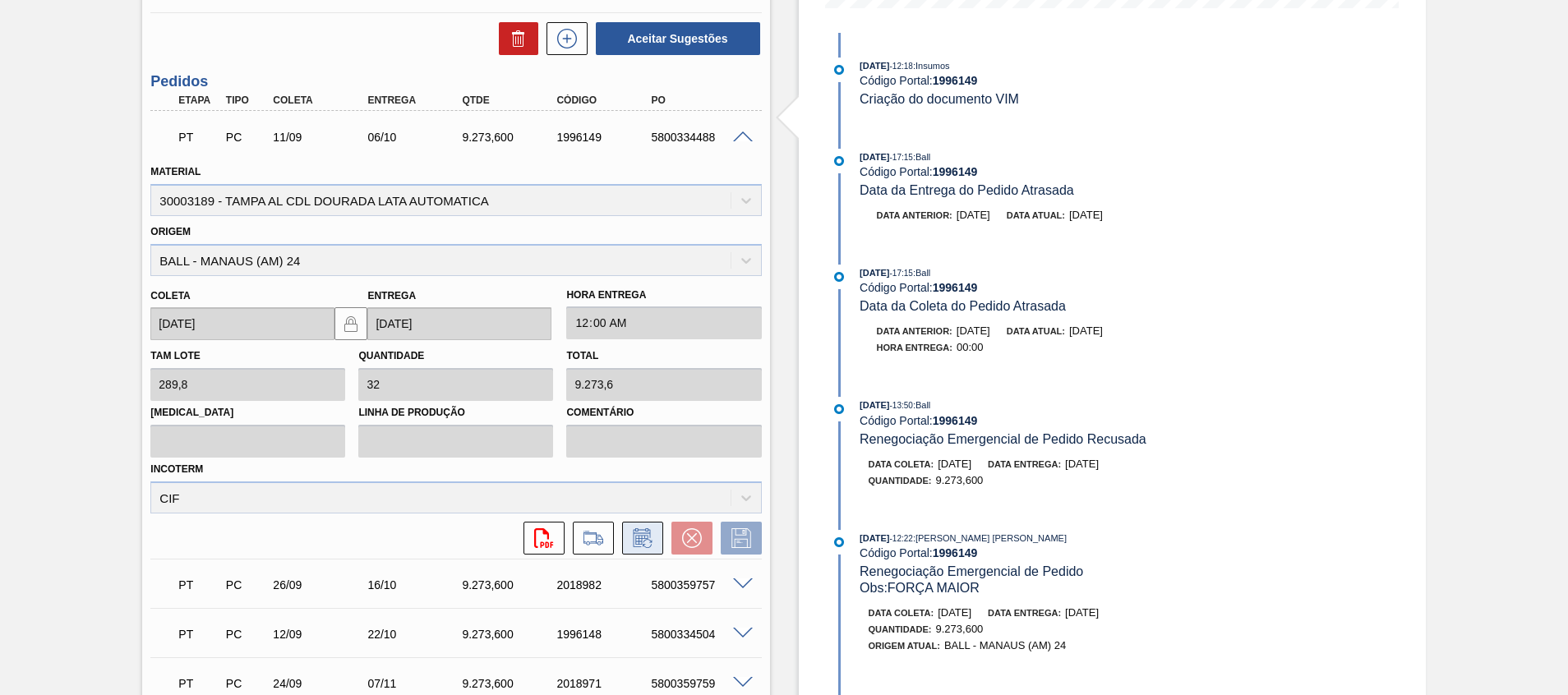
click at [642, 541] on icon at bounding box center [643, 538] width 26 height 19
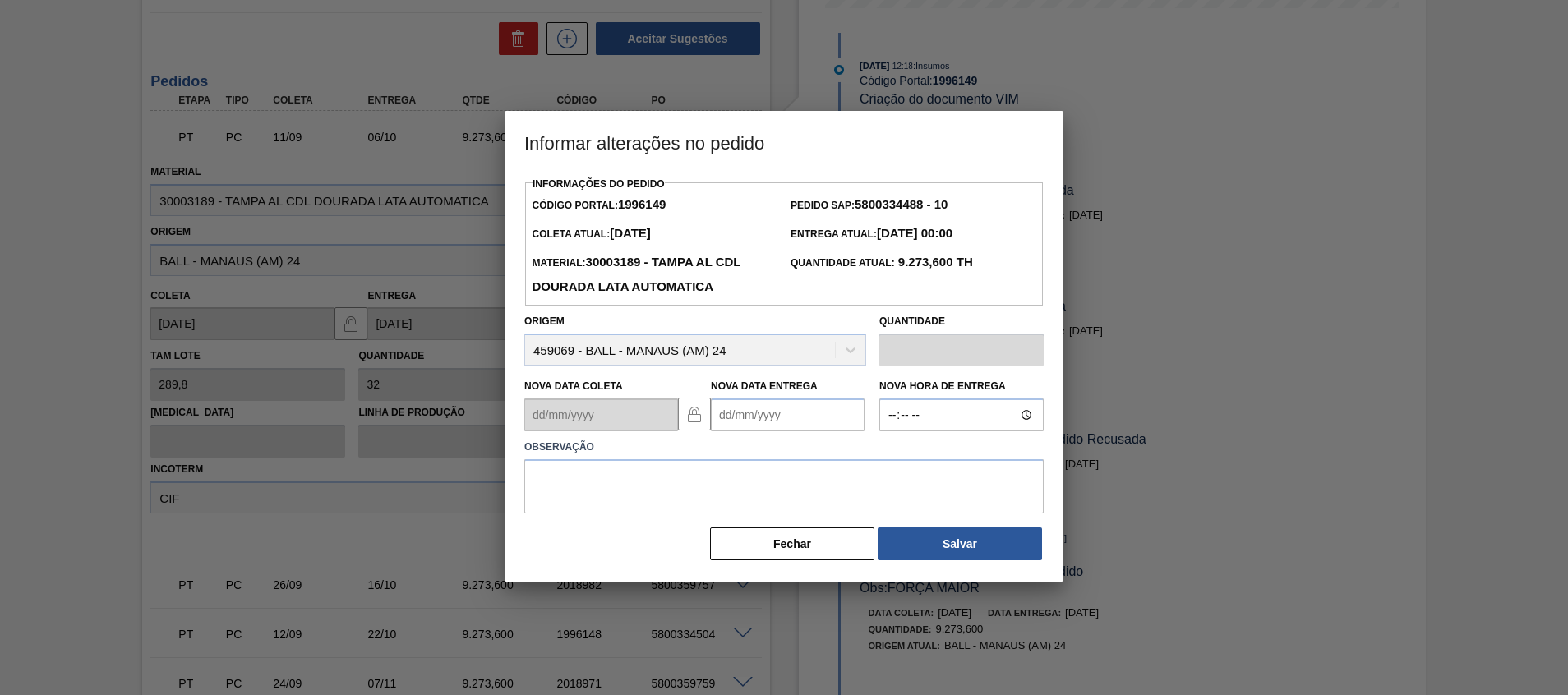
click at [737, 425] on Entrega1996149 "Nova Data Entrega" at bounding box center [788, 415] width 153 height 33
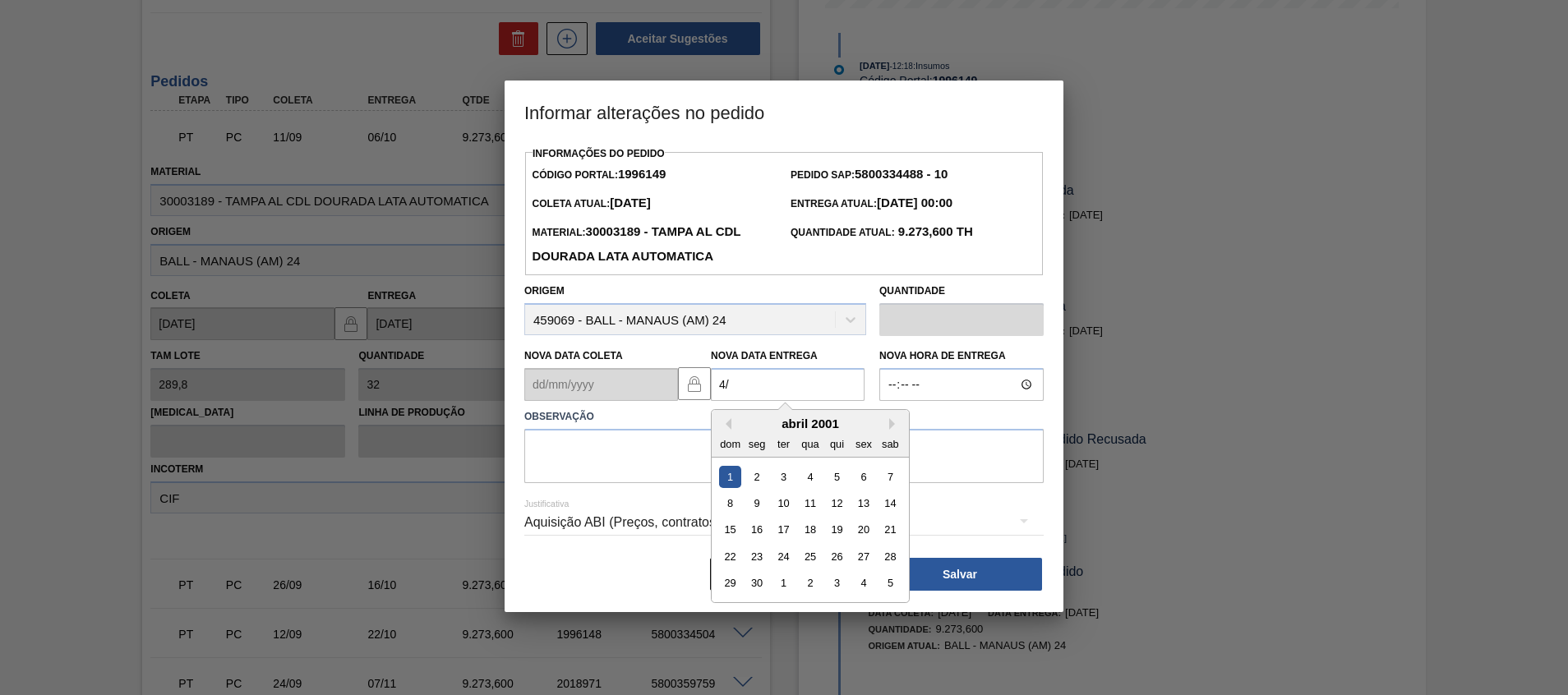
type Entrega1996149 "4"
click at [787, 527] on div "14" at bounding box center [783, 530] width 22 height 22
type Entrega1996149 "[DATE]"
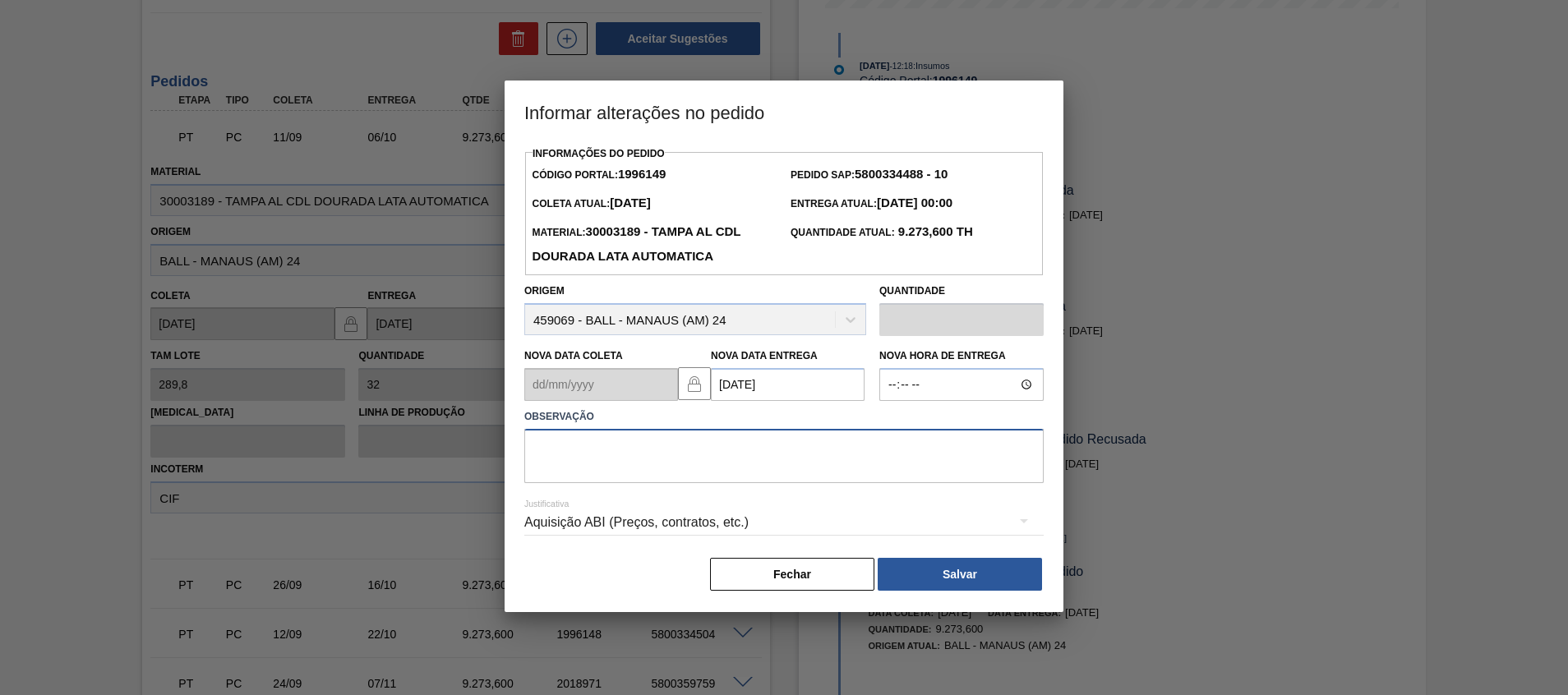
click at [788, 462] on textarea at bounding box center [783, 455] width 519 height 54
type textarea "Atraso entrega"
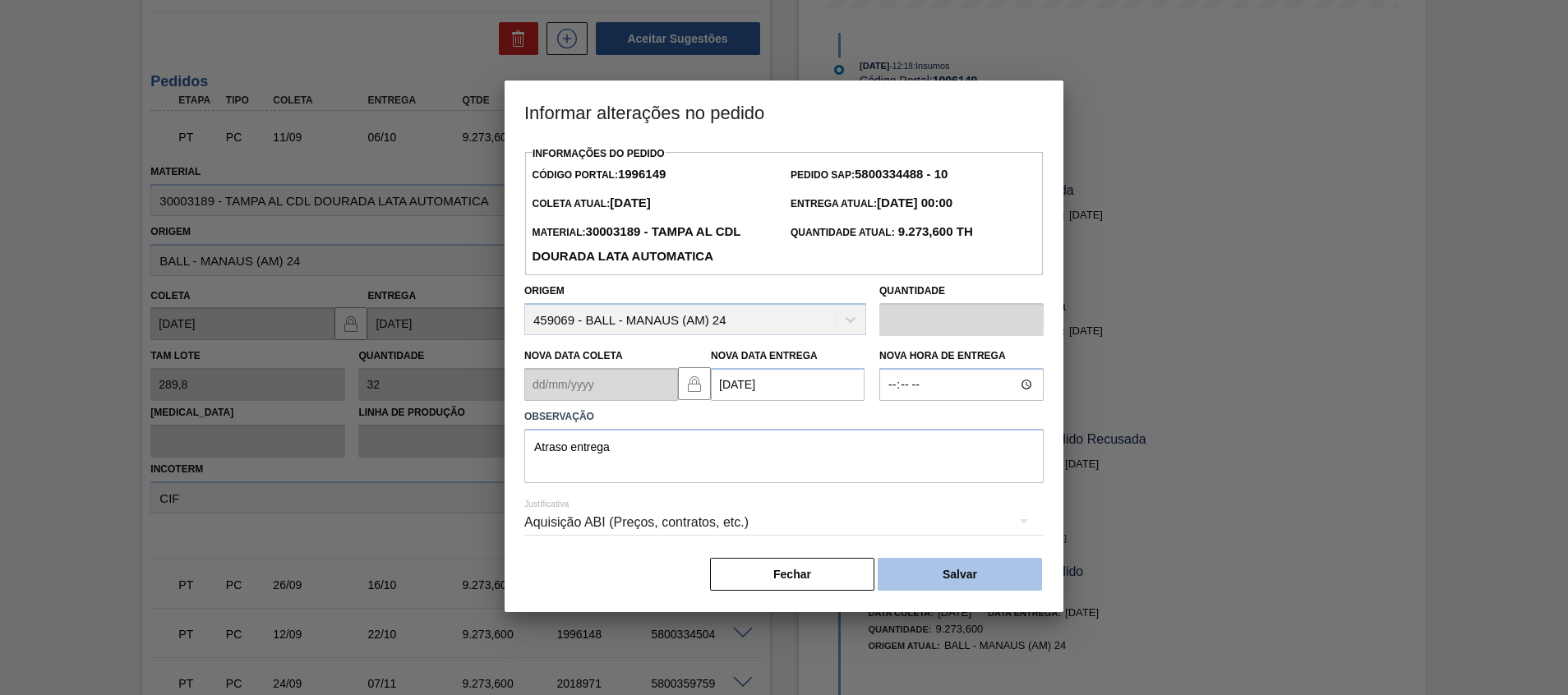
click at [1008, 584] on button "Salvar" at bounding box center [959, 574] width 164 height 33
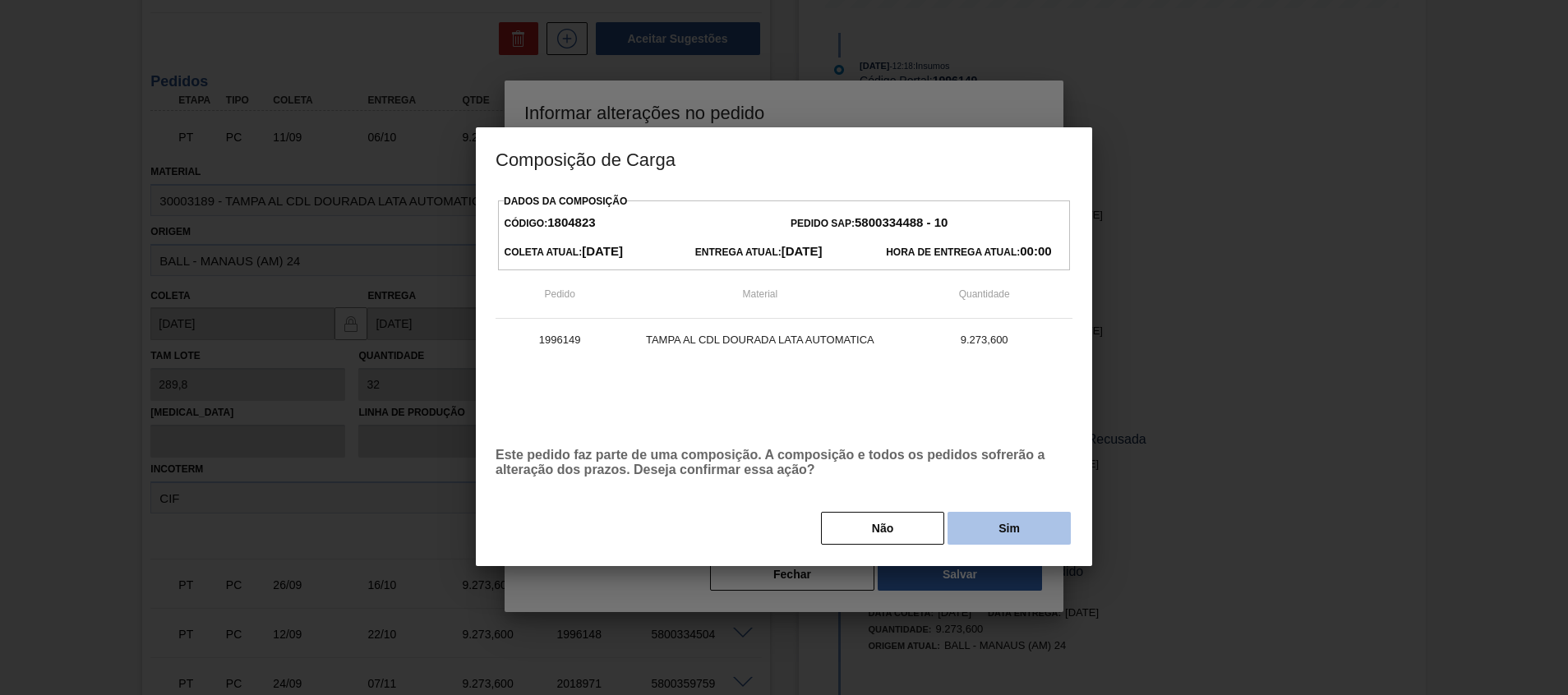
click at [992, 524] on button "Sim" at bounding box center [1009, 527] width 123 height 33
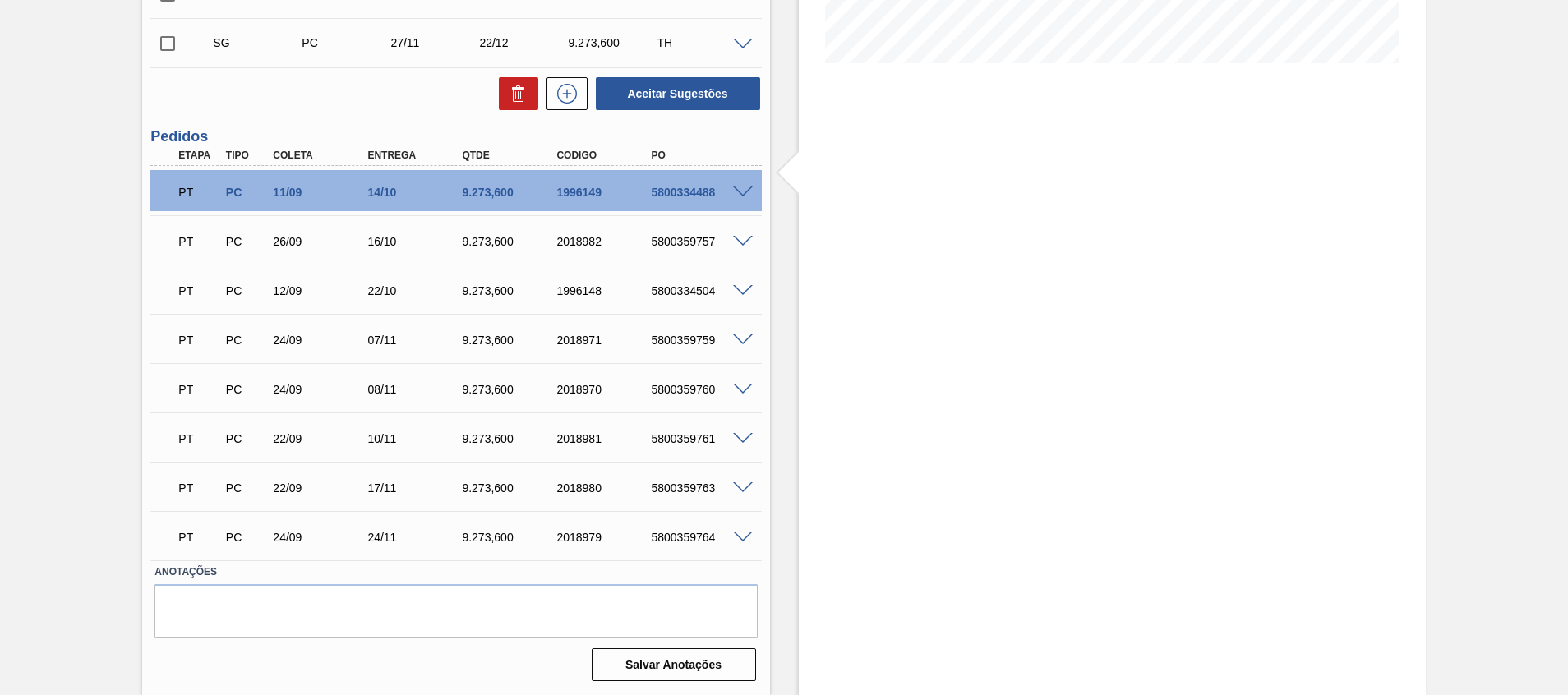
scroll to position [0, 0]
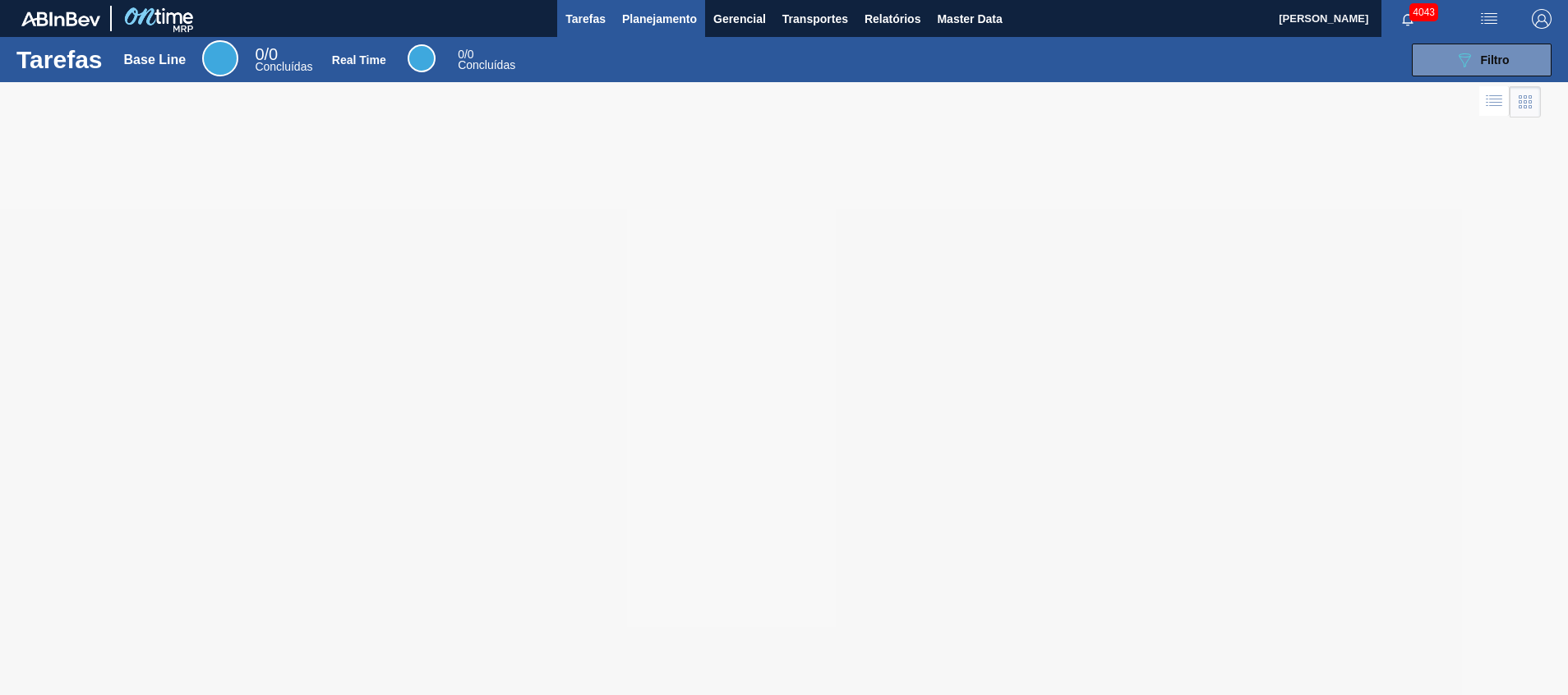
click at [631, 12] on span "Planejamento" at bounding box center [659, 19] width 75 height 19
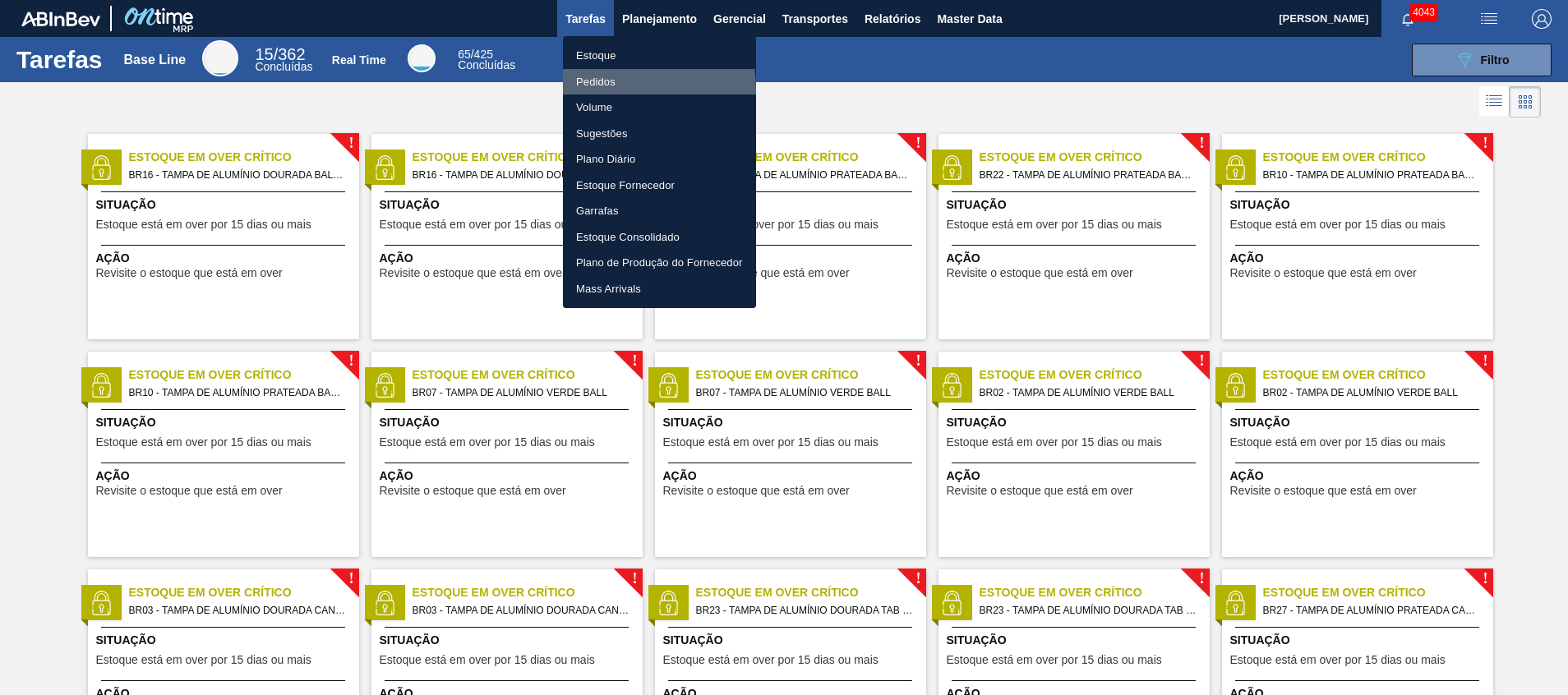
click at [613, 89] on li "Pedidos" at bounding box center [659, 82] width 193 height 26
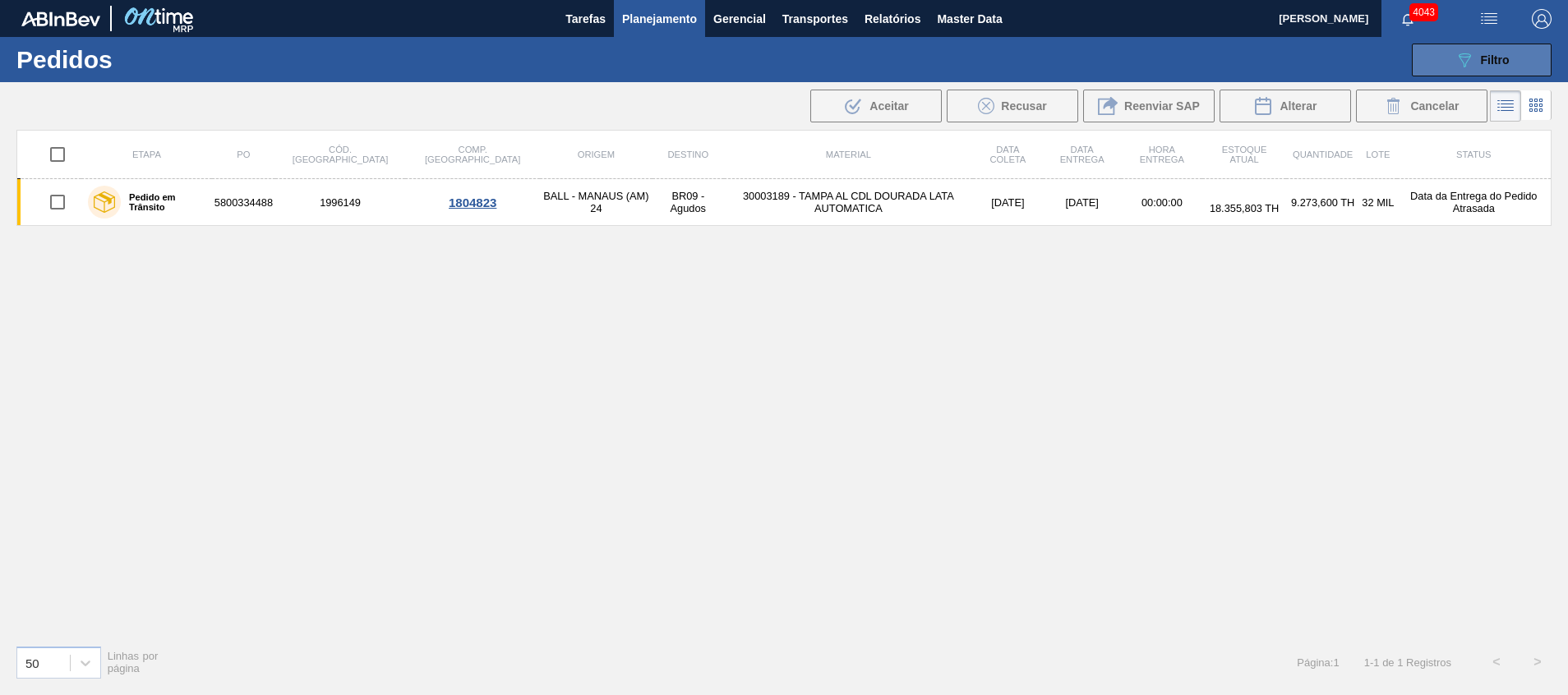
click at [1044, 56] on span "Filtro" at bounding box center [1495, 60] width 29 height 13
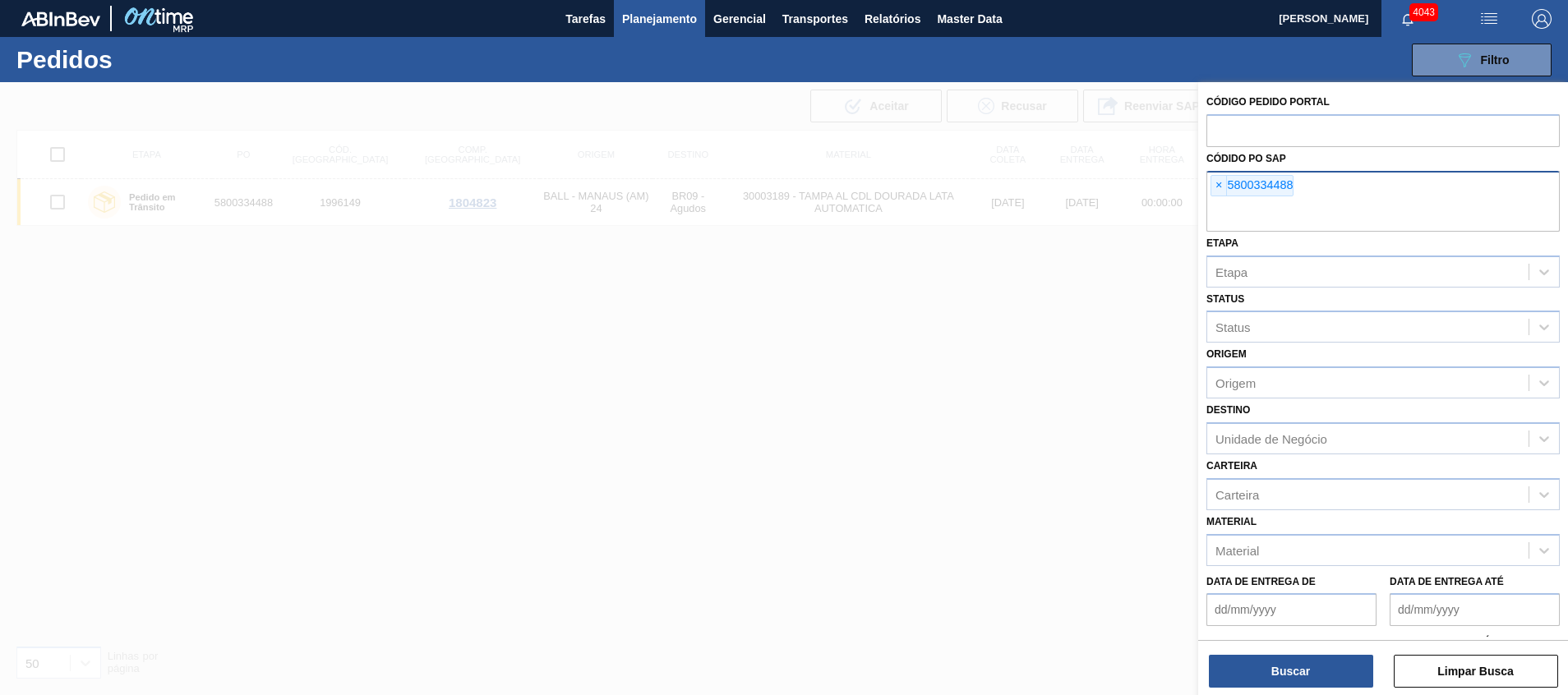
click at [1044, 192] on div "× 5800334488" at bounding box center [1383, 201] width 354 height 61
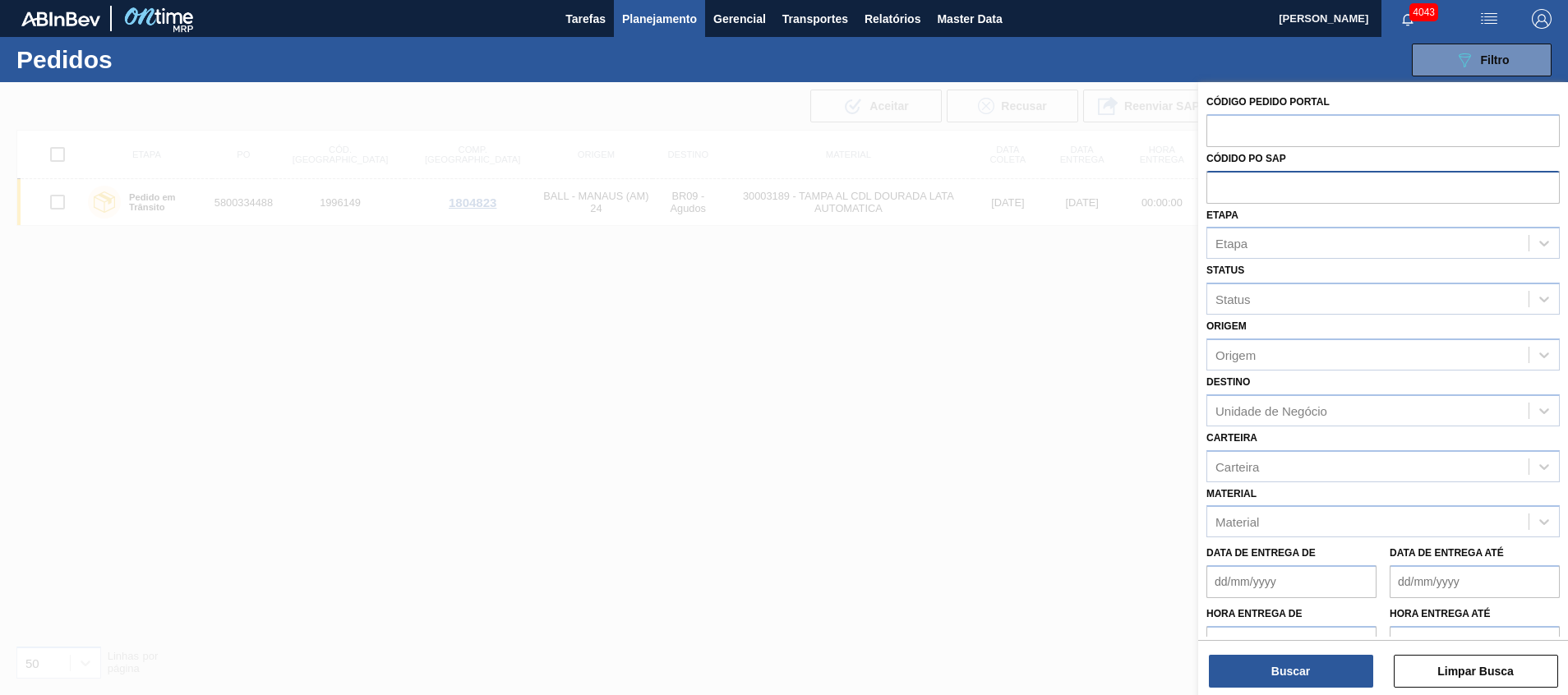
paste input "text"
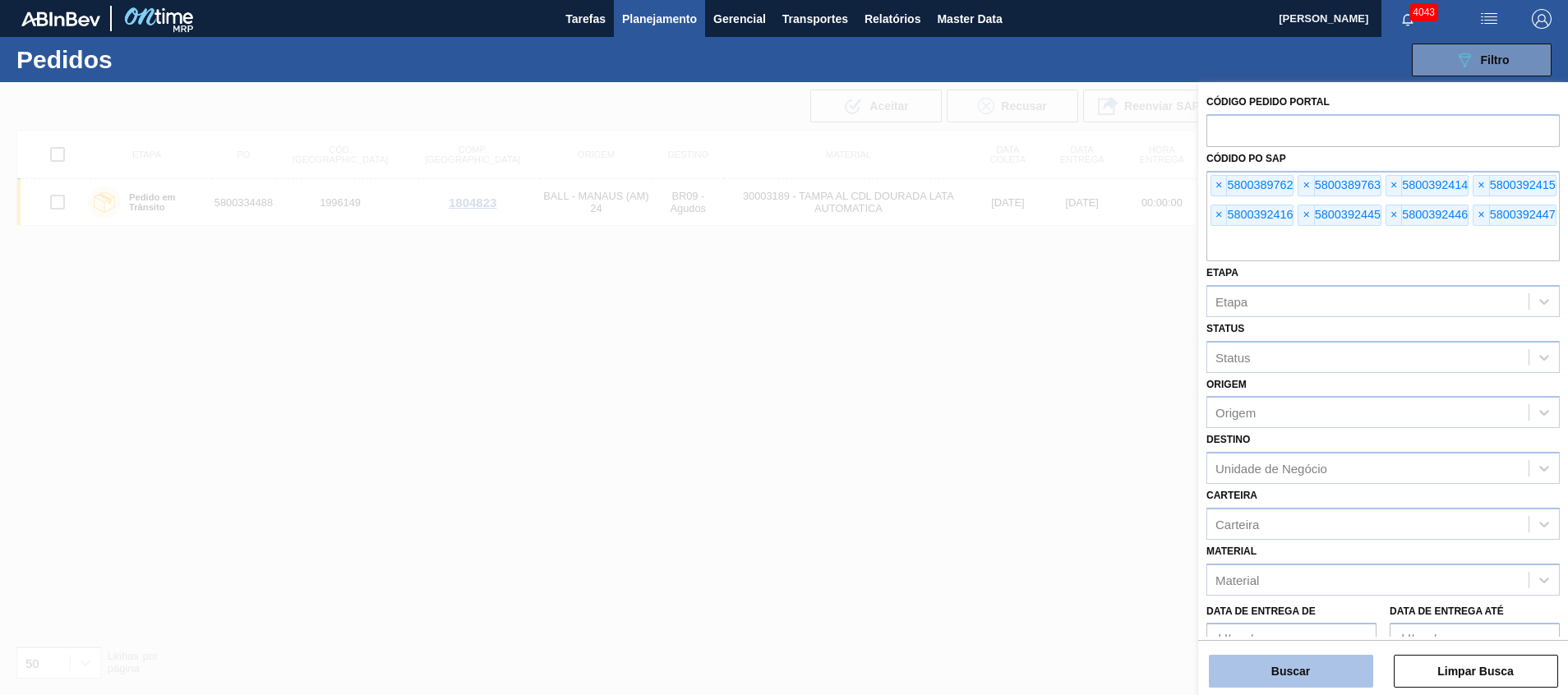
click at [1044, 463] on button "Buscar" at bounding box center [1291, 671] width 164 height 33
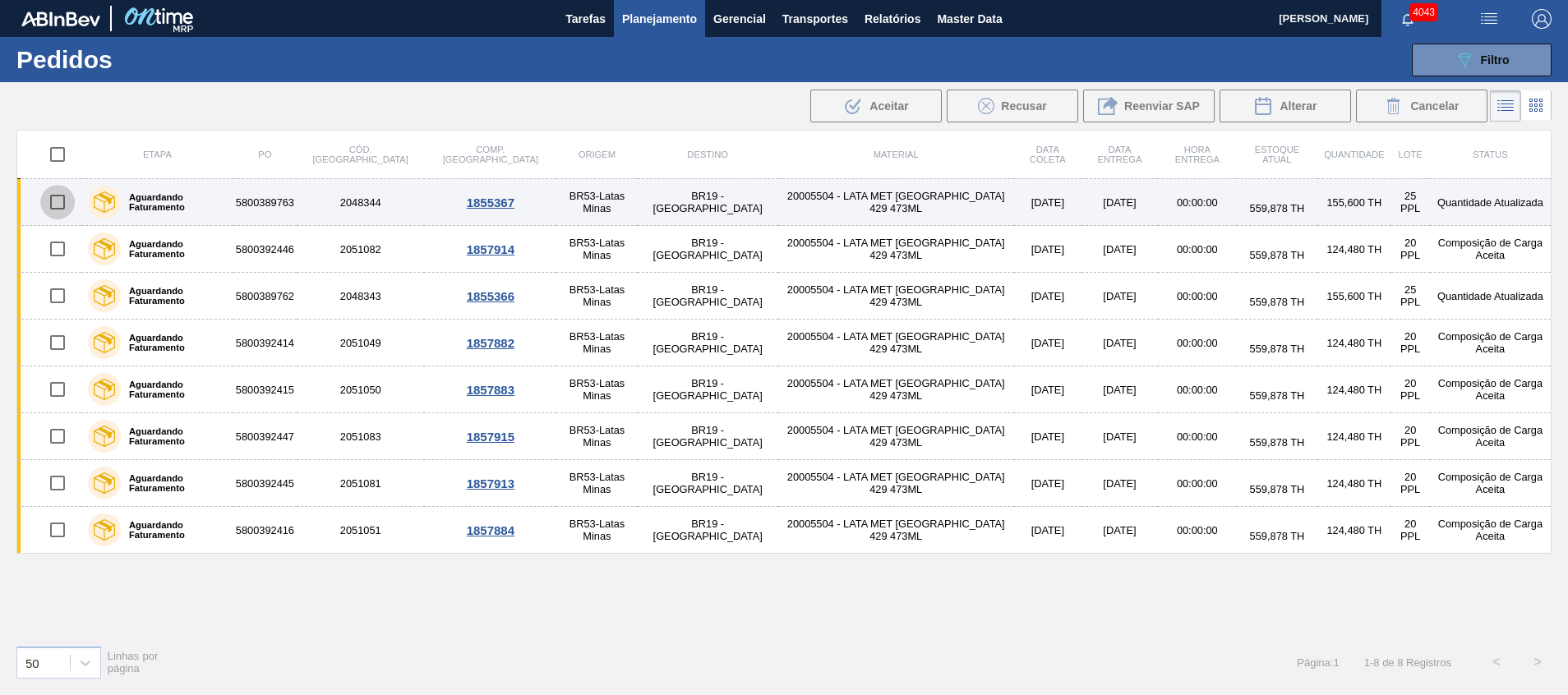
click at [63, 204] on input "checkbox" at bounding box center [57, 202] width 34 height 34
checkbox input "true"
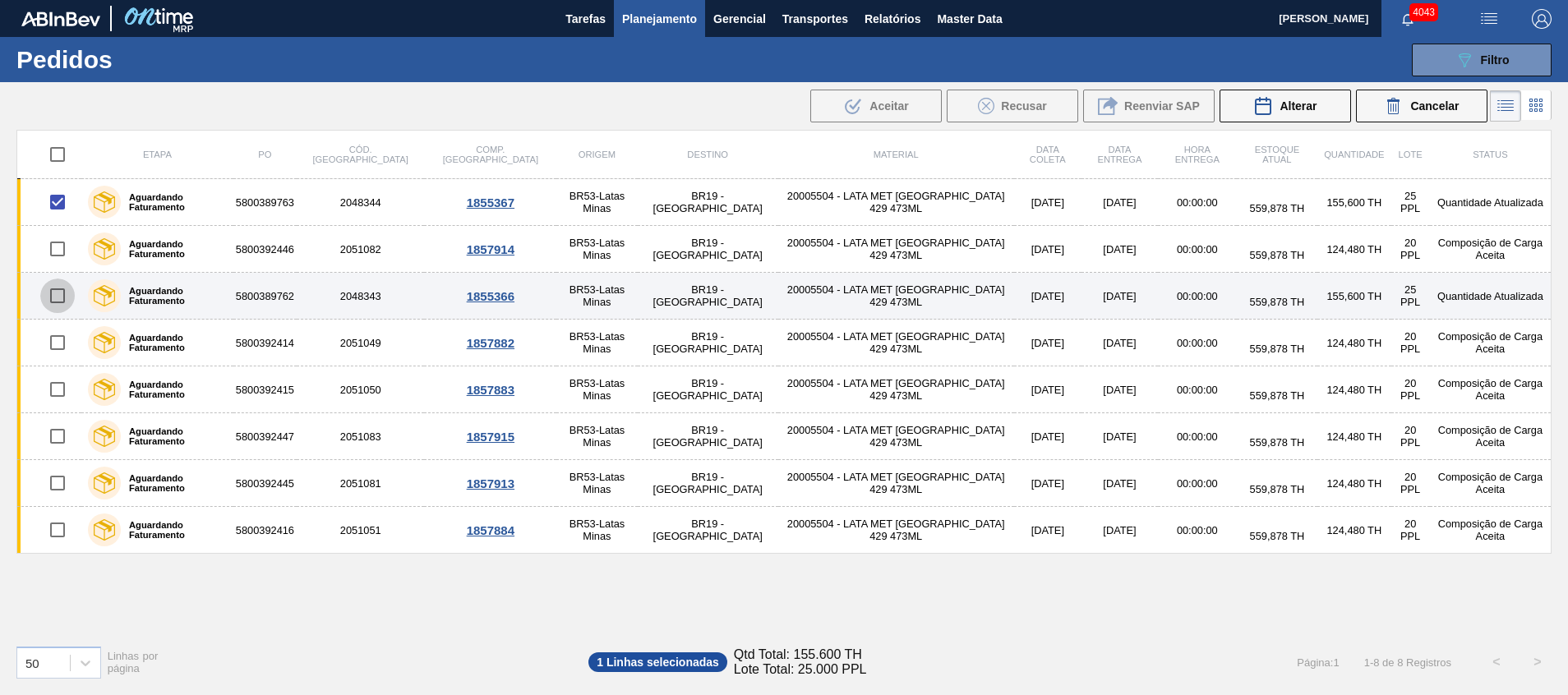
click at [62, 300] on input "checkbox" at bounding box center [57, 295] width 34 height 34
checkbox input "true"
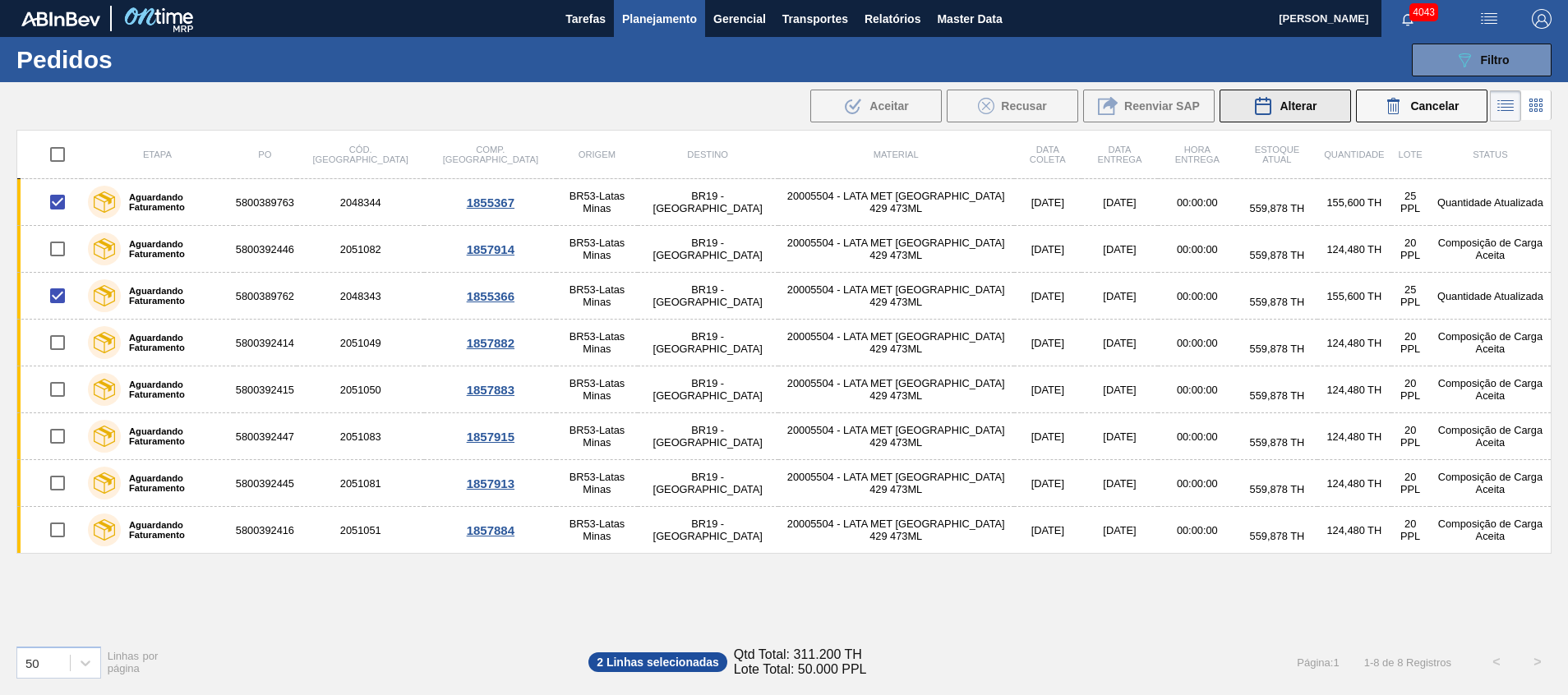
click at [1044, 100] on span "Alterar" at bounding box center [1298, 106] width 37 height 13
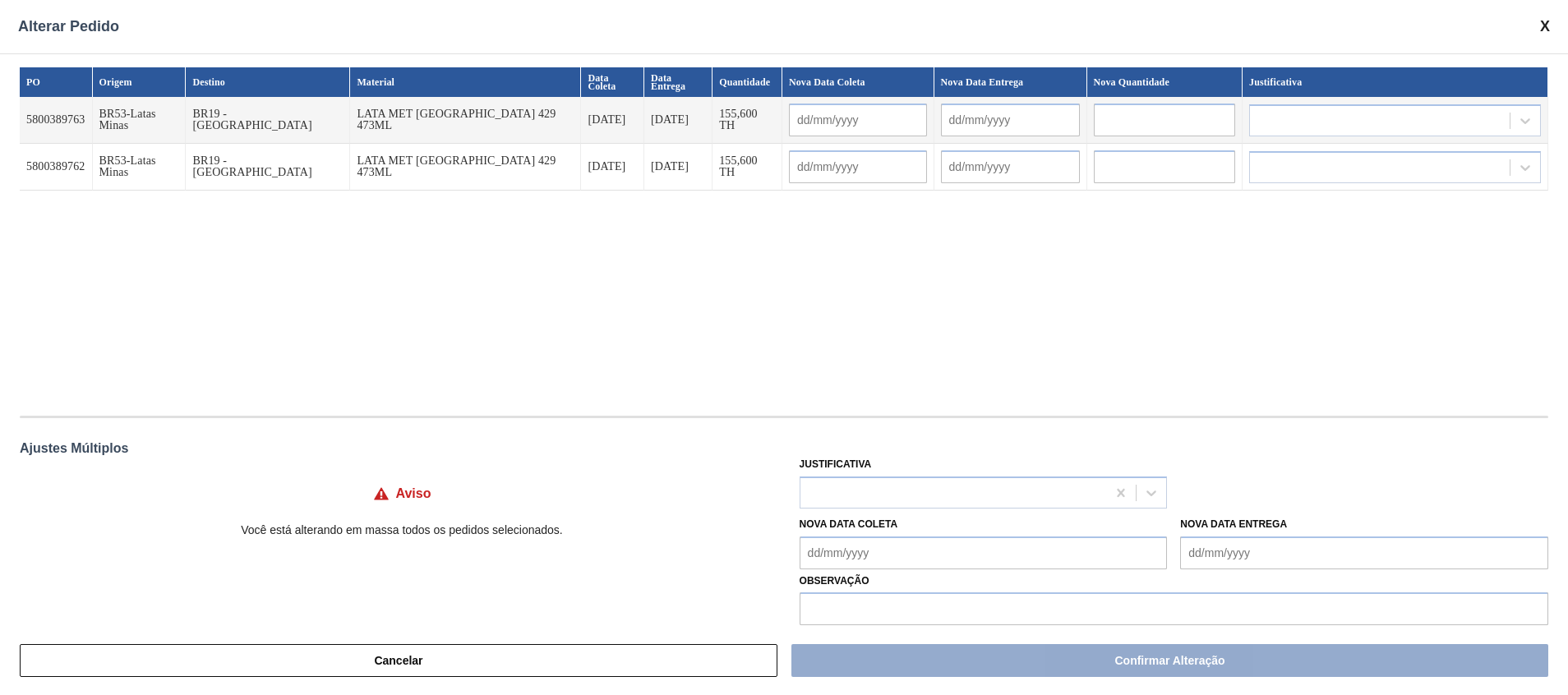
click at [1044, 109] on input "text" at bounding box center [1164, 119] width 141 height 33
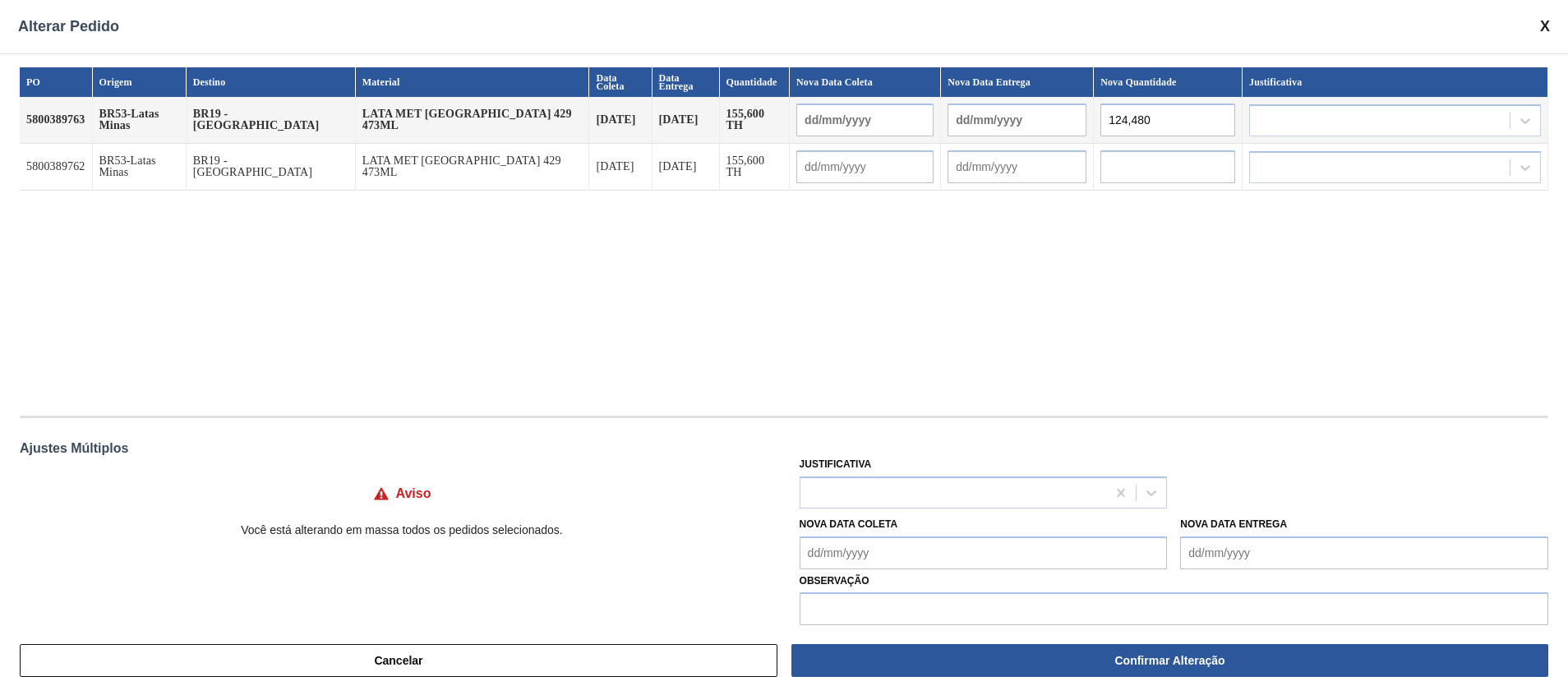
type input "124,480"
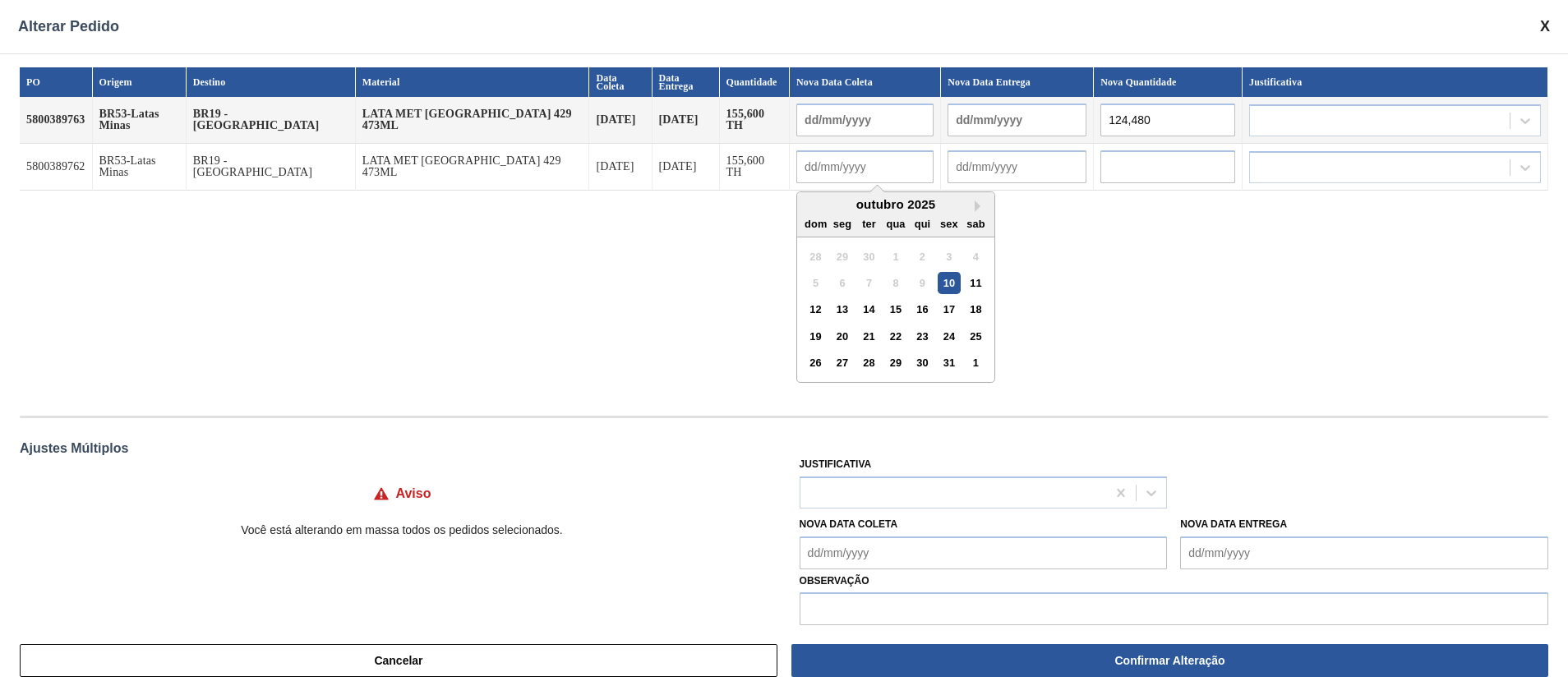
click at [1044, 167] on input "text" at bounding box center [1168, 166] width 135 height 33
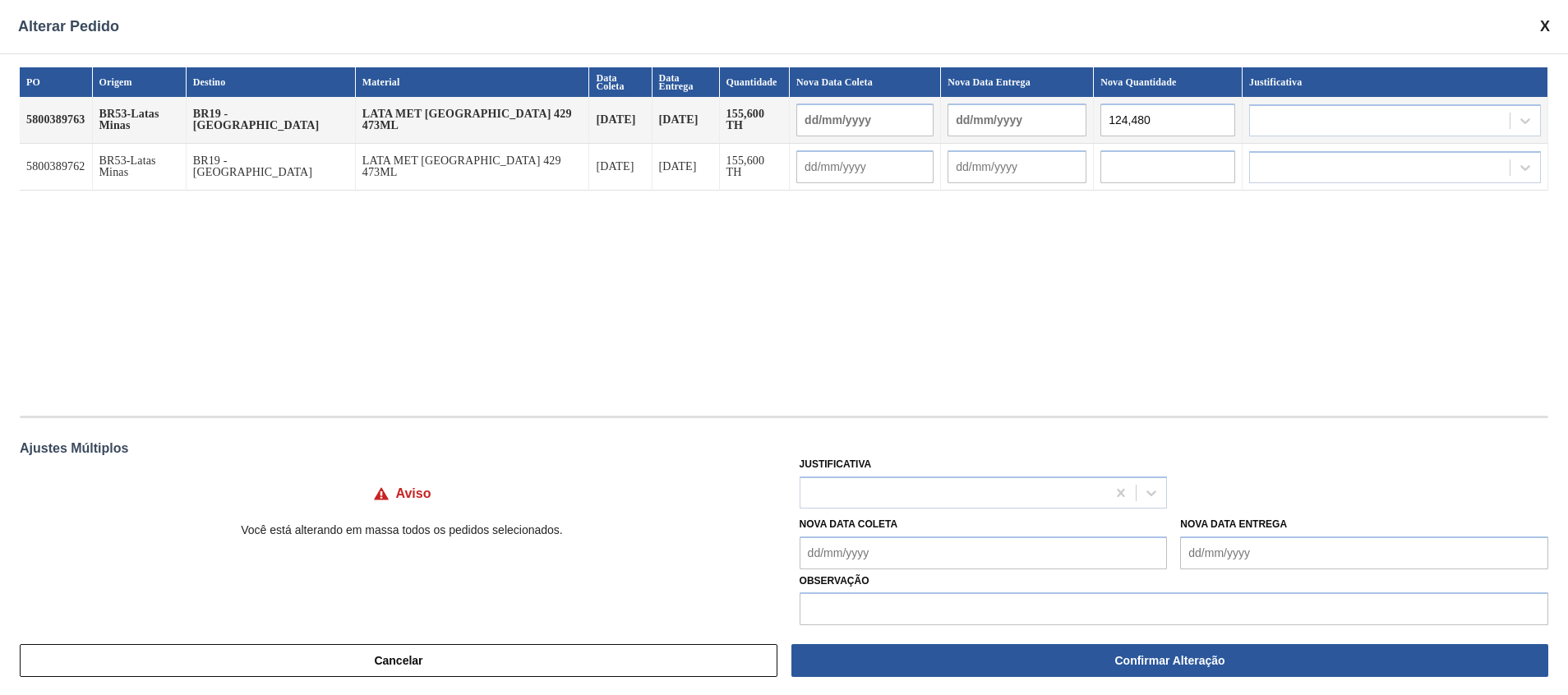
paste input "124,480"
type input "124,480"
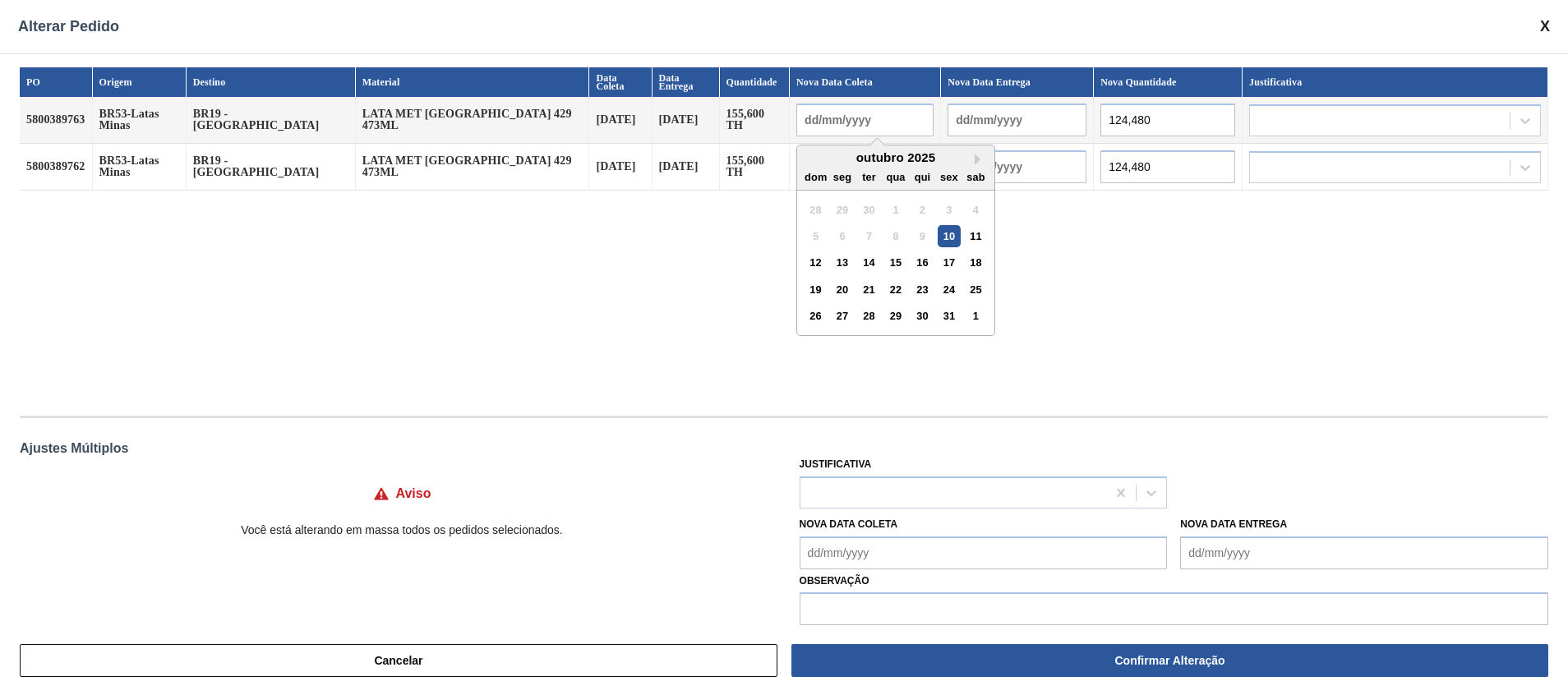
click at [796, 115] on input "text" at bounding box center [865, 119] width 138 height 33
type input "11"
type input "[DATE]"
click at [796, 115] on input "11/10" at bounding box center [865, 119] width 138 height 33
type input "[DATE]"
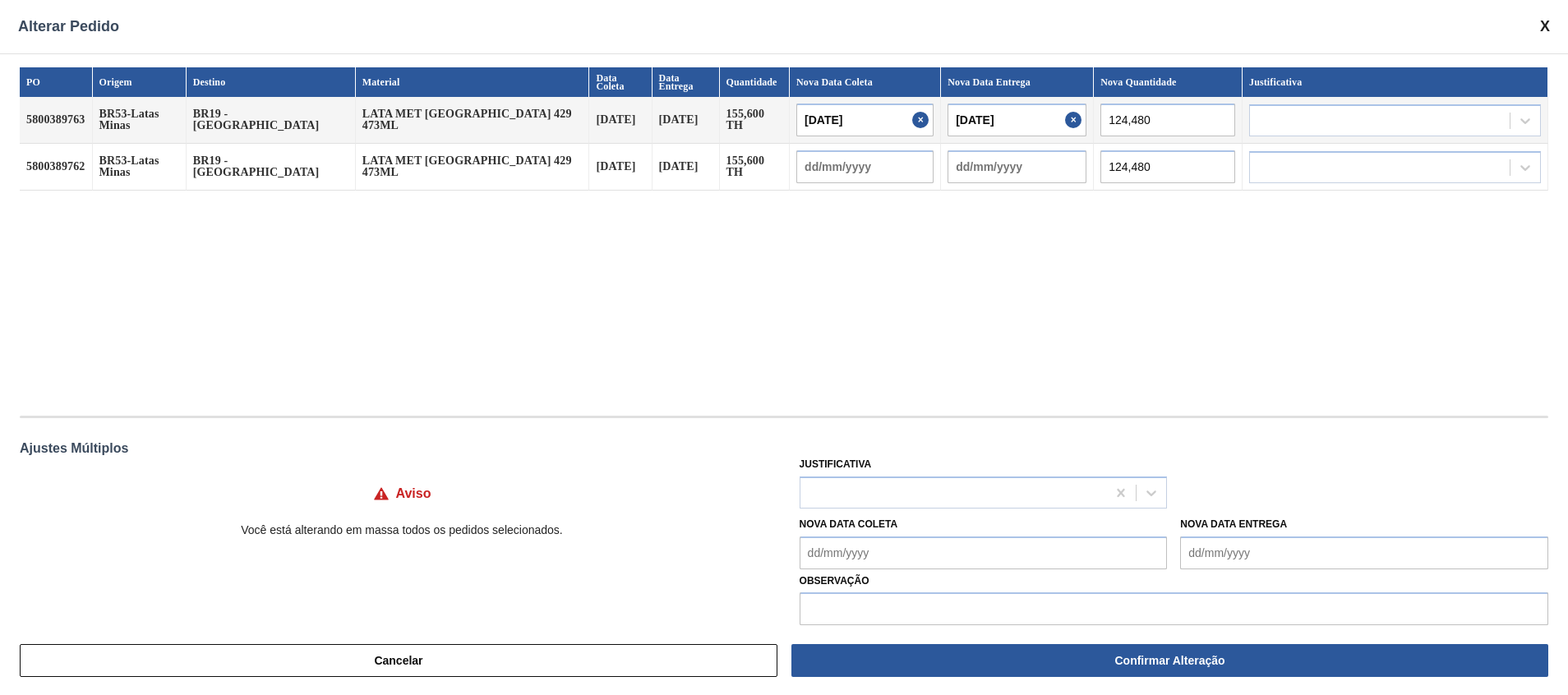
click at [1032, 296] on div "PO Origem Destino Material Data Coleta Data Entrega Quantidade Nova Data Coleta…" at bounding box center [783, 233] width 1528 height 332
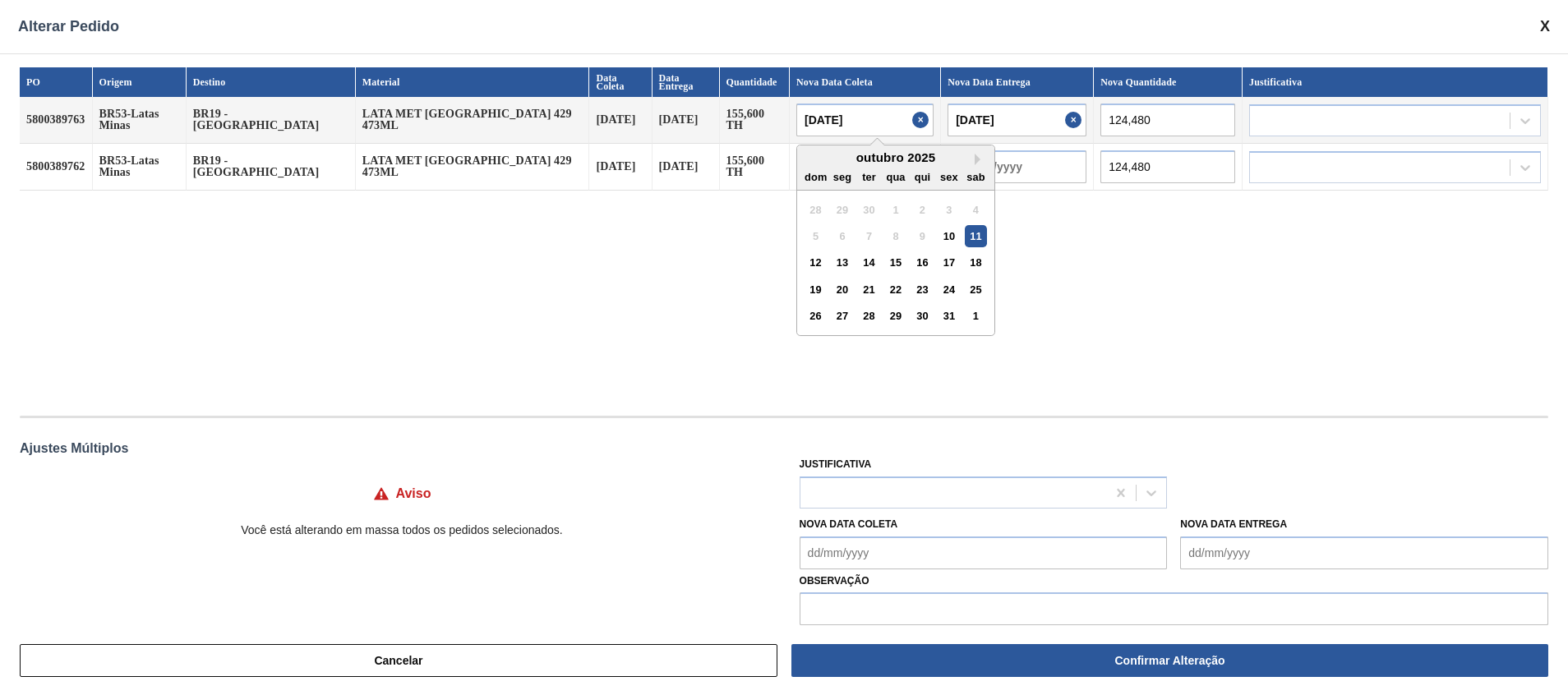
click at [796, 120] on input "[DATE]" at bounding box center [865, 119] width 138 height 33
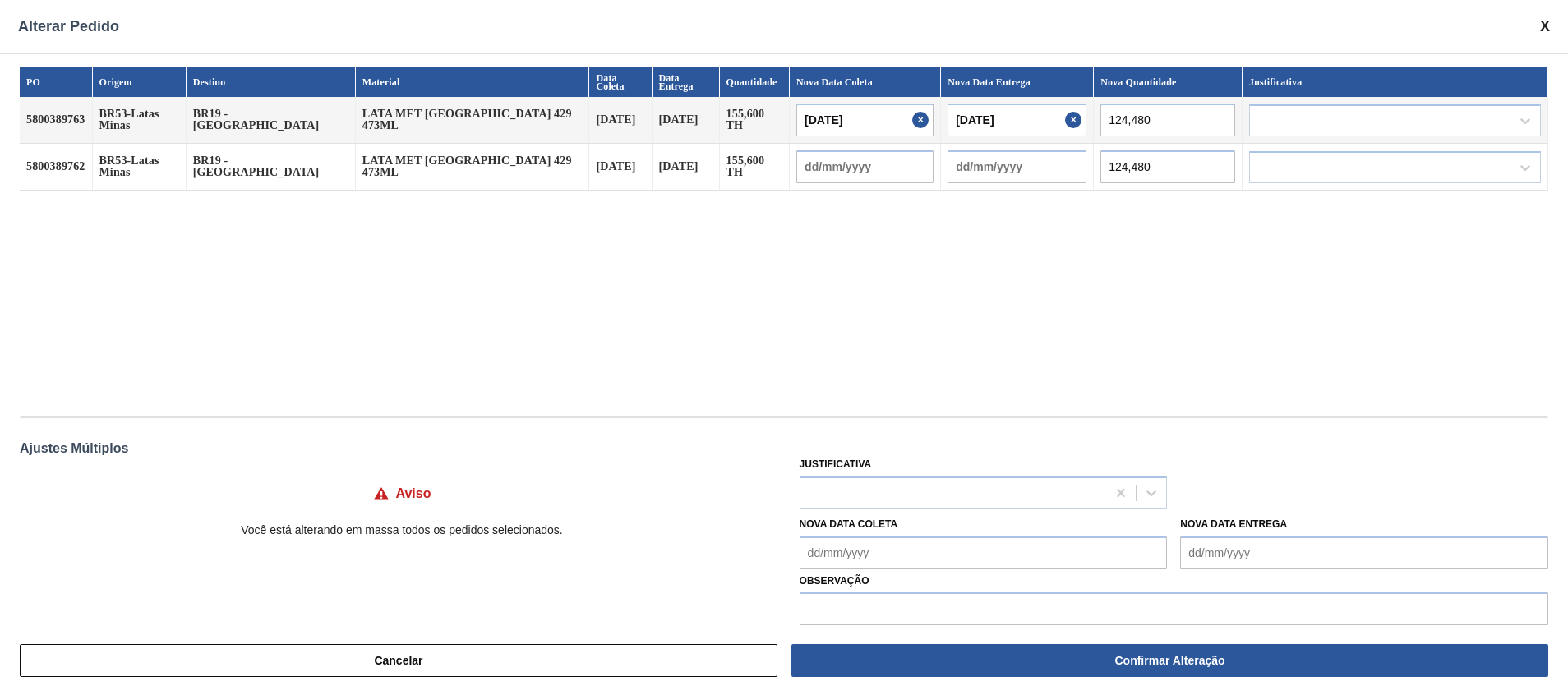
click at [1020, 305] on div "PO Origem Destino Material Data Coleta Data Entrega Quantidade Nova Data Coleta…" at bounding box center [783, 233] width 1528 height 332
click at [816, 172] on input "text" at bounding box center [865, 166] width 138 height 33
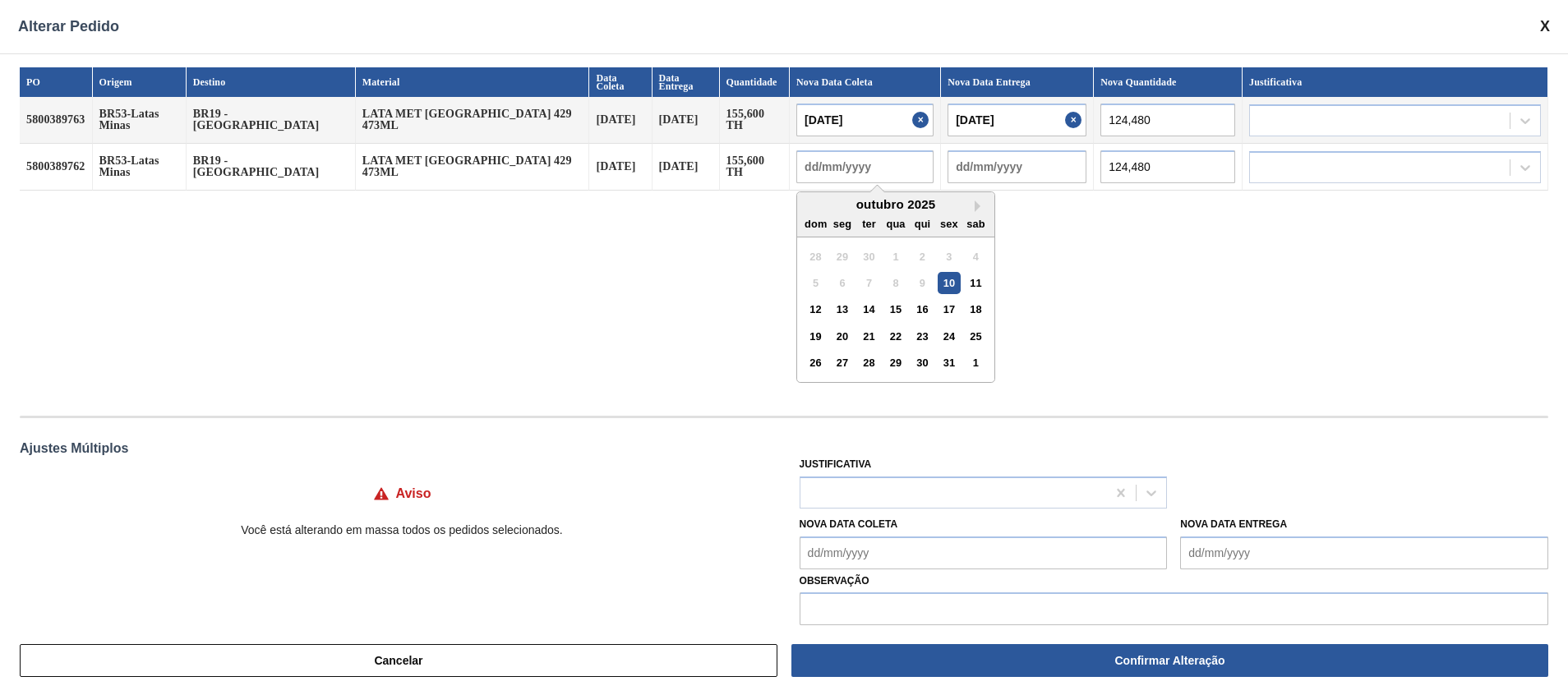
paste input "[DATE]"
type input "[DATE]"
type input "12/10/2025"
type input "11/10/2025"
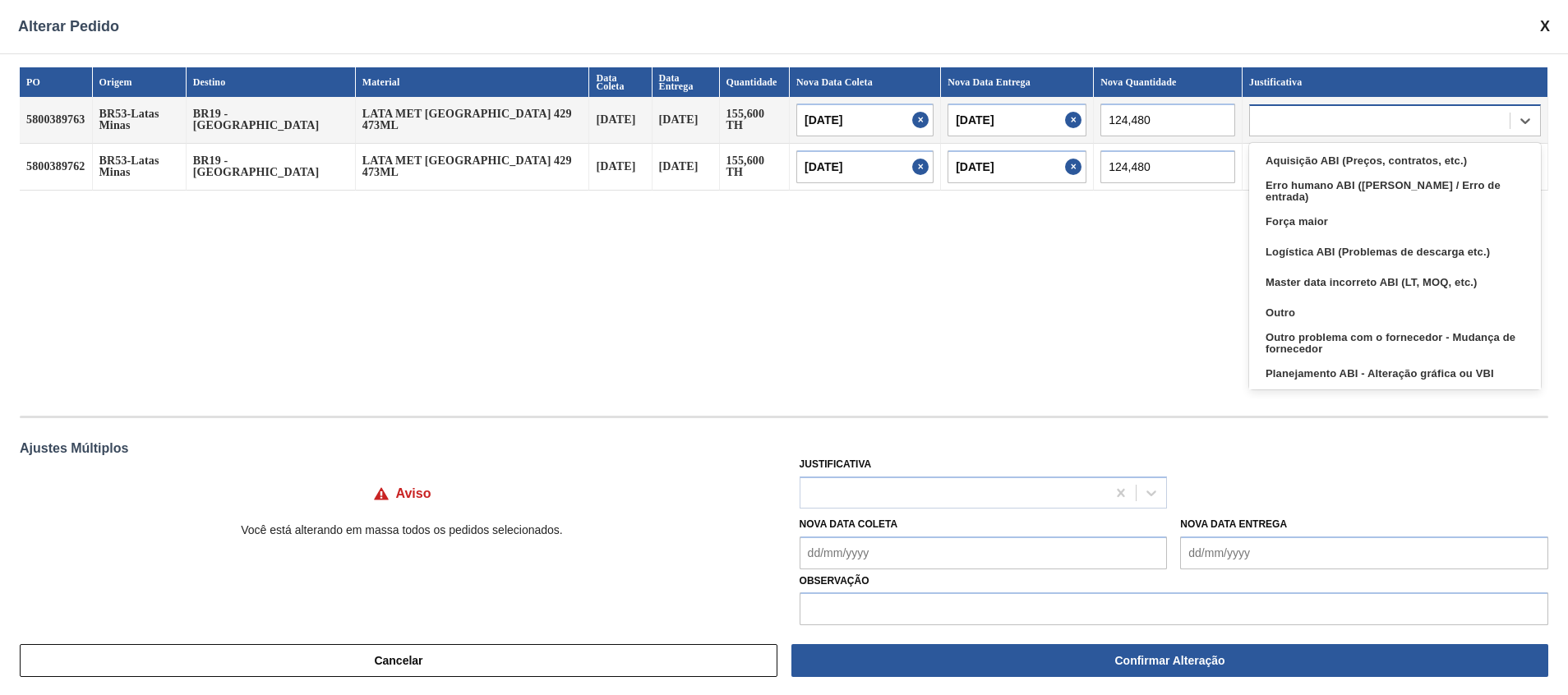
click at [1044, 119] on div at bounding box center [1379, 120] width 259 height 24
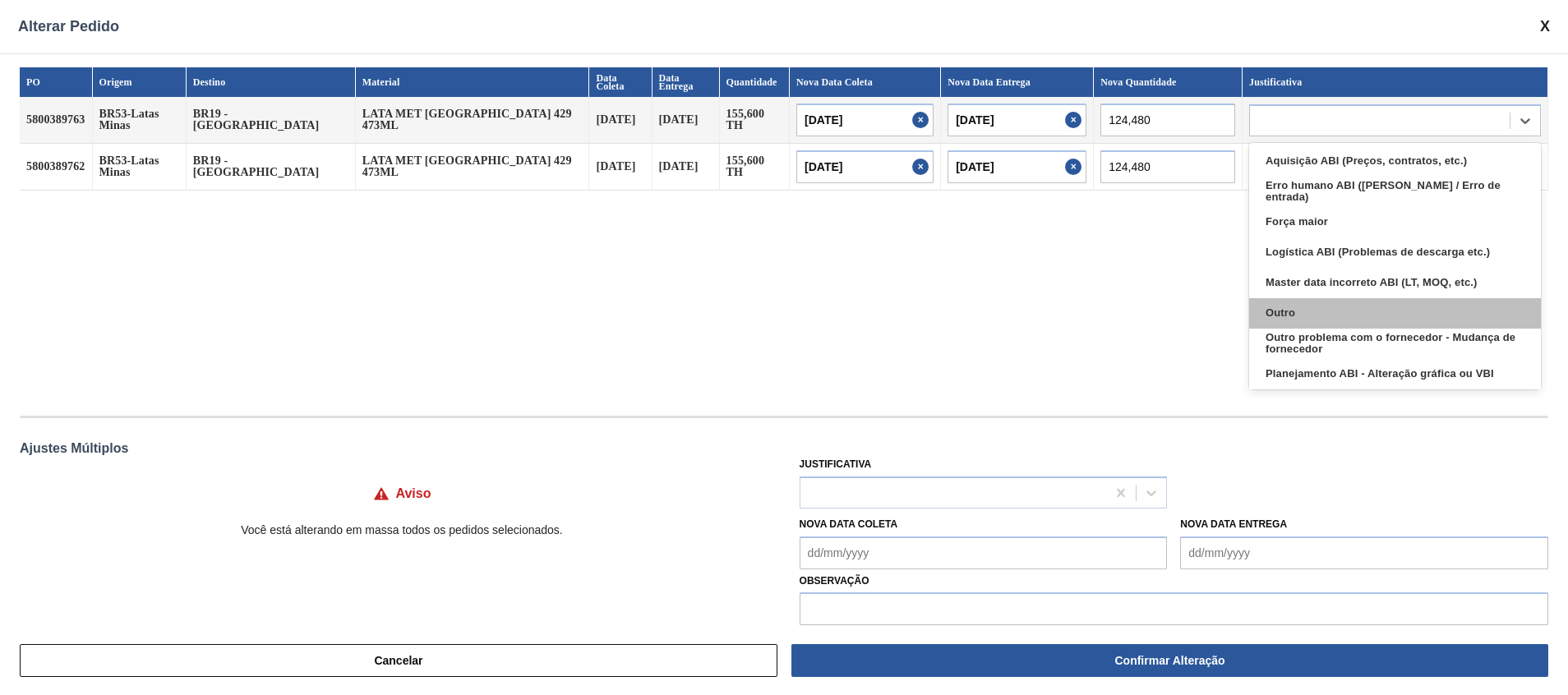
click at [1044, 318] on div "Outro" at bounding box center [1394, 313] width 292 height 30
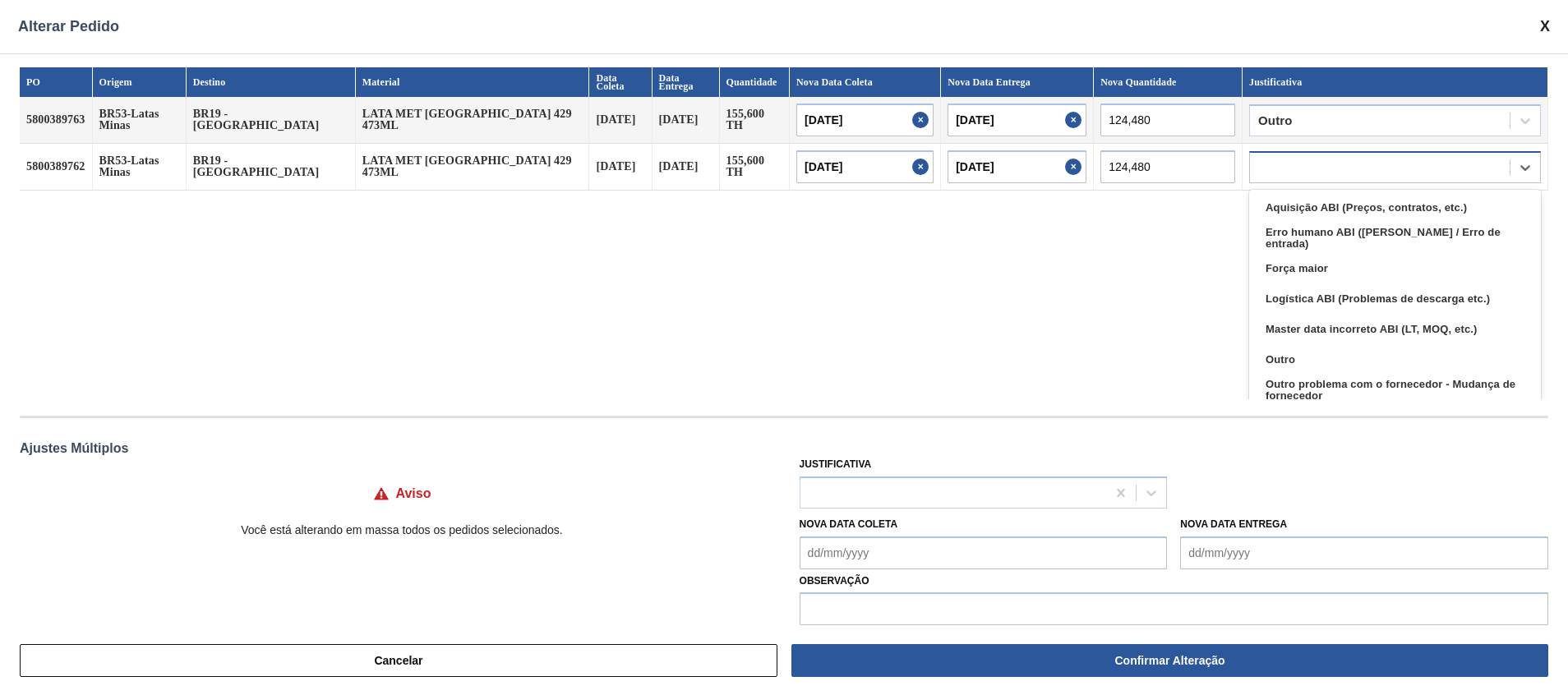
click at [1044, 153] on div at bounding box center [1394, 167] width 292 height 32
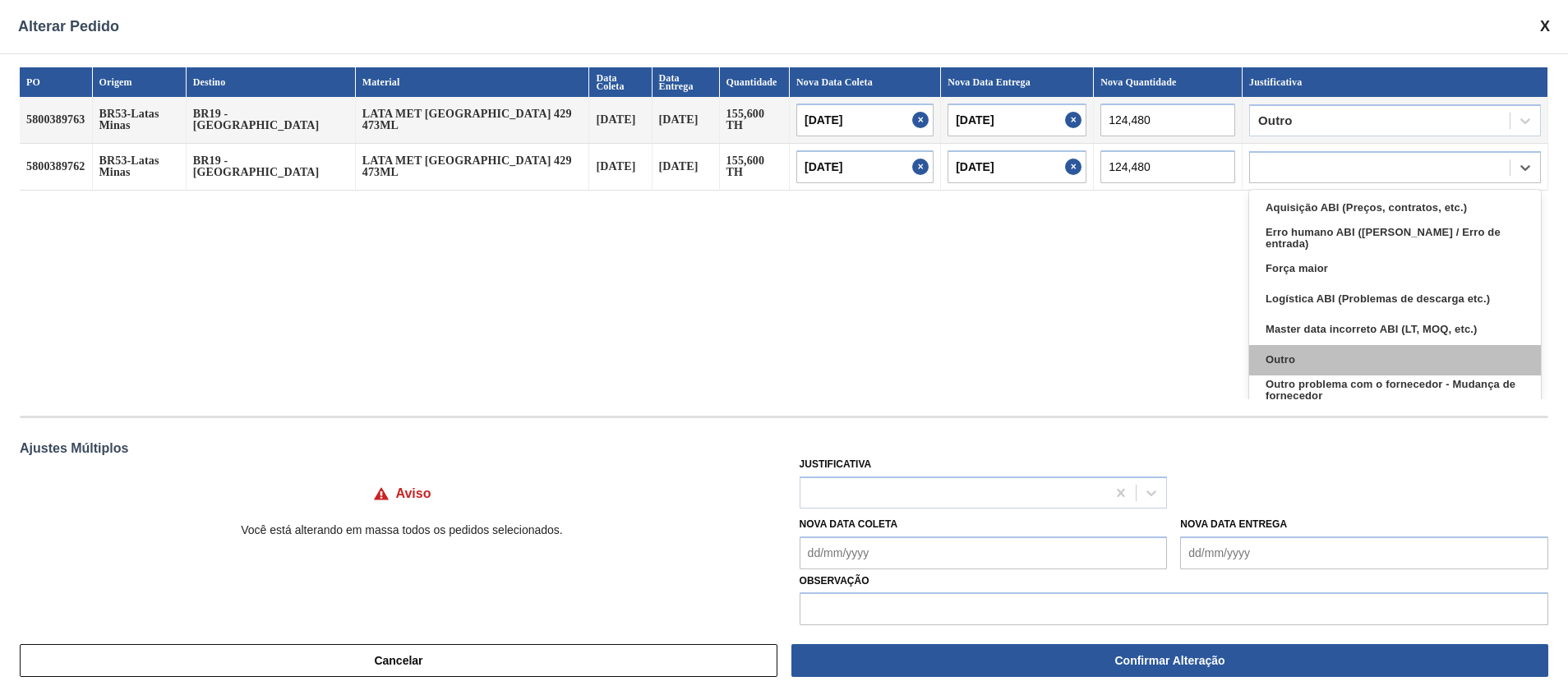
click at [1044, 356] on div "Outro" at bounding box center [1394, 360] width 292 height 30
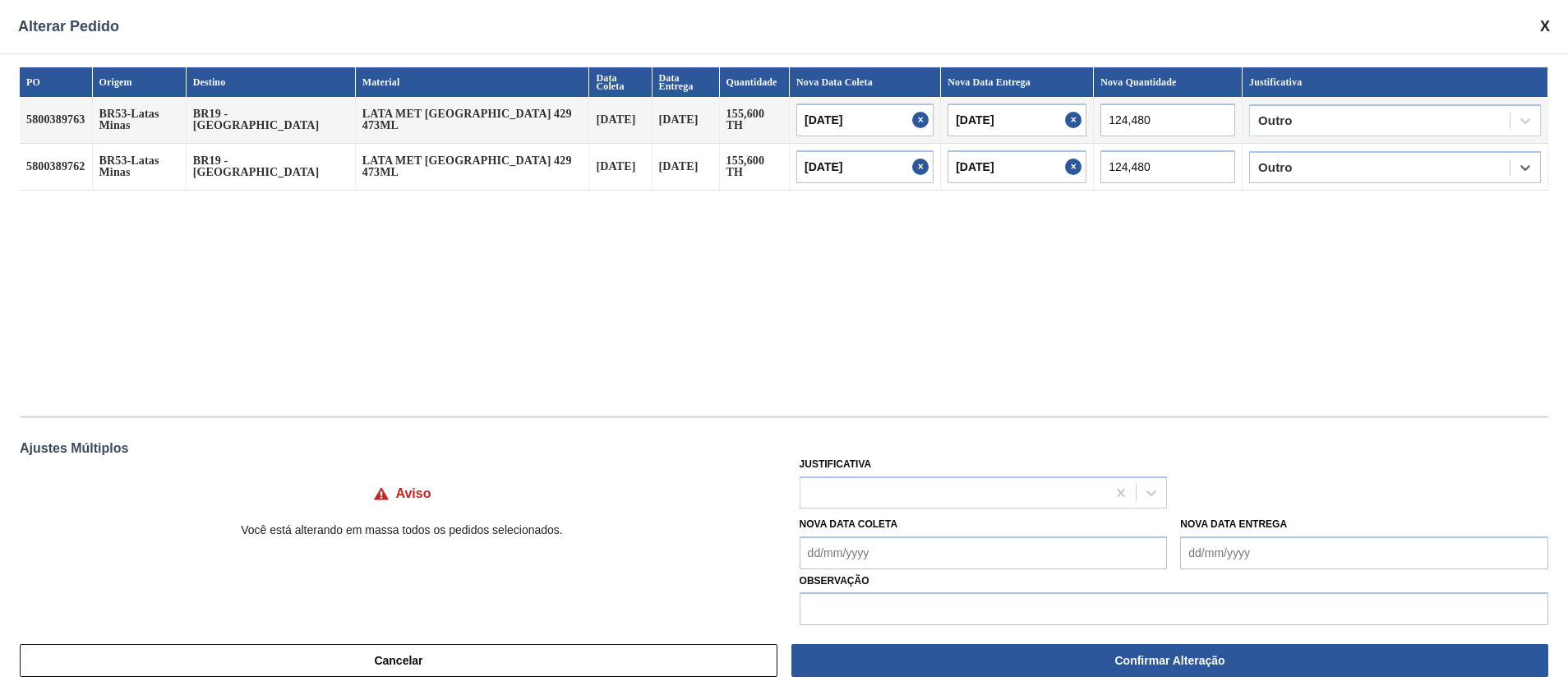
scroll to position [19, 0]
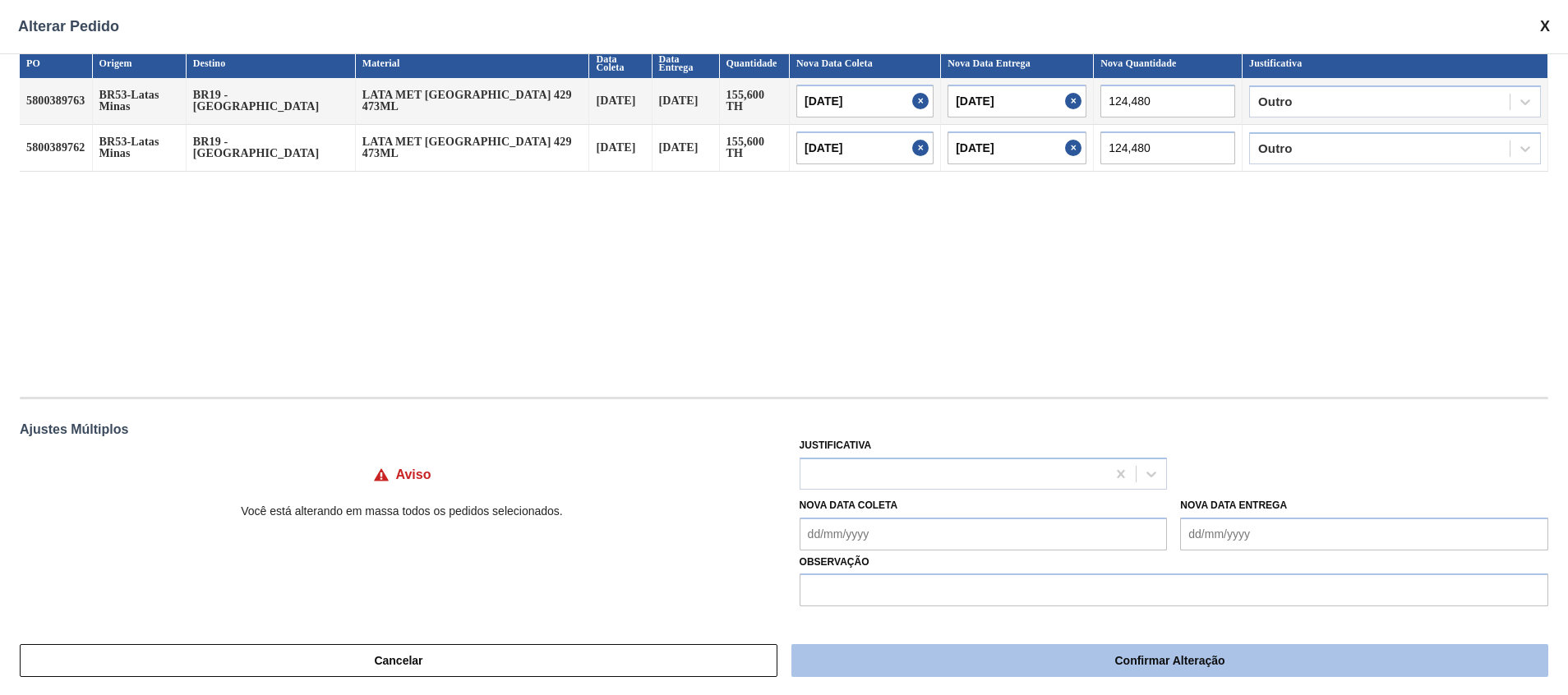
click at [1044, 463] on button "Confirmar Alteração" at bounding box center [1169, 660] width 757 height 33
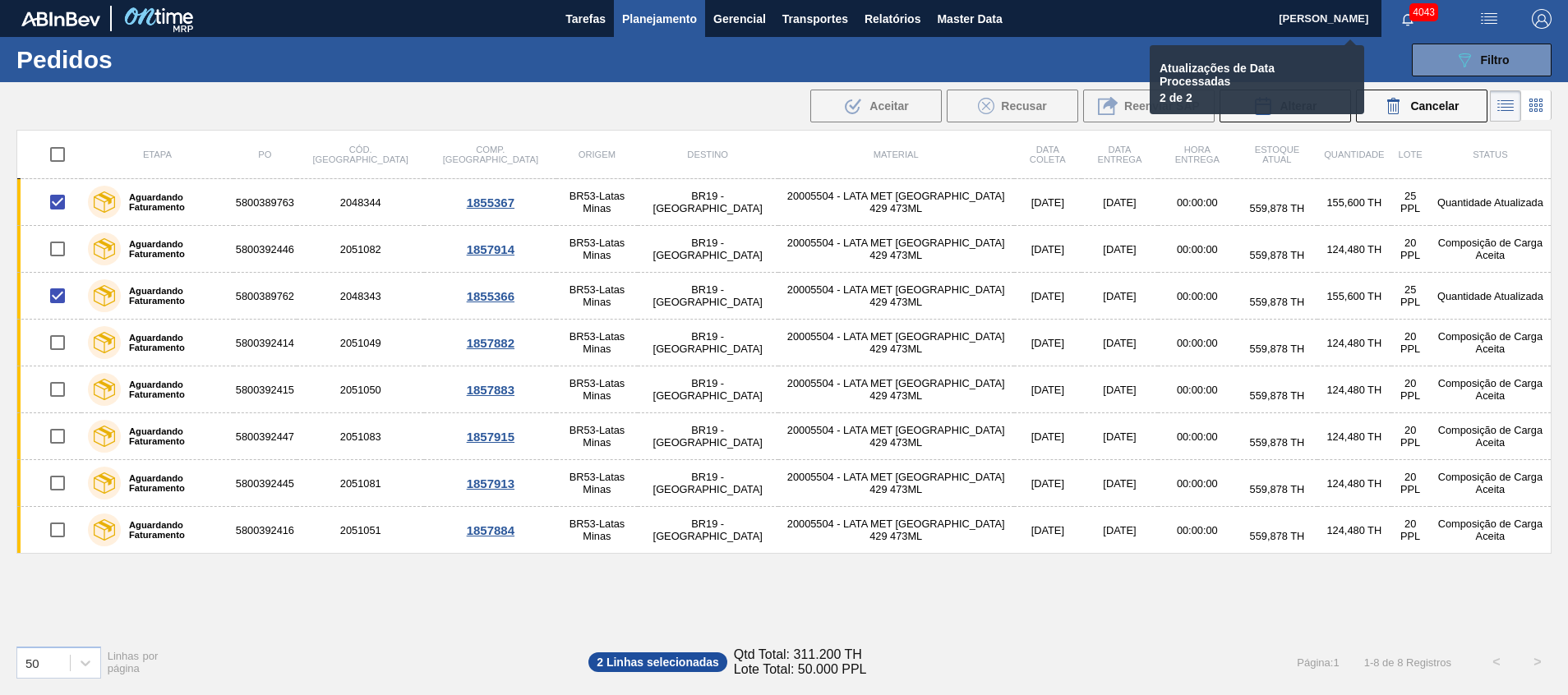
checkbox input "false"
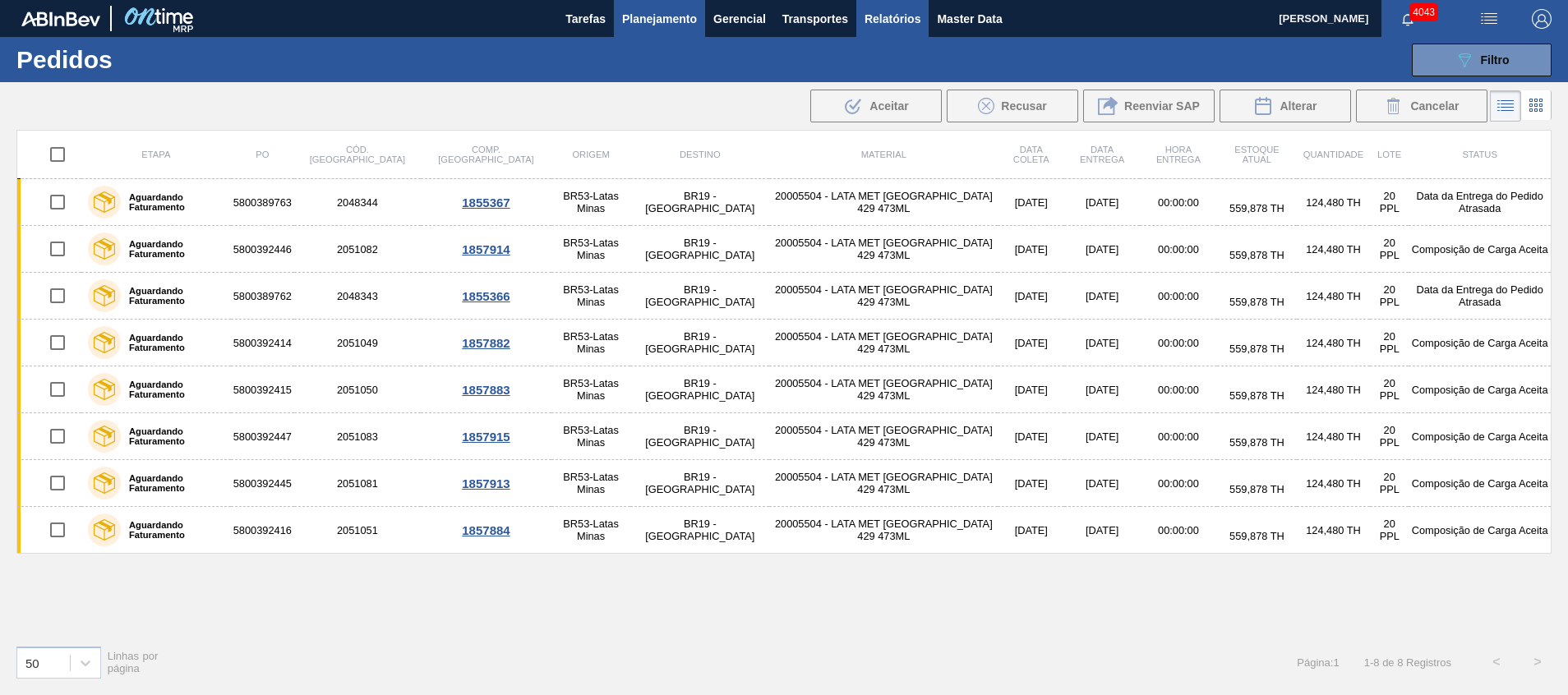
click at [883, 26] on span "Relatórios" at bounding box center [892, 19] width 56 height 19
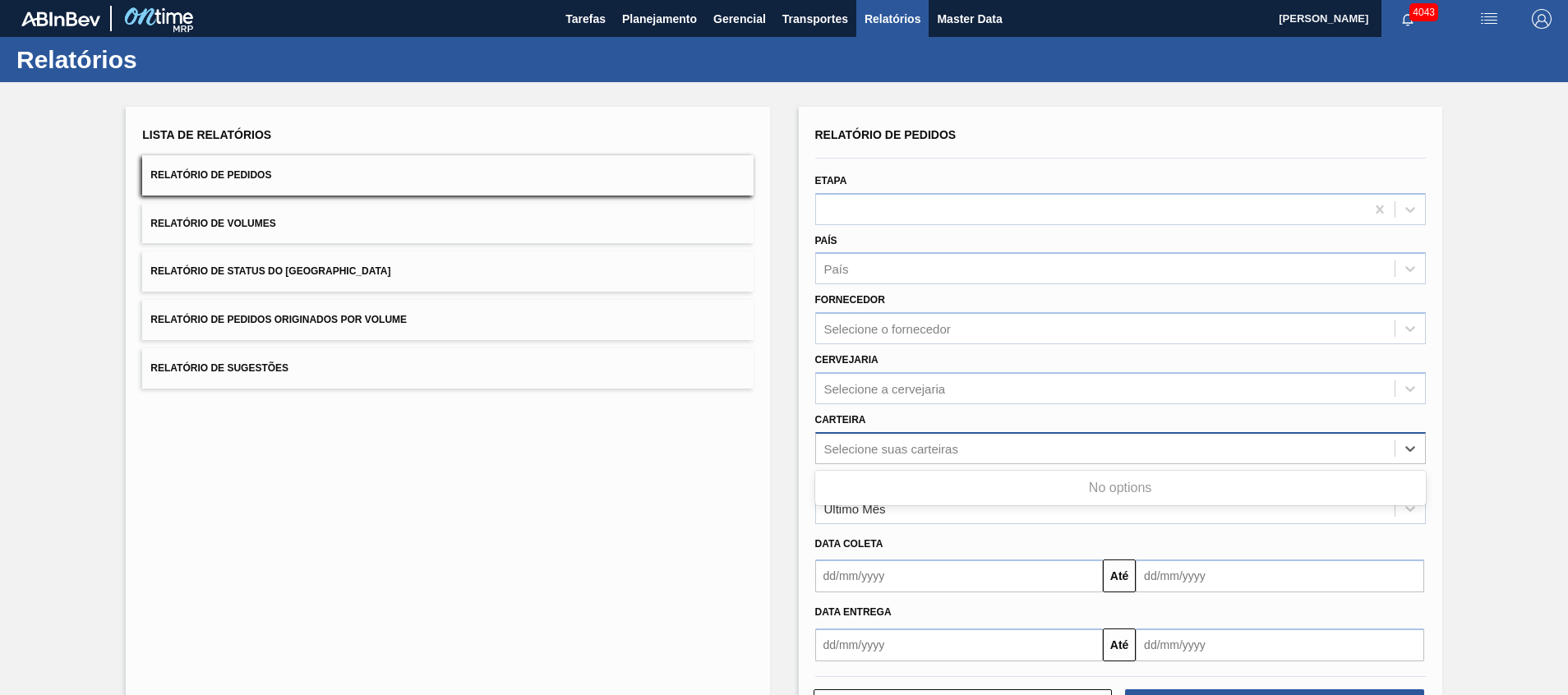
click at [975, 445] on div "Selecione suas carteiras" at bounding box center [1105, 448] width 579 height 24
click at [710, 463] on div "Lista de Relatórios Relatório de Pedidos Relatório de Volumes Relatório de Stat…" at bounding box center [448, 423] width 644 height 633
click at [894, 439] on div "Selecione suas carteiras" at bounding box center [1105, 448] width 579 height 24
type input "a"
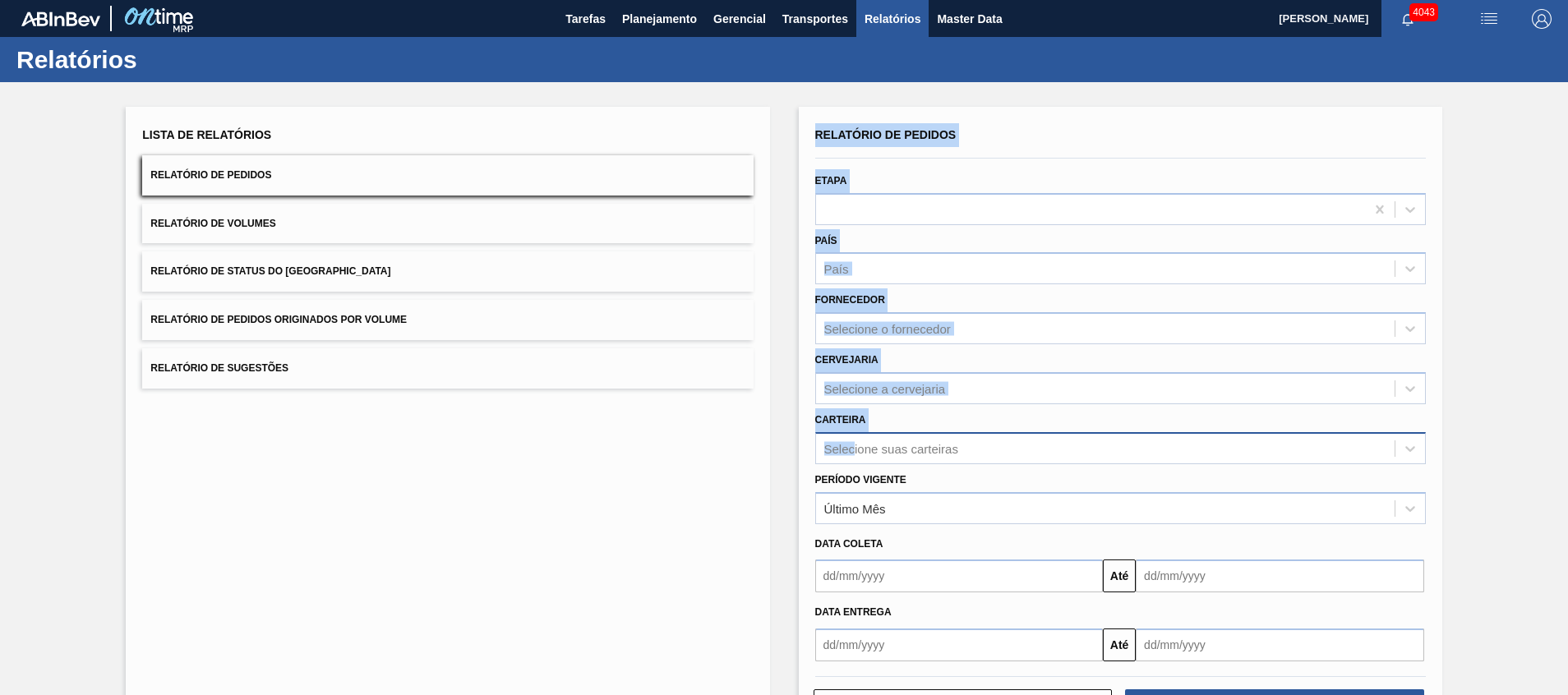
drag, startPoint x: 670, startPoint y: 458, endPoint x: 854, endPoint y: 441, distance: 184.8
click at [854, 441] on div "Lista de Relatórios Relatório de Pedidos Relatório de Volumes Relatório de Stat…" at bounding box center [784, 422] width 1568 height 679
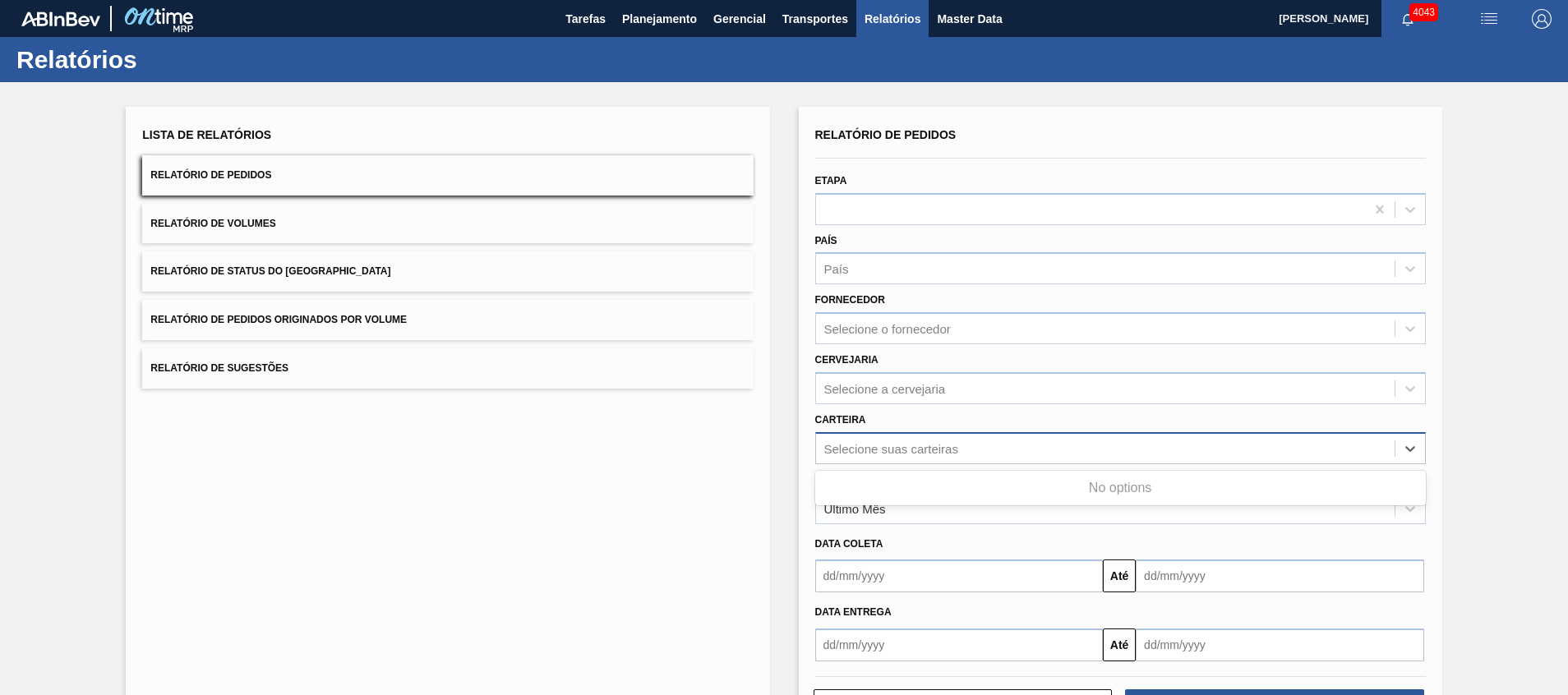
click at [854, 441] on div "Selecione suas carteiras" at bounding box center [891, 448] width 134 height 14
drag, startPoint x: 854, startPoint y: 441, endPoint x: 824, endPoint y: 572, distance: 134.4
click at [824, 463] on div "Relatório de Pedidos Etapa País País Fornecedor Selecione o fornecedor Cervejar…" at bounding box center [1120, 392] width 610 height 538
type input "lata"
click at [869, 441] on div "Selecione suas carteiras" at bounding box center [891, 448] width 134 height 14
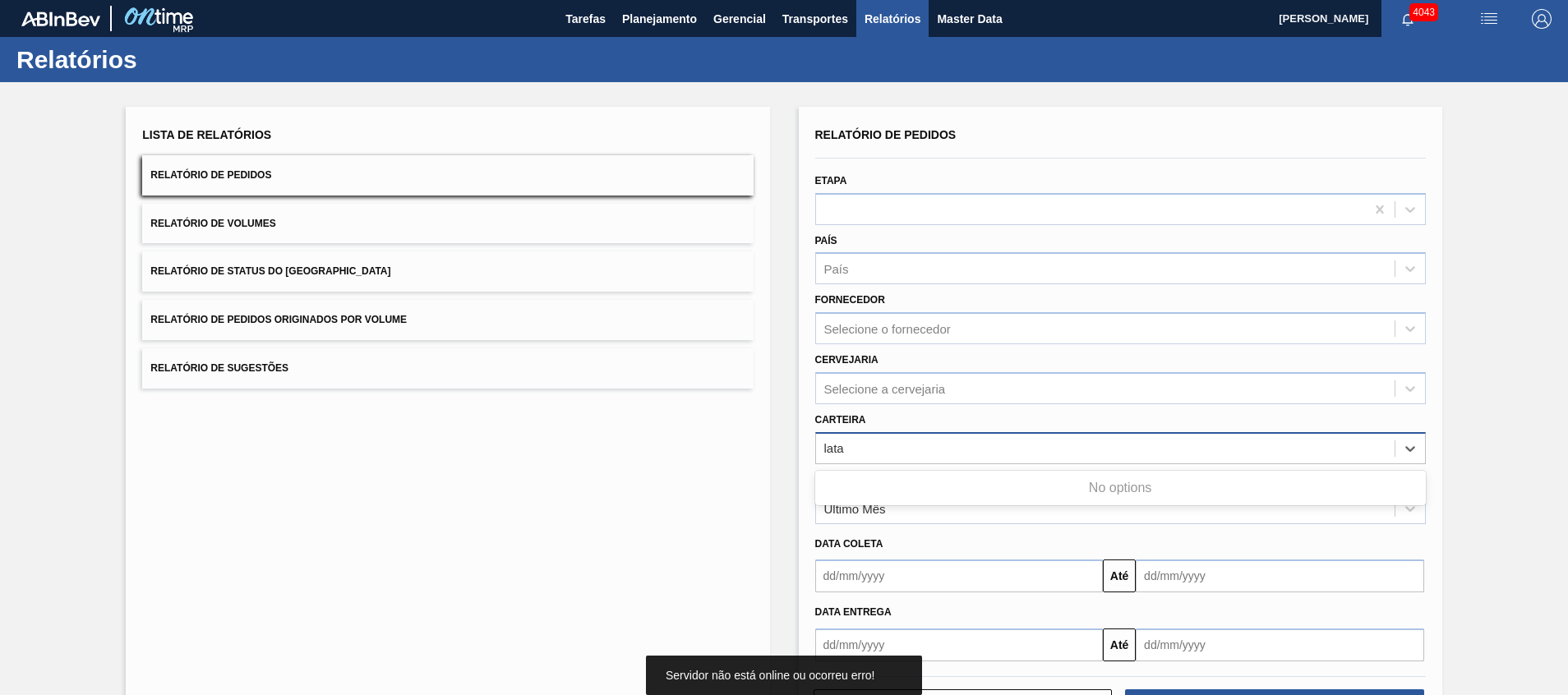
type input "lata"
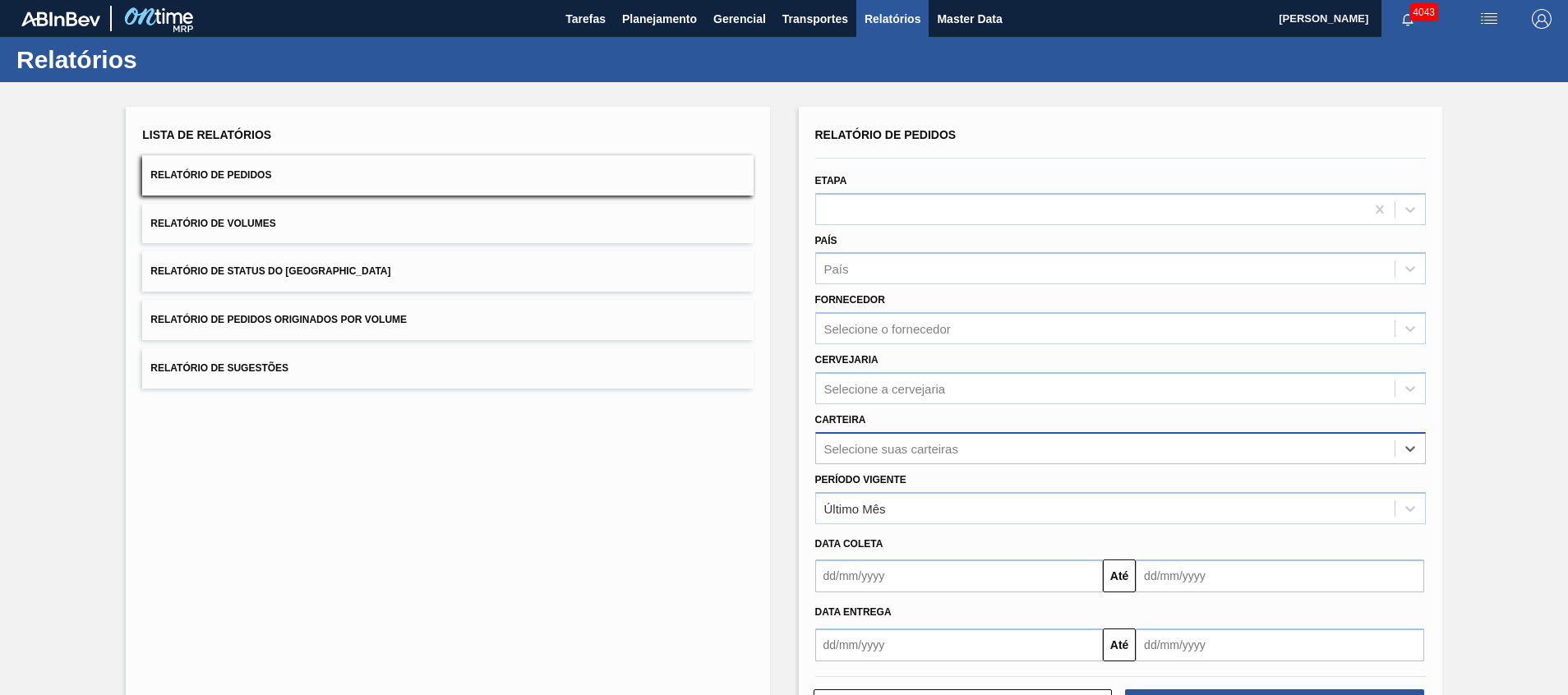
type input "l"
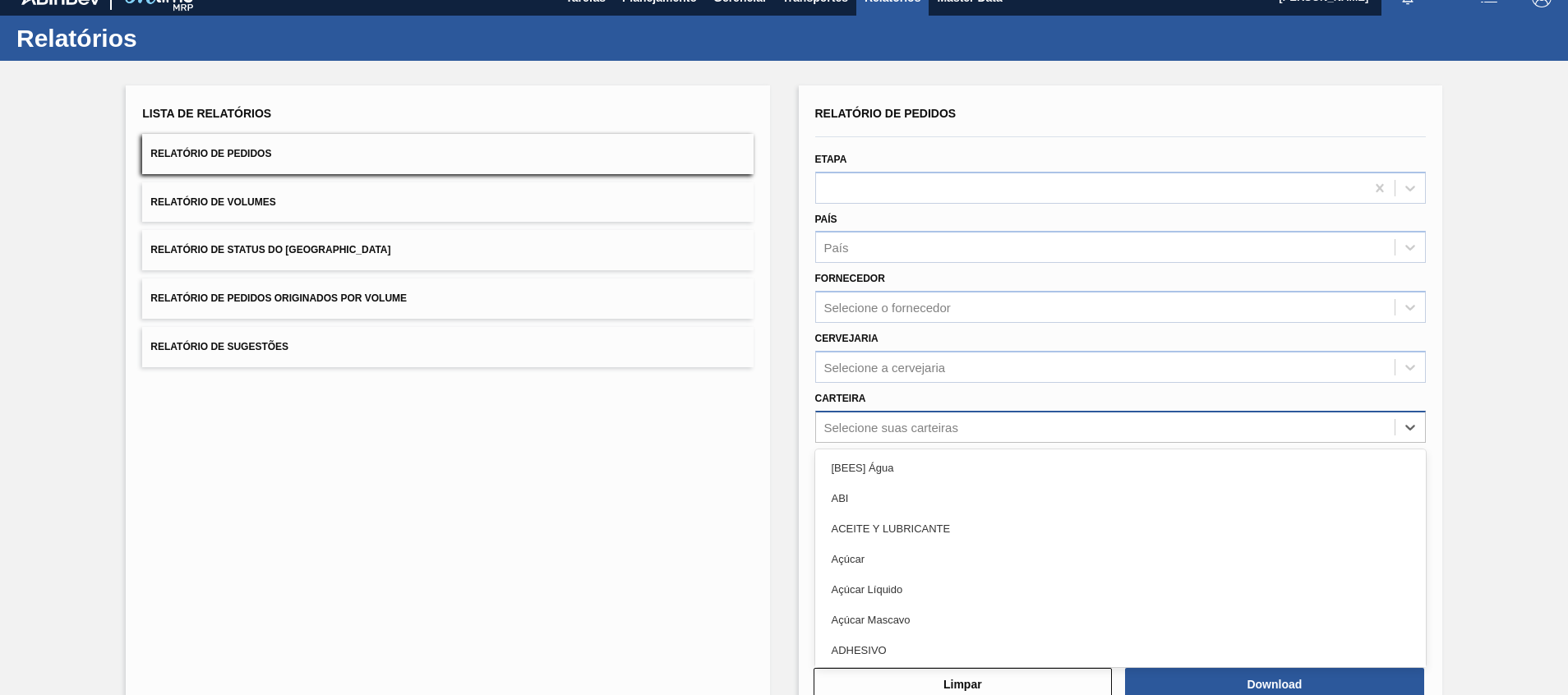
scroll to position [29, 0]
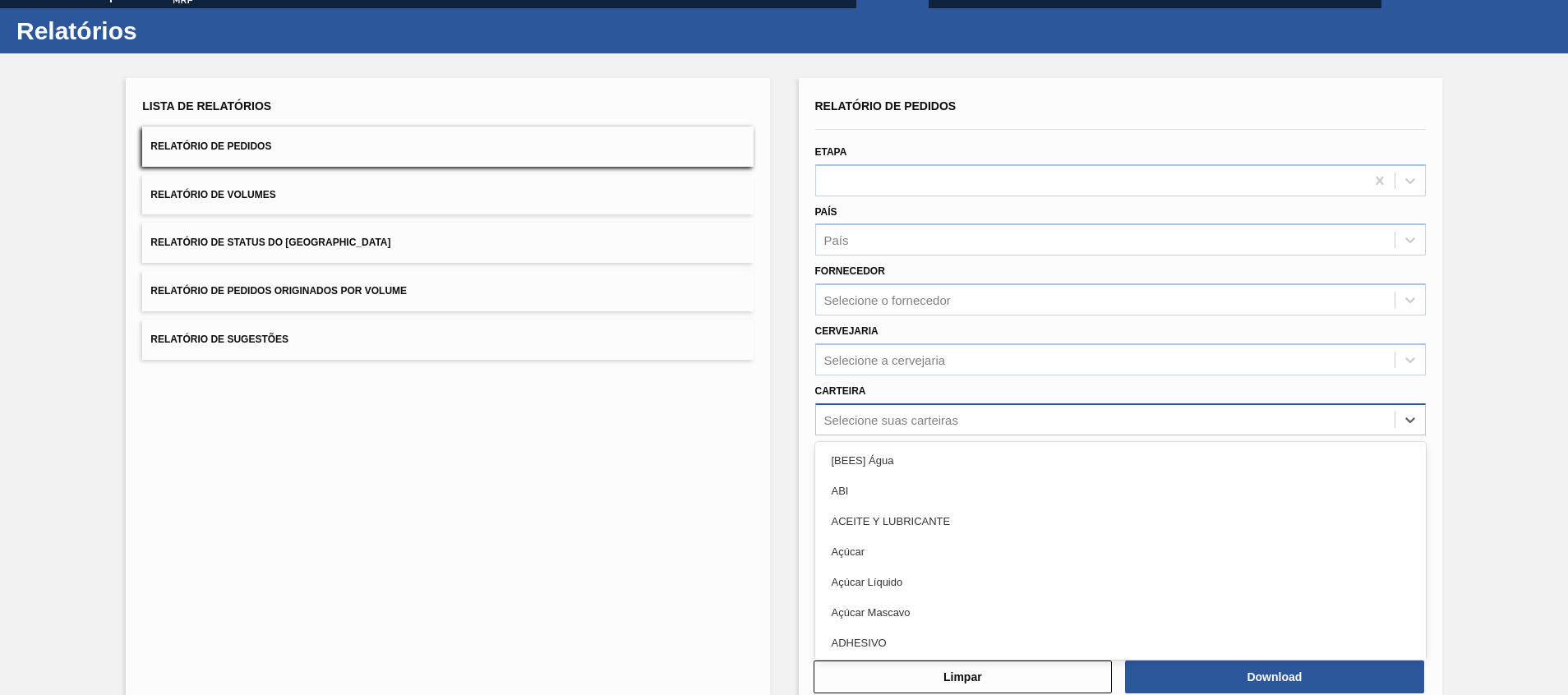
click at [907, 436] on div "option [BEES] Água focused, 1 of 101. 101 results available. Use Up and Down to…" at bounding box center [1120, 419] width 610 height 32
type input "lat"
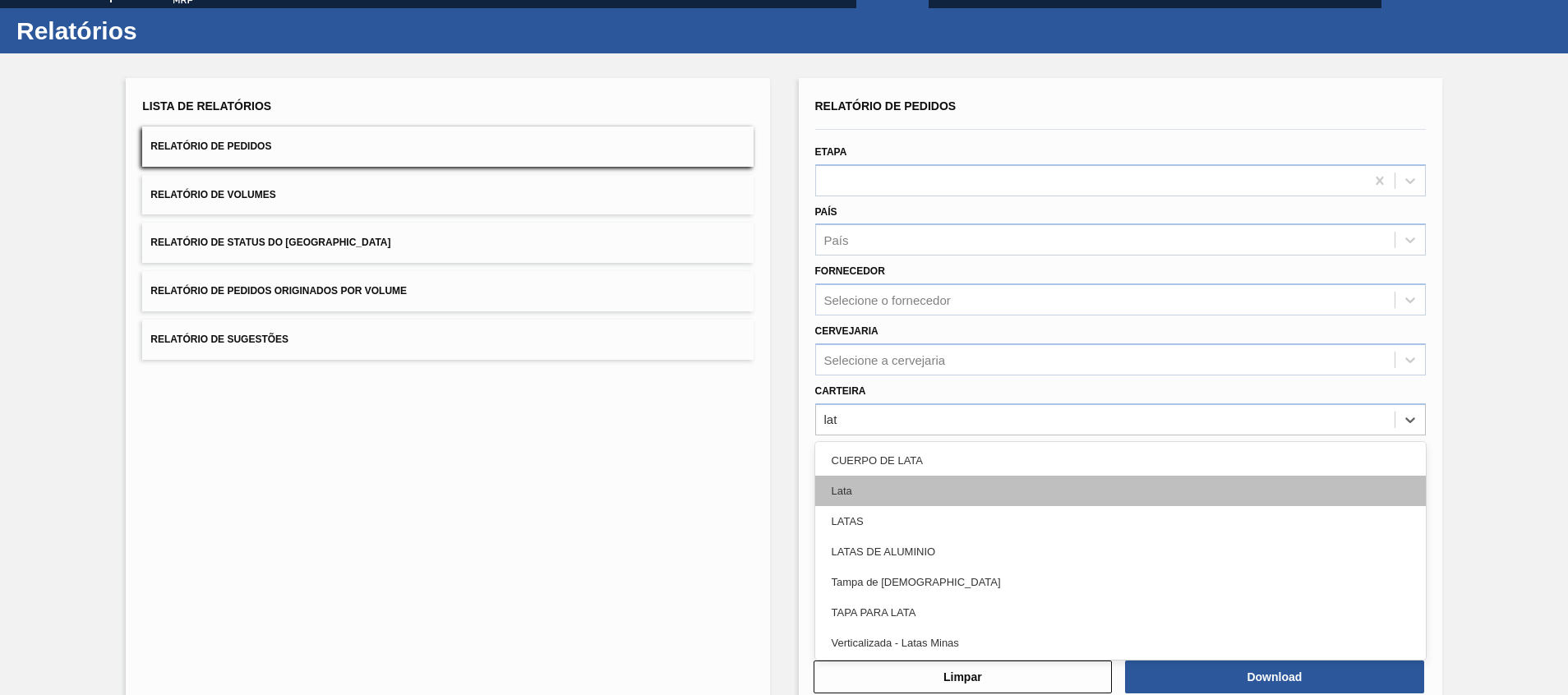
click at [912, 504] on div "Lata" at bounding box center [1120, 490] width 610 height 30
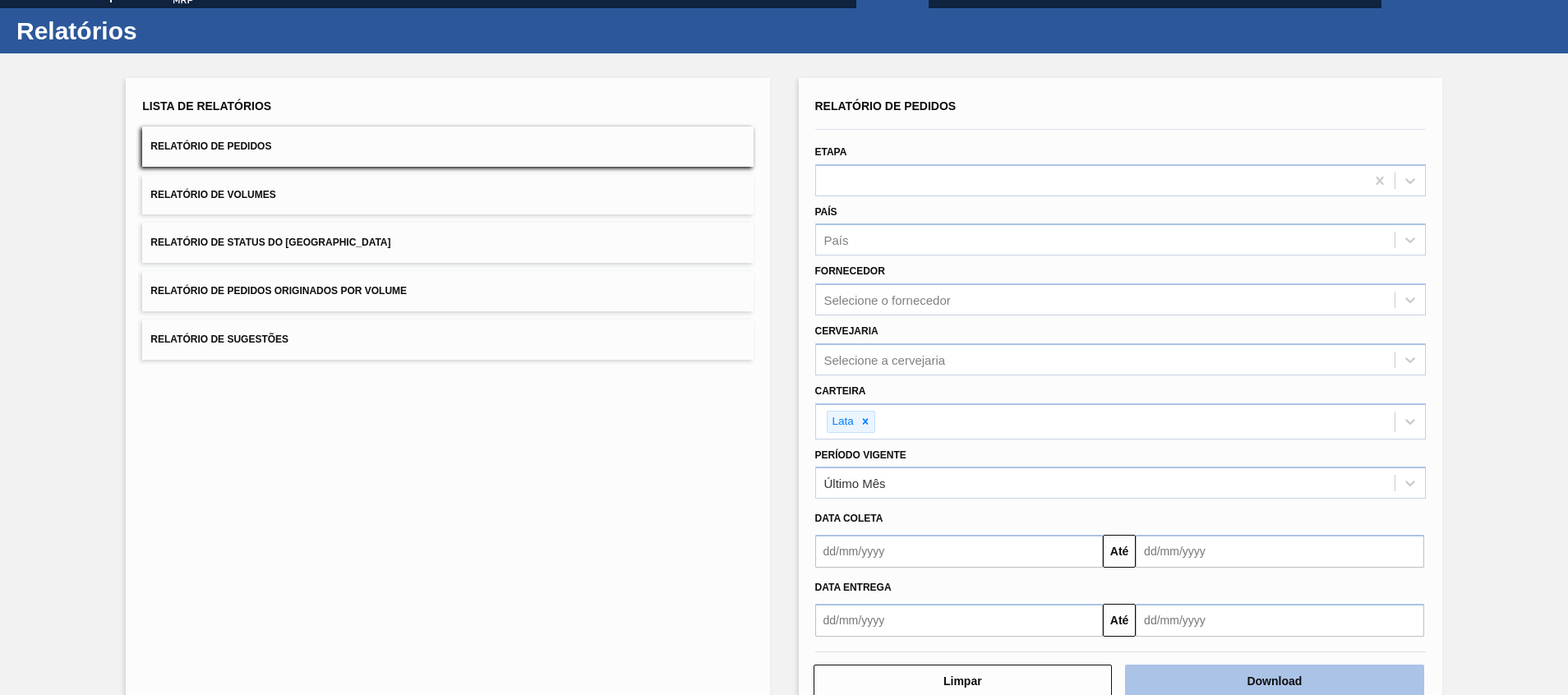
click at [1277, 693] on button "Download" at bounding box center [1273, 681] width 299 height 33
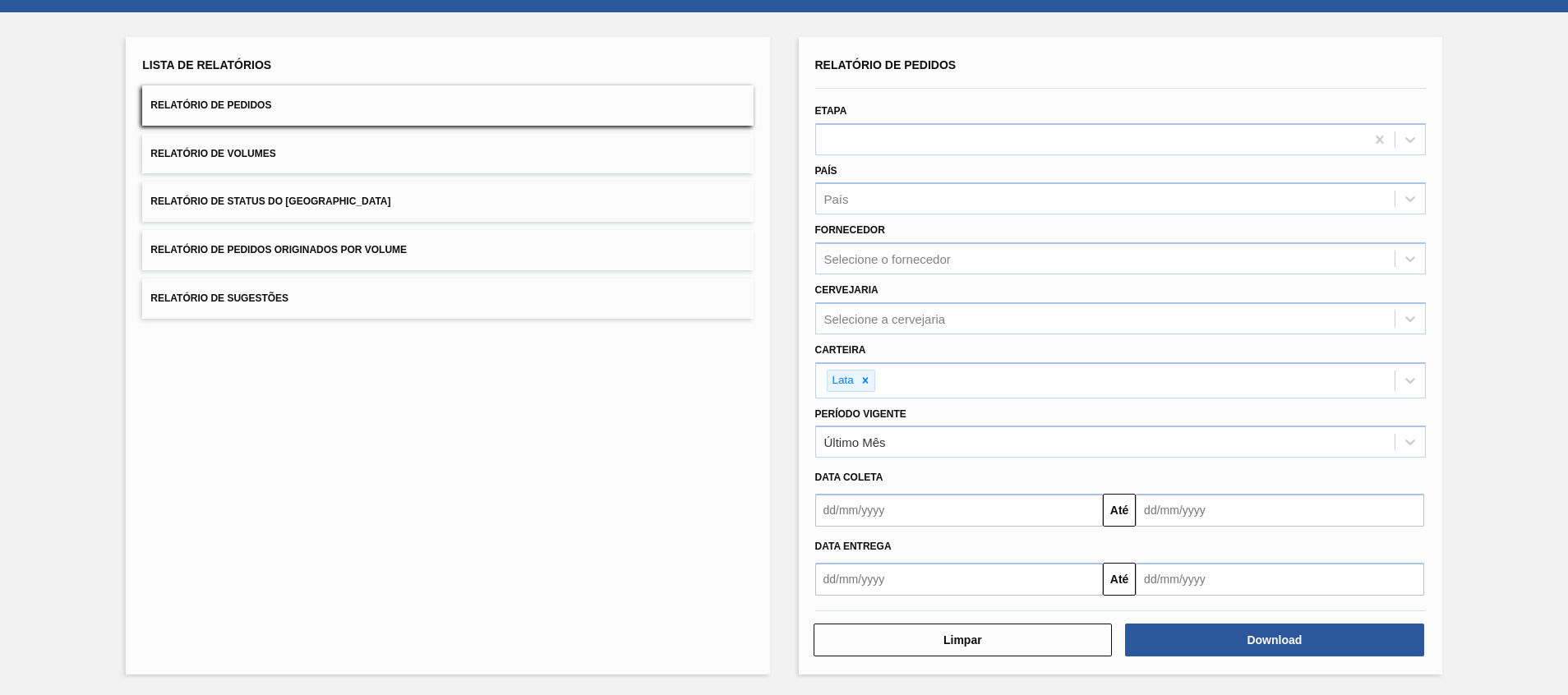
scroll to position [0, 0]
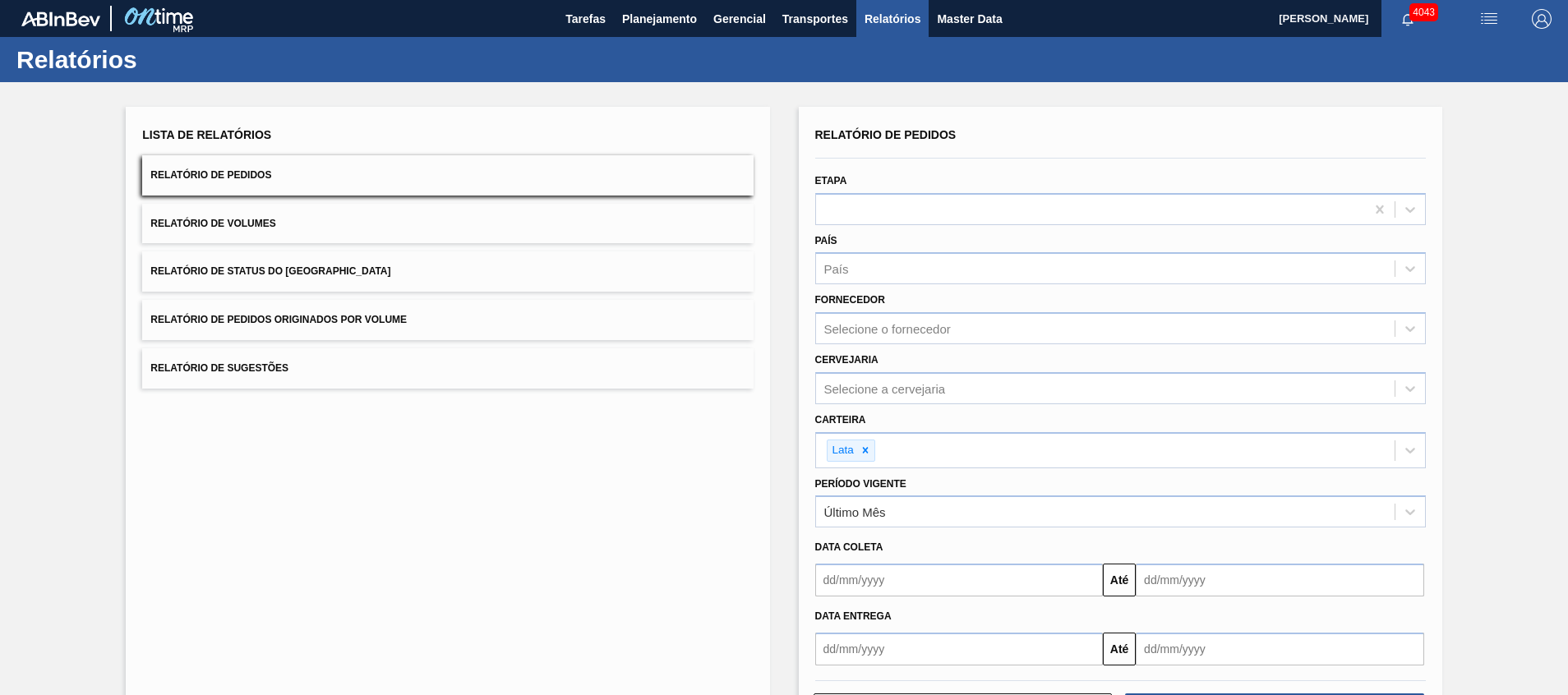
click at [735, 367] on button "Relatório de Sugestões" at bounding box center [447, 369] width 610 height 41
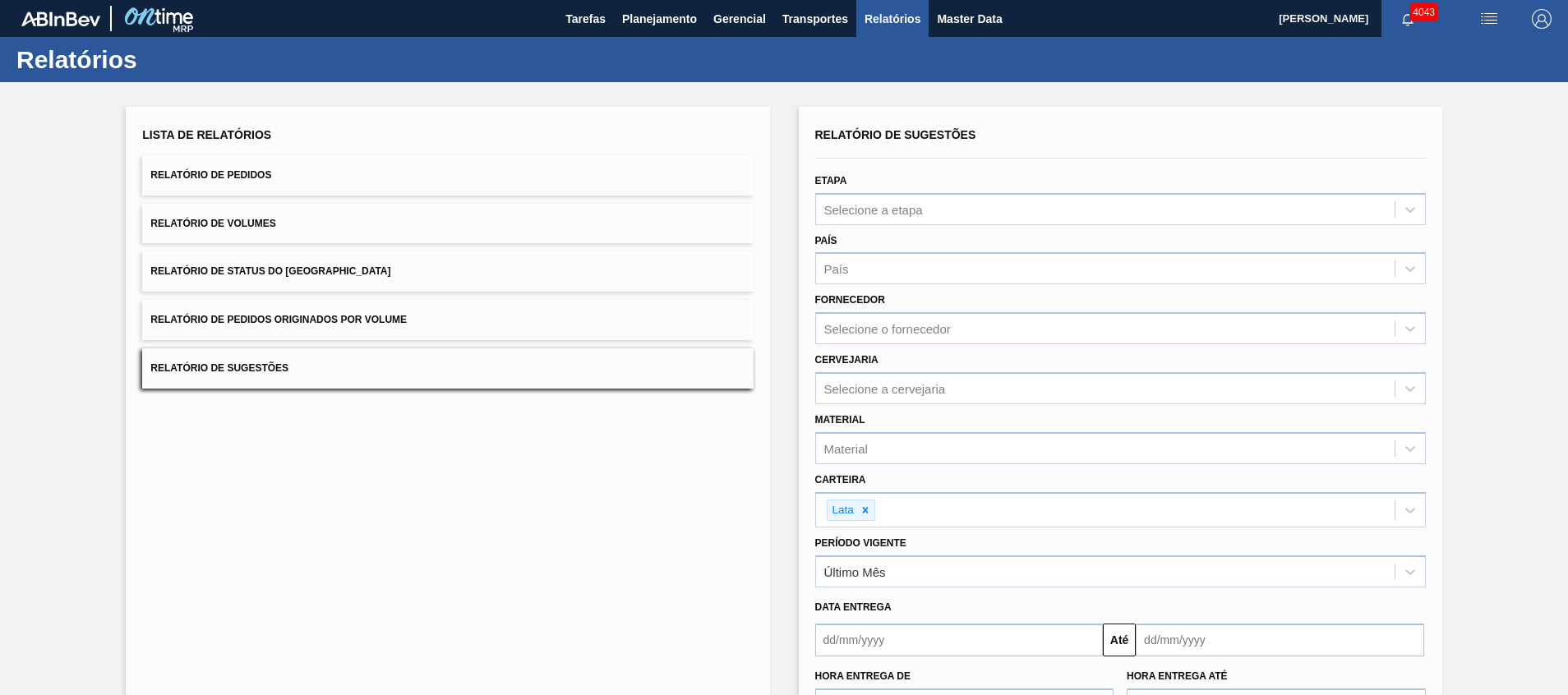
scroll to position [66, 0]
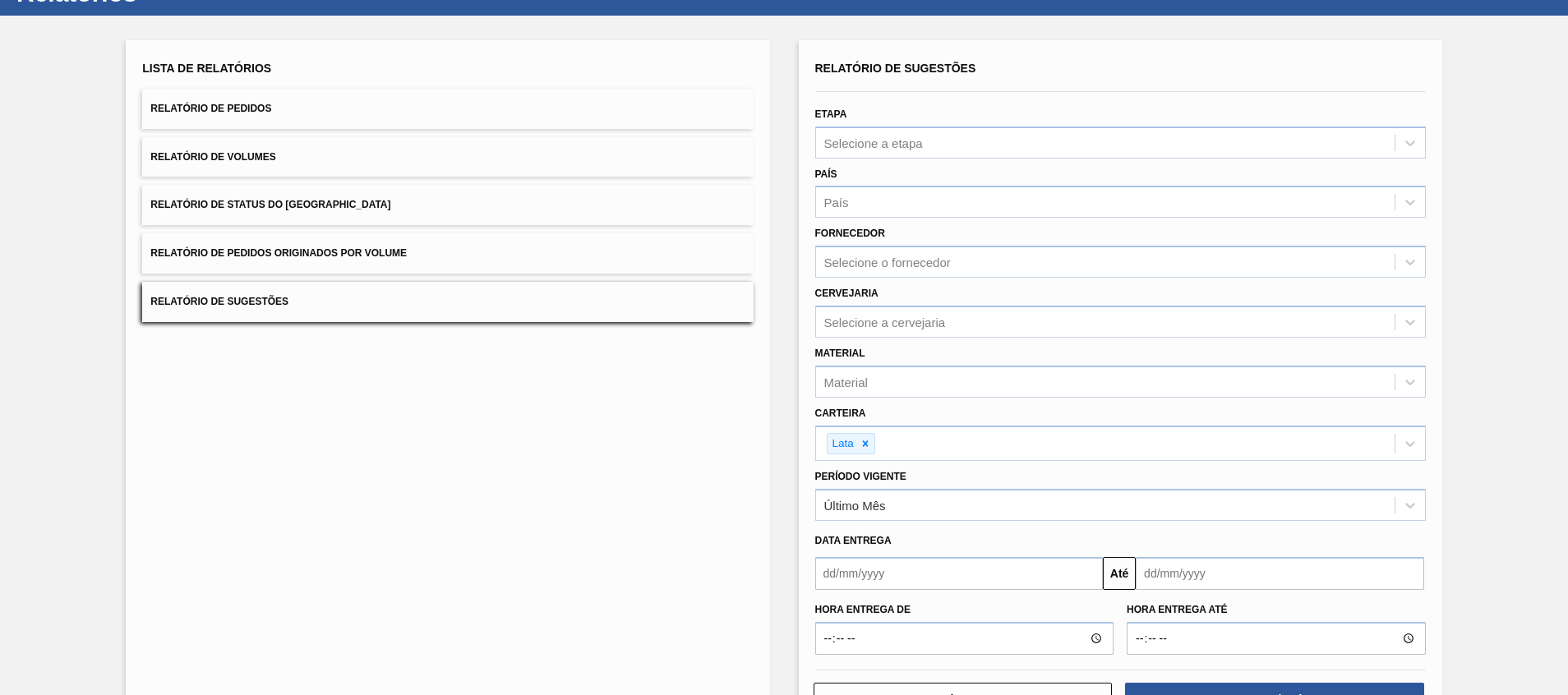
click at [540, 125] on button "Relatório de Pedidos" at bounding box center [447, 109] width 610 height 41
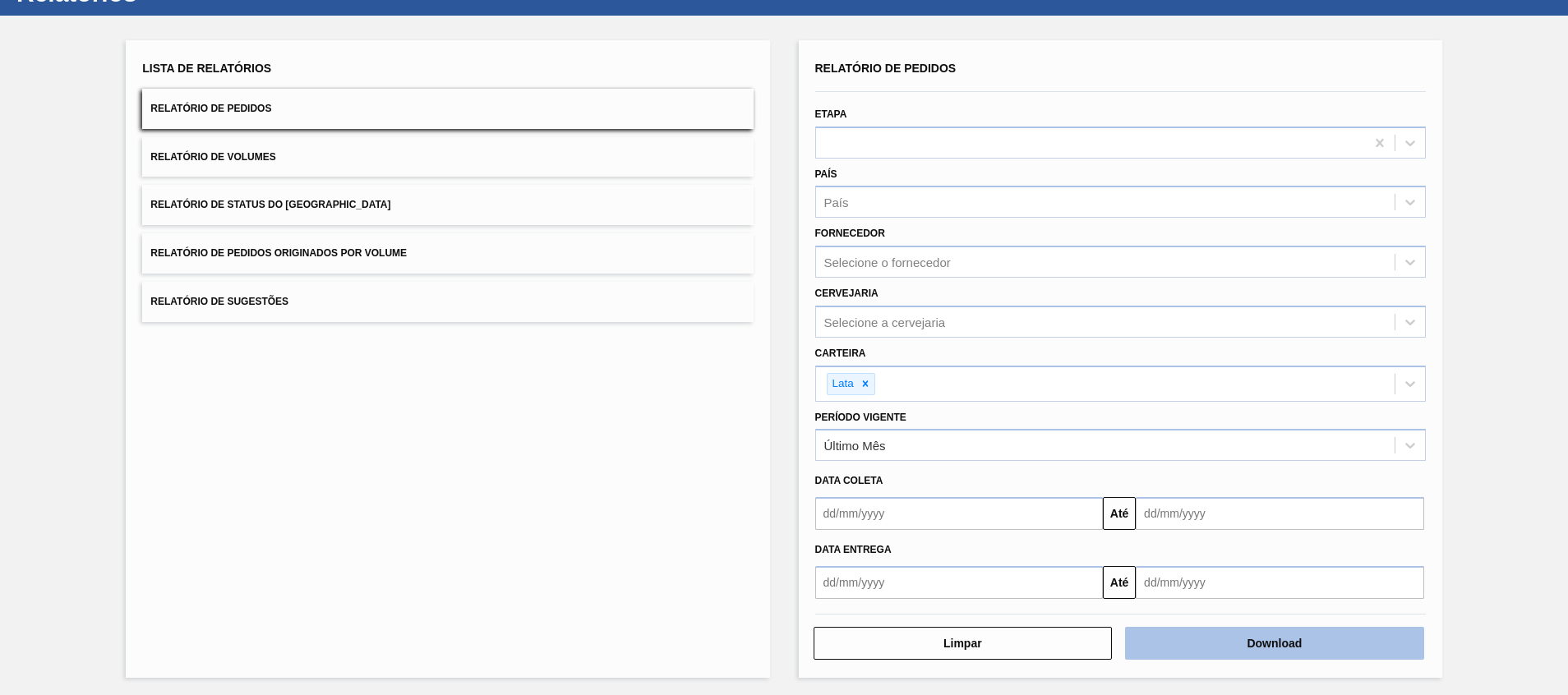
click at [1161, 633] on button "Download" at bounding box center [1273, 643] width 299 height 33
click at [1228, 639] on button "Download" at bounding box center [1273, 643] width 299 height 33
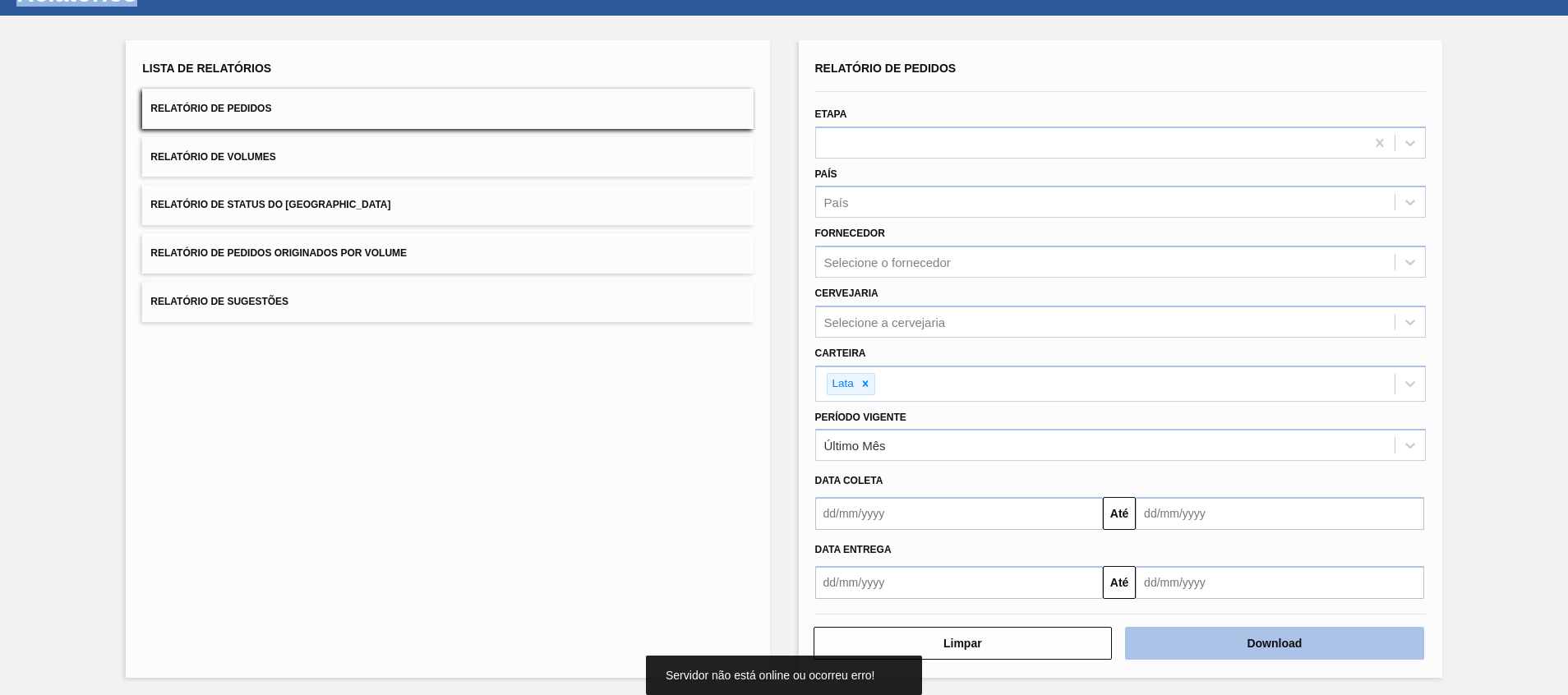
click at [1228, 639] on button "Download" at bounding box center [1273, 643] width 299 height 33
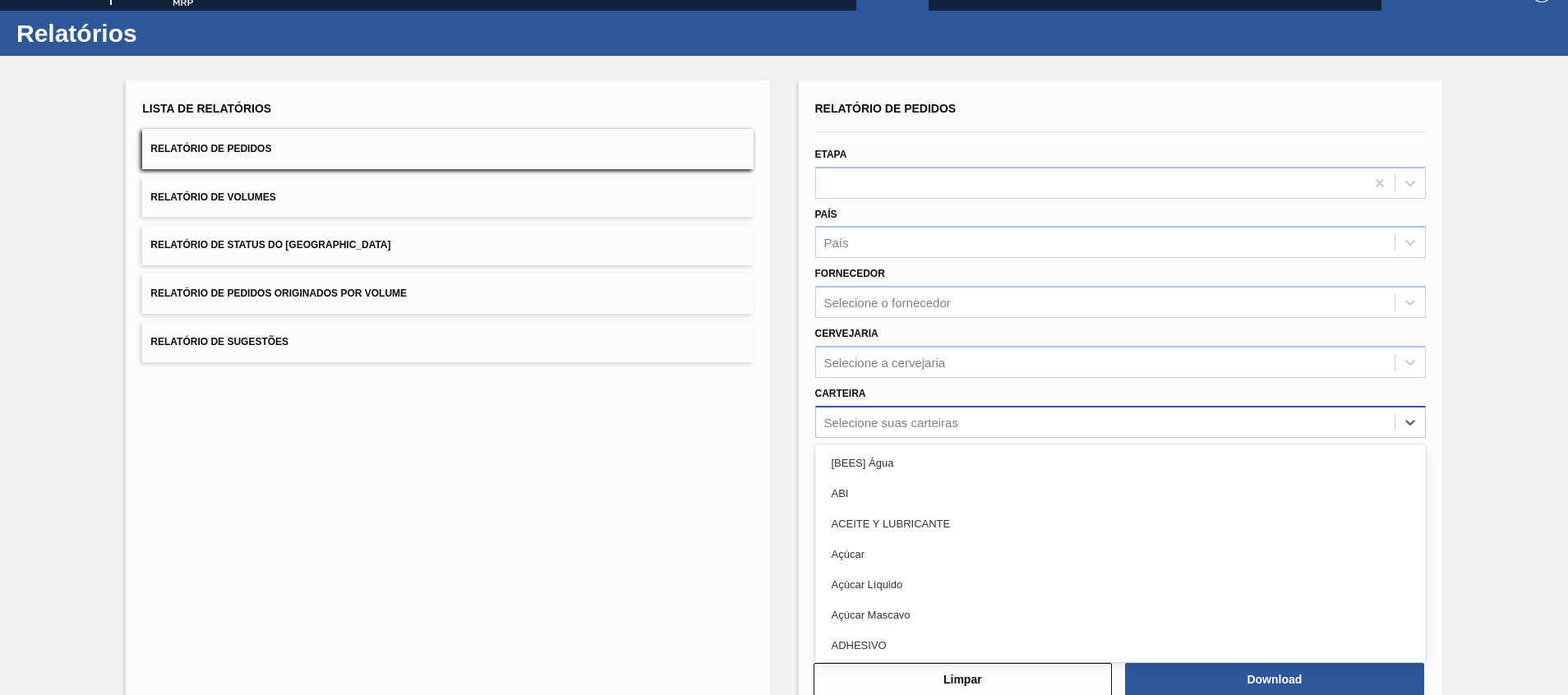
click at [907, 439] on div "Relatório de Pedidos Etapa País País Fornecedor Selecione o fornecedor Cervejar…" at bounding box center [1120, 366] width 610 height 538
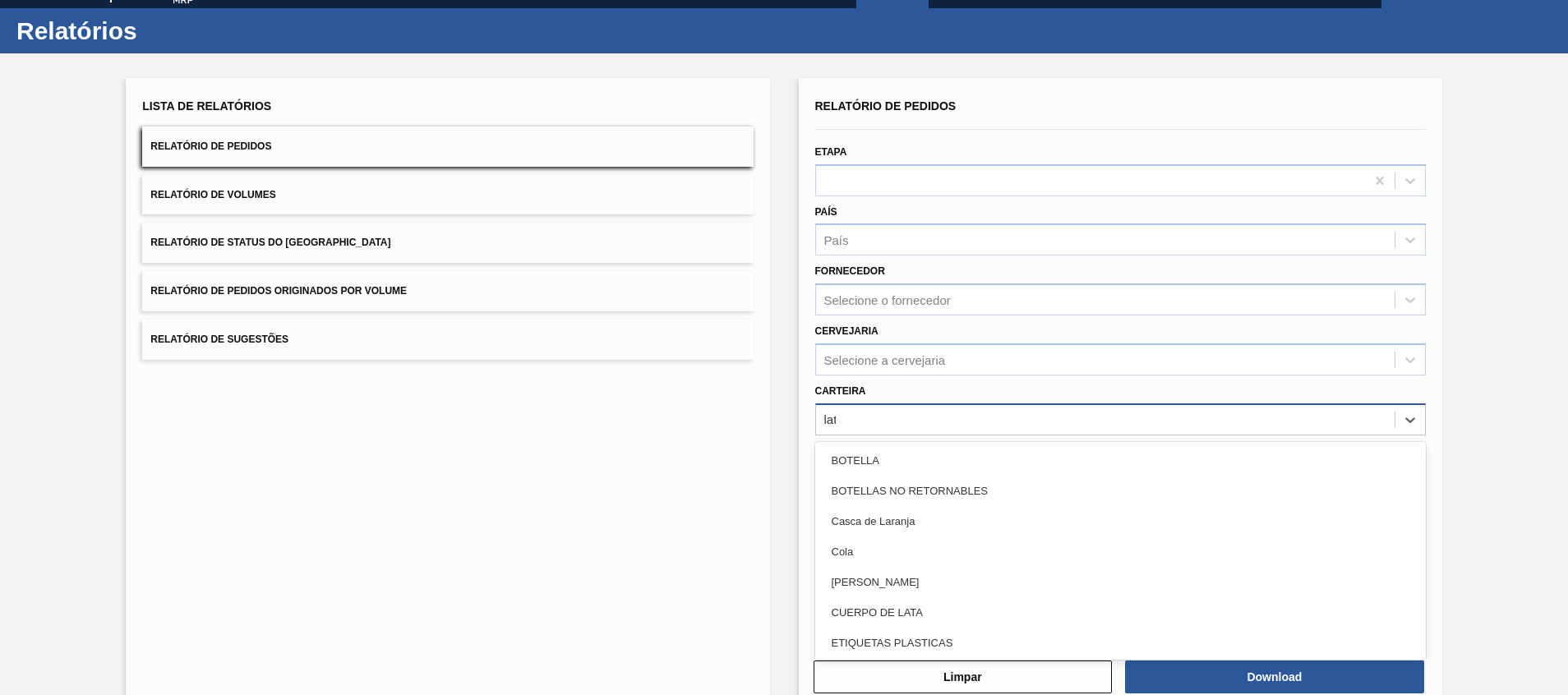
type input "lata"
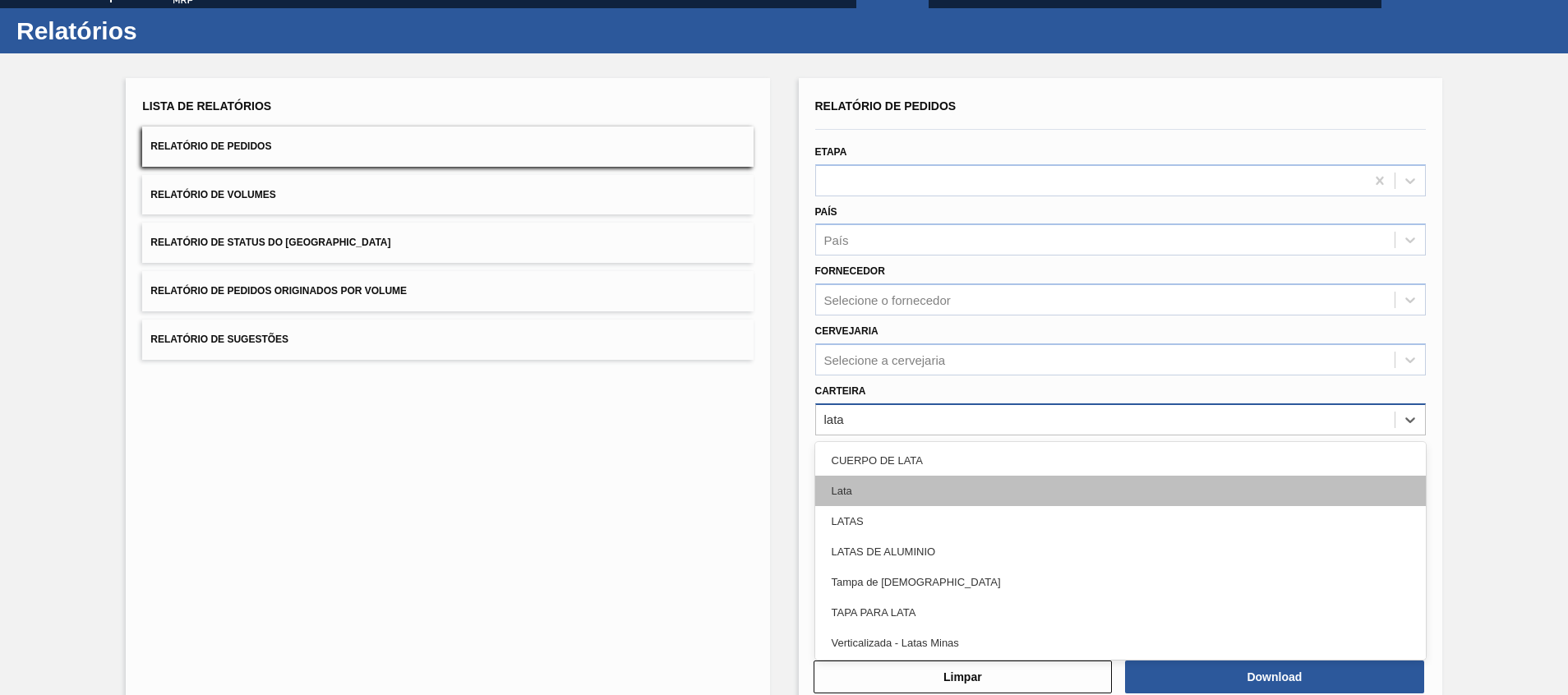
click at [907, 482] on div "Lata" at bounding box center [1120, 490] width 610 height 30
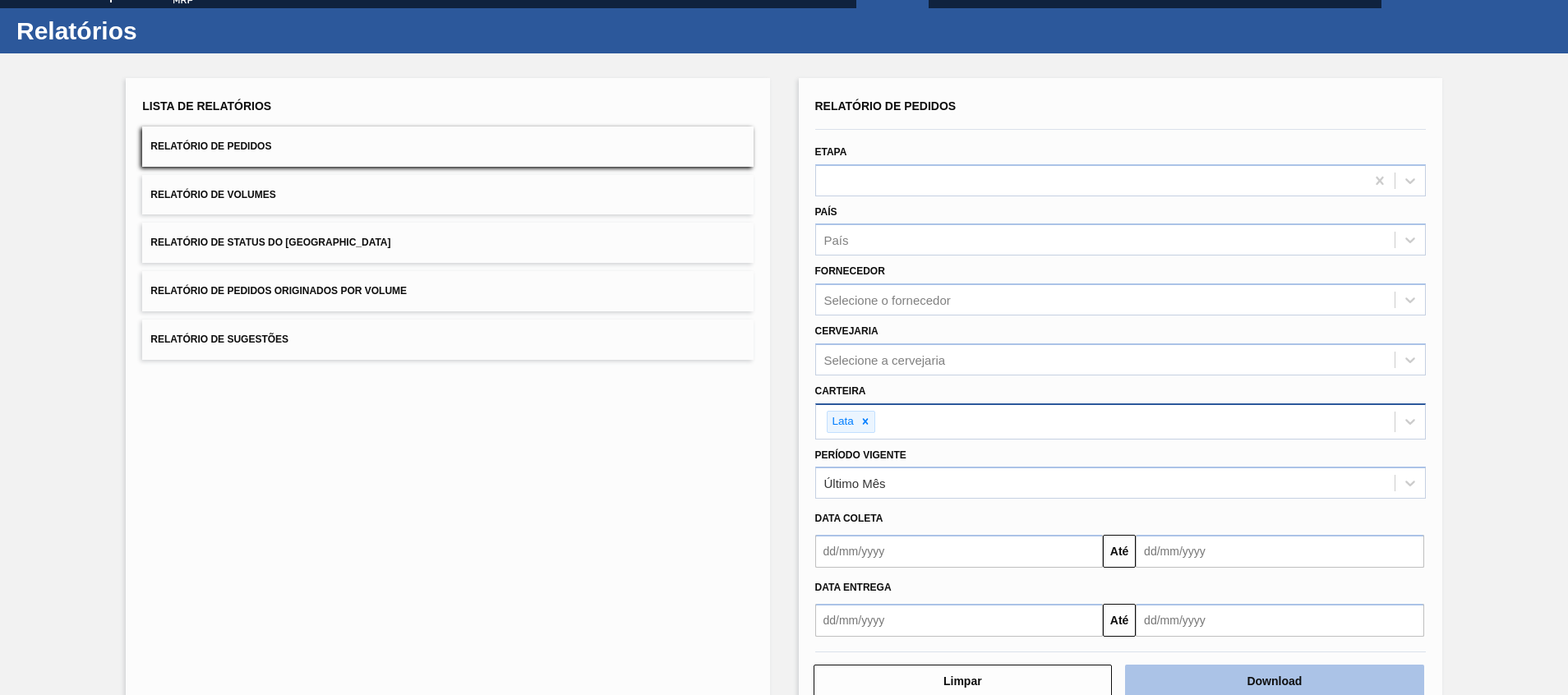
click at [1157, 668] on button "Download" at bounding box center [1273, 681] width 299 height 33
